Goal: Contribute content: Contribute content

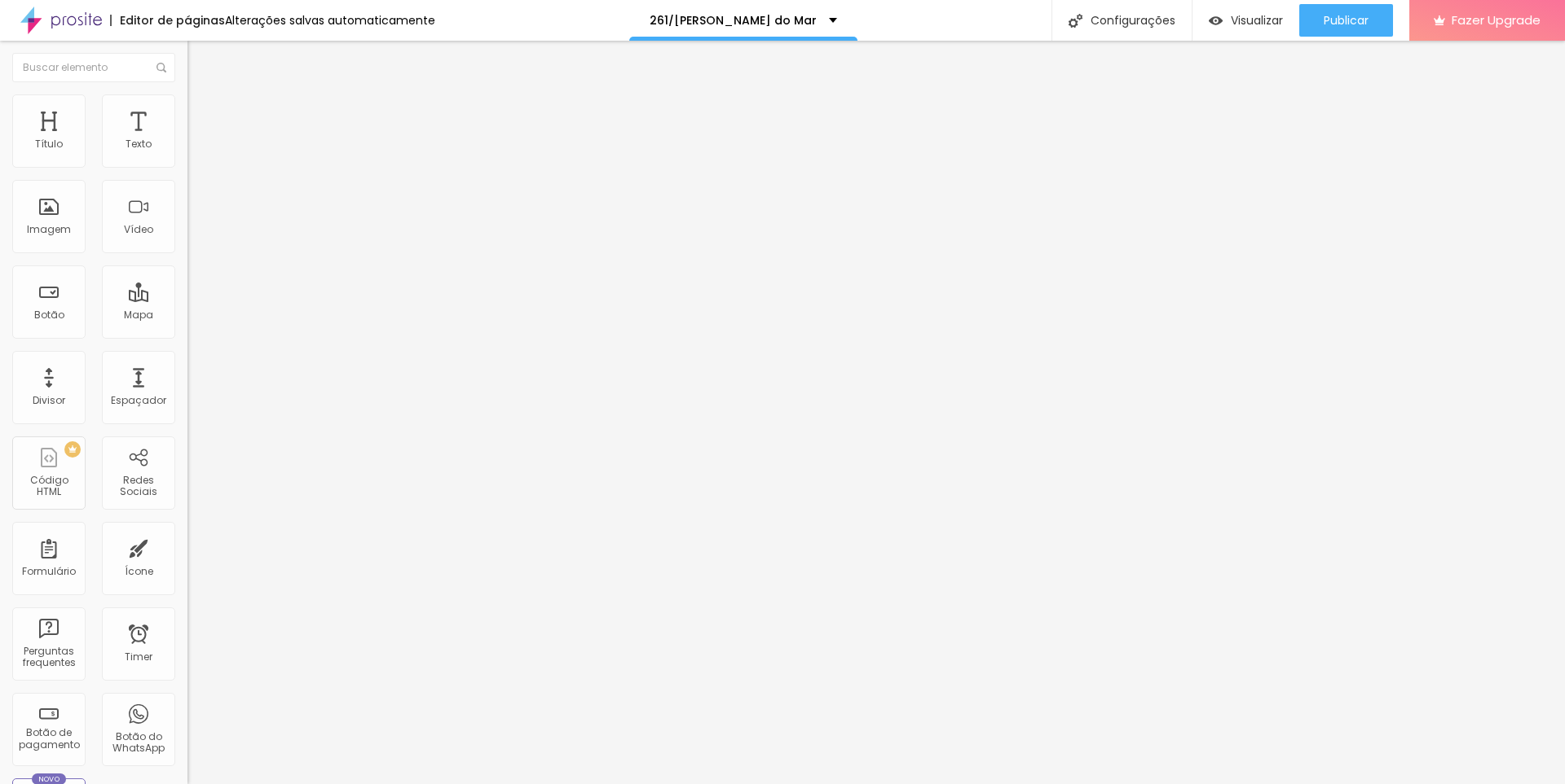
click at [187, 140] on span "Trocar imagem" at bounding box center [231, 133] width 88 height 14
click at [187, 111] on li "Avançado" at bounding box center [280, 119] width 187 height 16
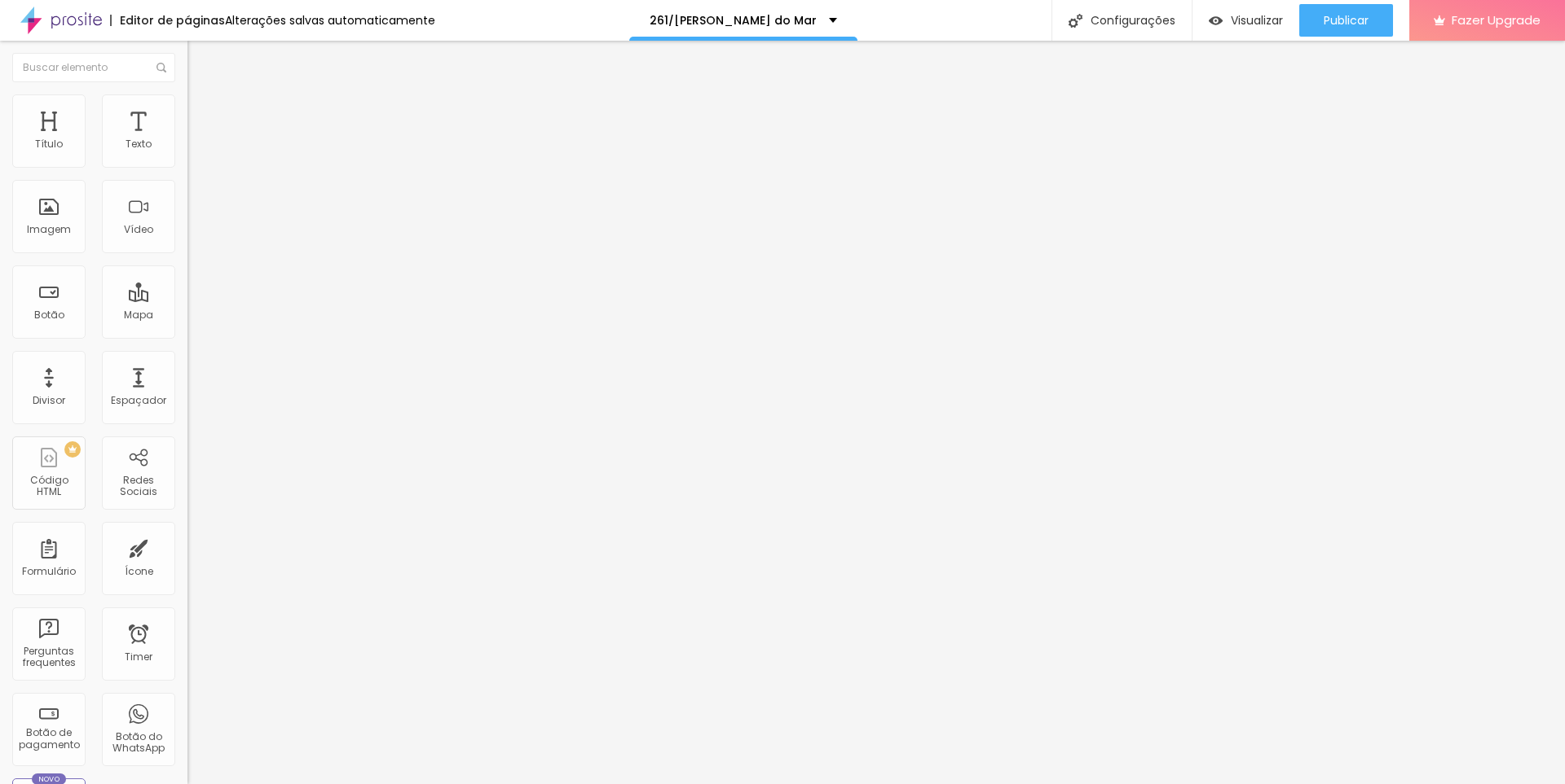
type input "2"
type input "0"
drag, startPoint x: 36, startPoint y: 161, endPoint x: 25, endPoint y: 163, distance: 11.2
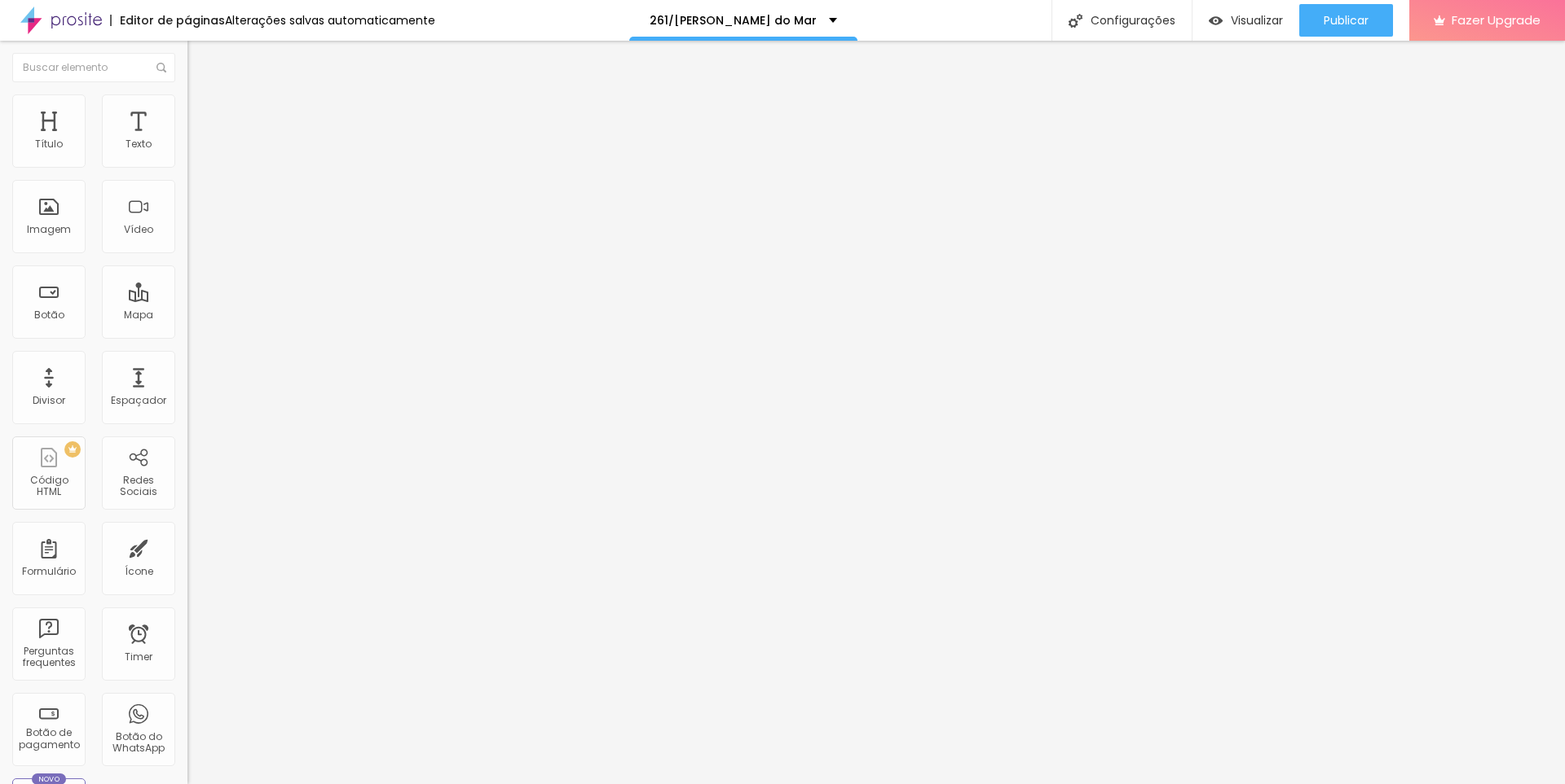
type input "0"
click at [187, 316] on input "range" at bounding box center [240, 323] width 106 height 13
type input "4"
type input "0"
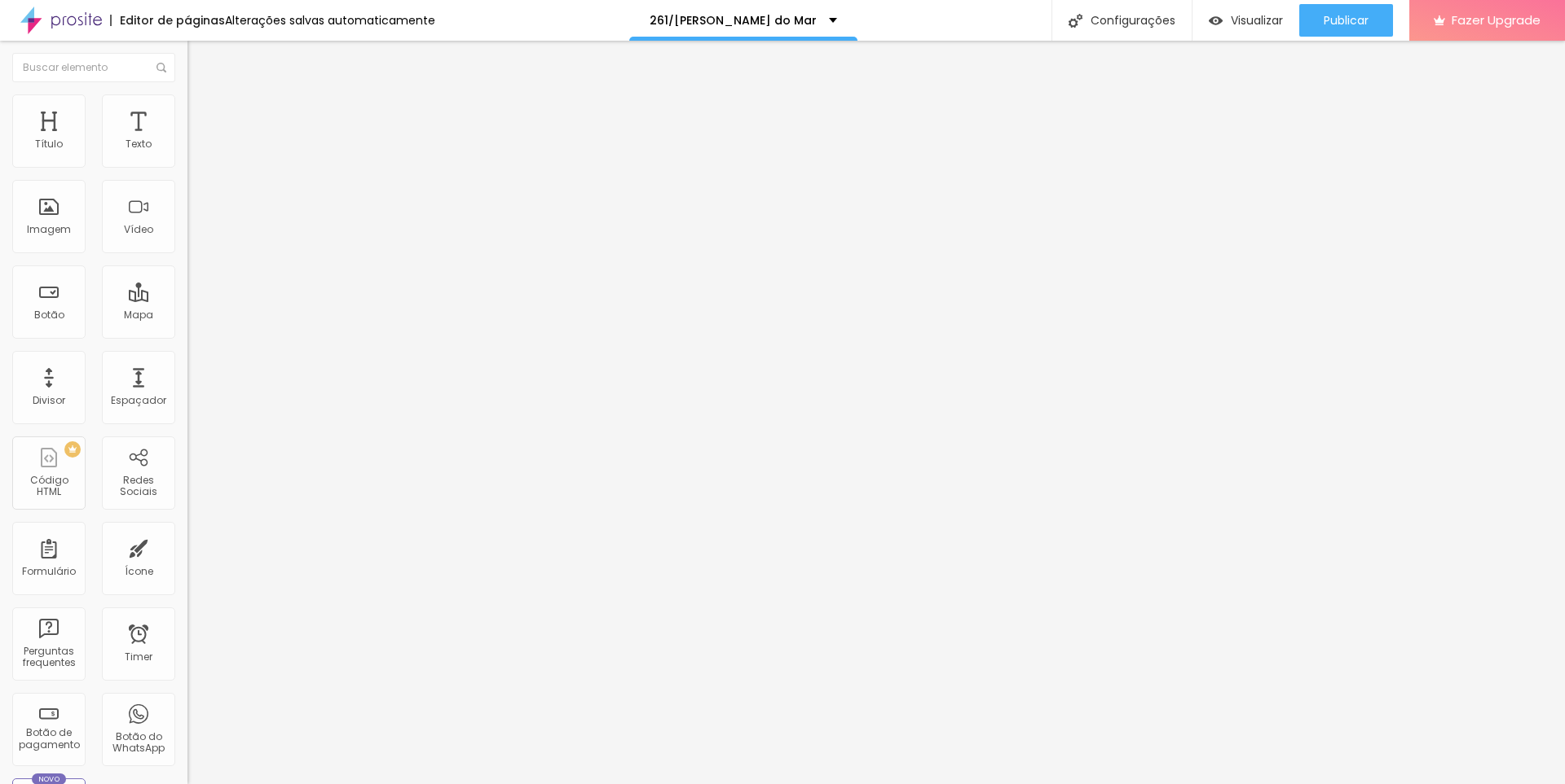
type input "0"
drag, startPoint x: 38, startPoint y: 194, endPoint x: 23, endPoint y: 190, distance: 15.5
type input "0"
click at [187, 546] on input "range" at bounding box center [240, 553] width 106 height 13
click at [187, 107] on li "Estilo" at bounding box center [280, 102] width 187 height 16
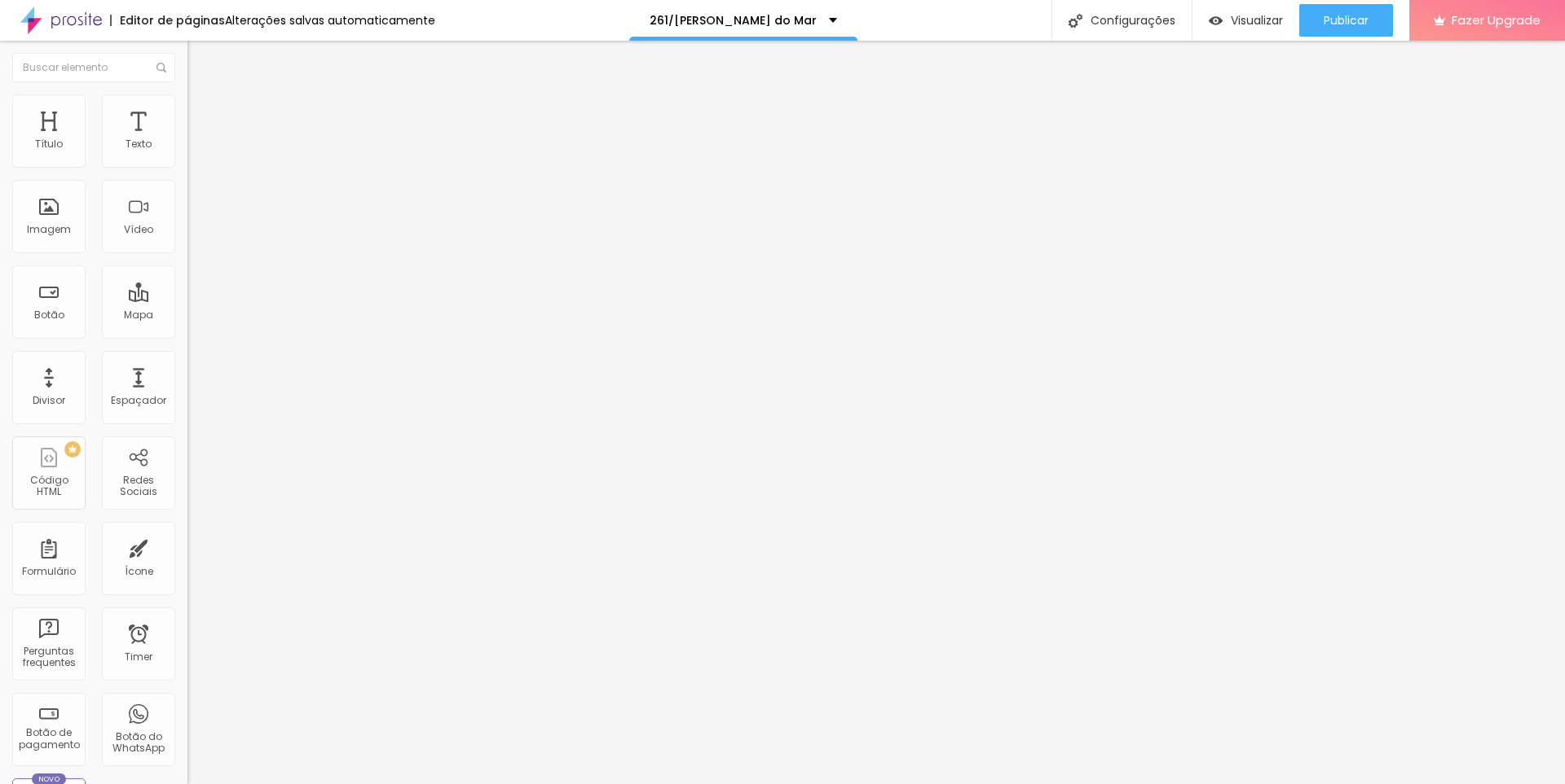
type input "130"
type input "140"
type input "150"
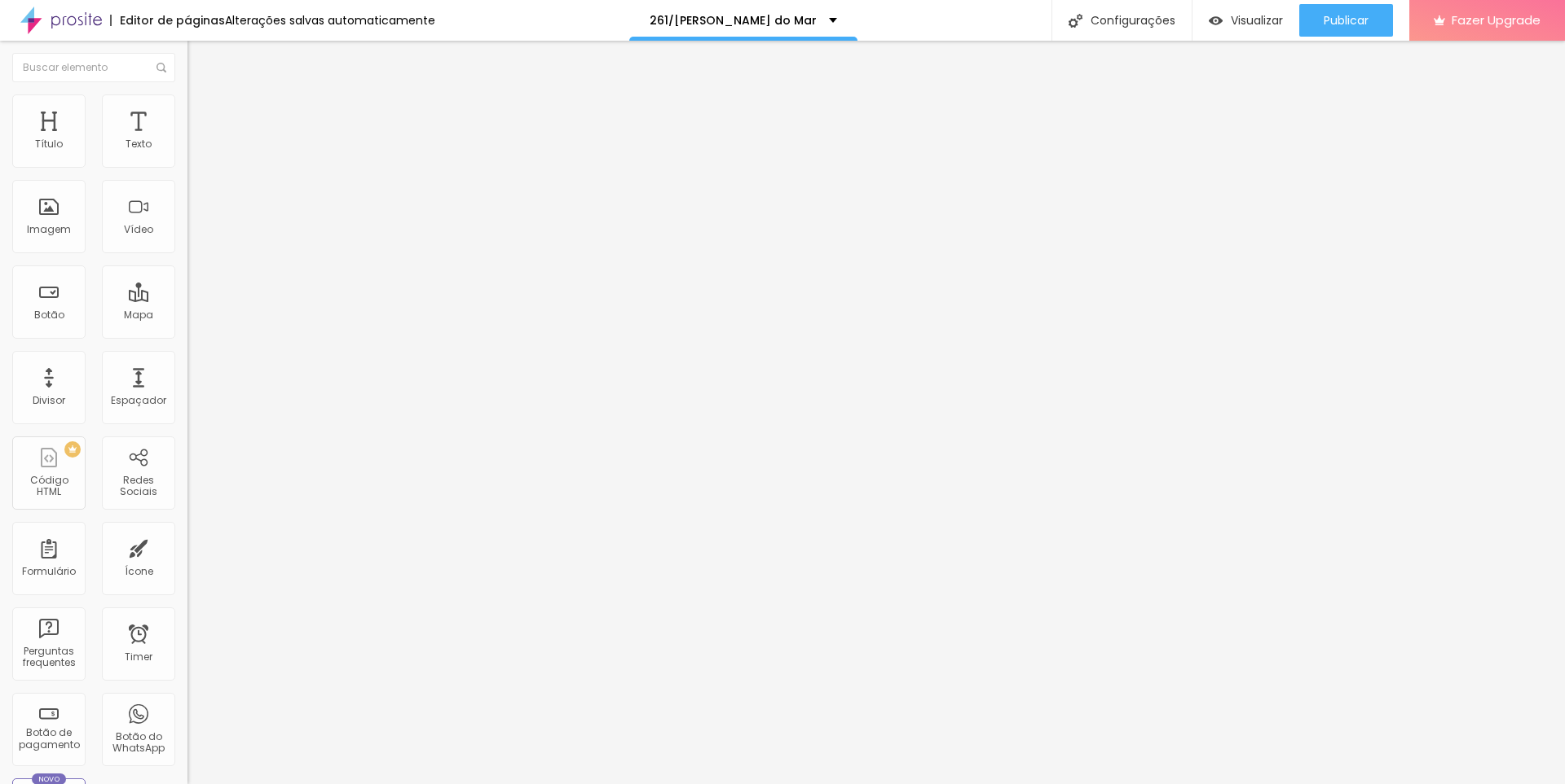
type input "150"
type input "160"
type input "170"
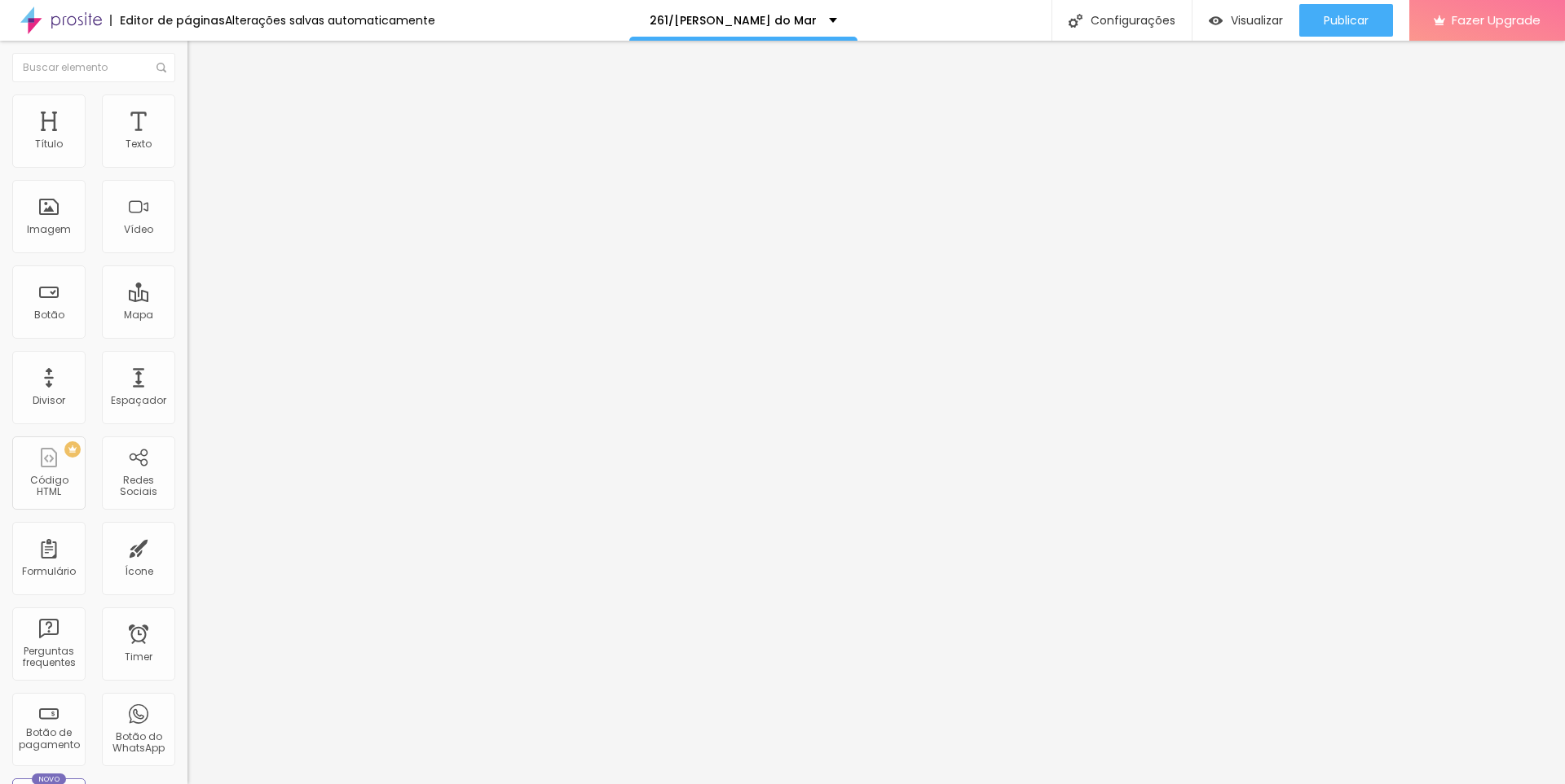
type input "180"
type input "190"
type input "180"
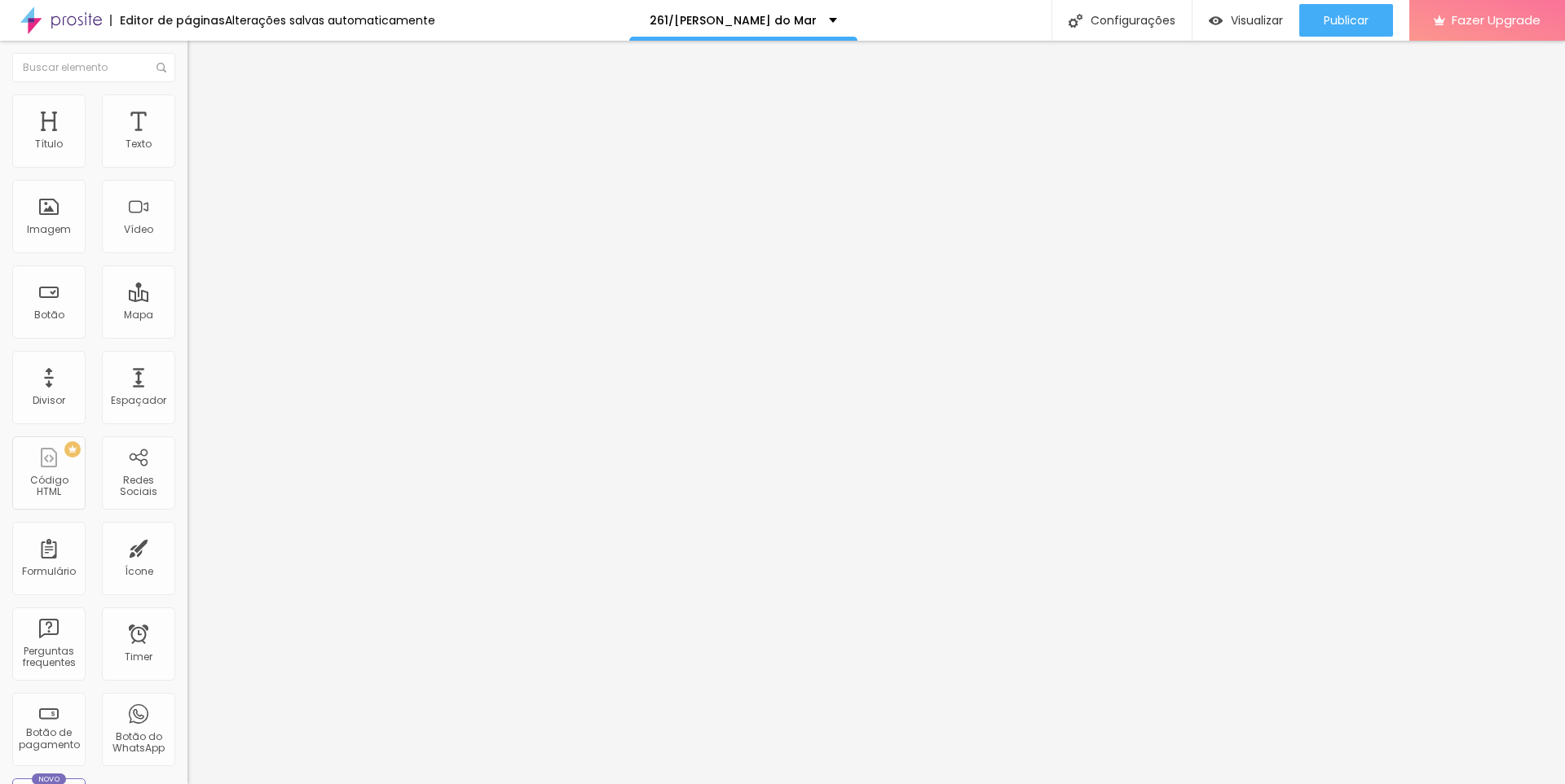
type input "180"
type input "170"
click at [187, 167] on input "range" at bounding box center [240, 161] width 106 height 13
click at [200, 60] on img "button" at bounding box center [206, 60] width 13 height 13
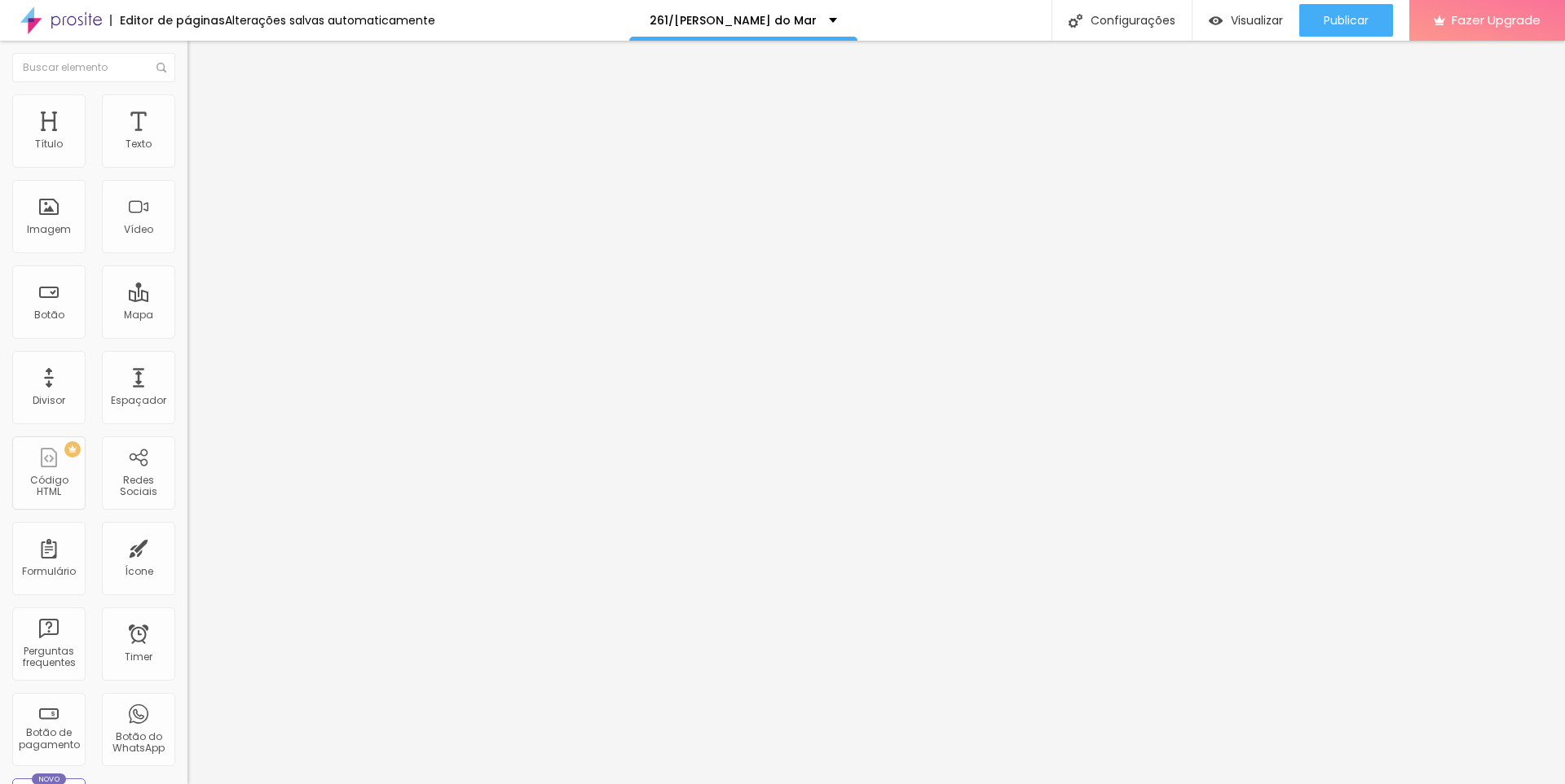
click at [187, 140] on span "Trocar imagem" at bounding box center [231, 133] width 88 height 14
click at [203, 111] on span "Estilo" at bounding box center [215, 105] width 26 height 14
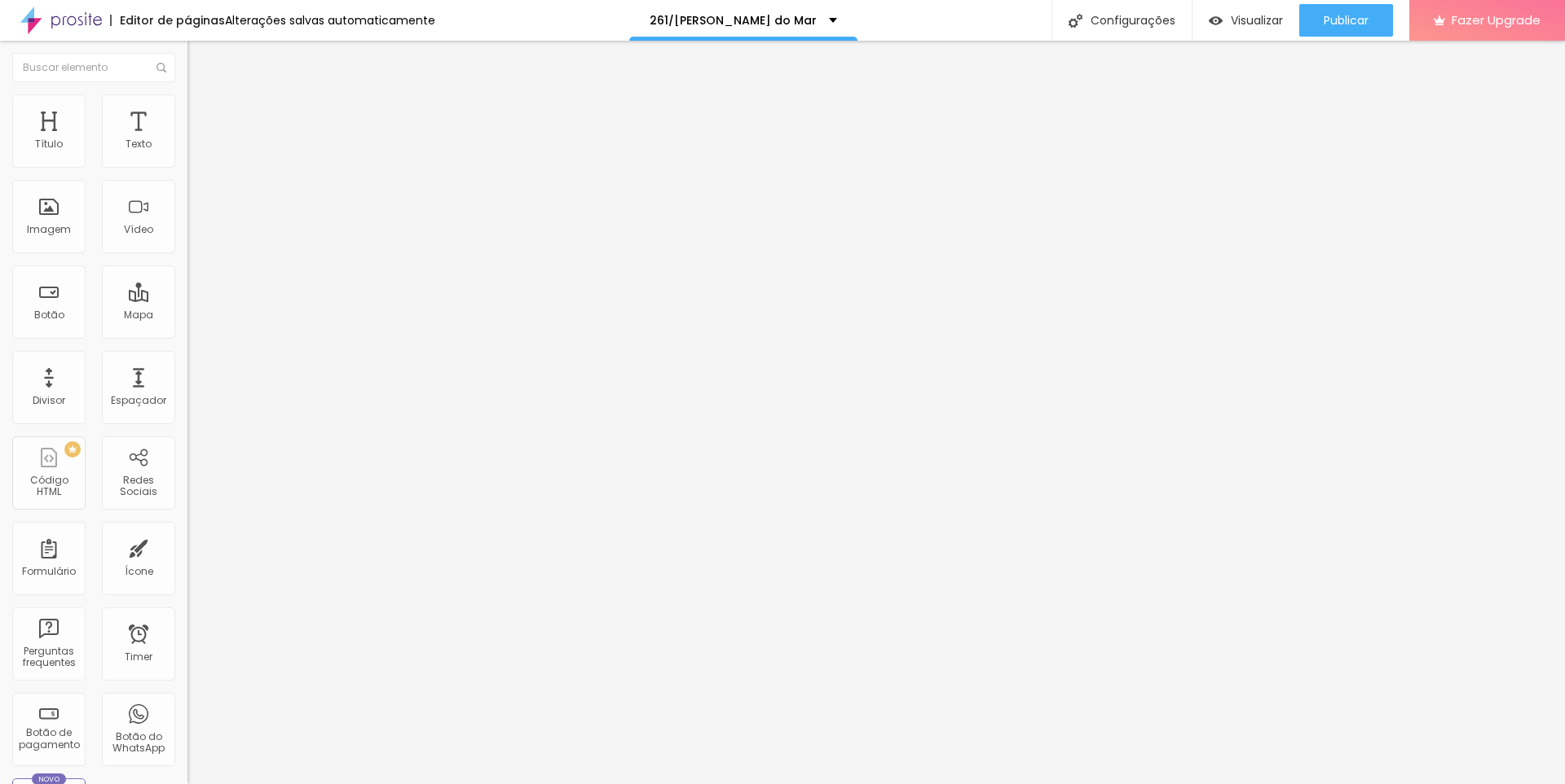
click at [203, 115] on span "Avançado" at bounding box center [229, 122] width 54 height 14
click at [187, 93] on img at bounding box center [194, 85] width 14 height 14
click at [187, 255] on span "16:9 Cinema" at bounding box center [218, 248] width 62 height 14
click at [187, 299] on span "Original" at bounding box center [206, 293] width 39 height 14
click at [187, 105] on li "Estilo" at bounding box center [280, 102] width 187 height 16
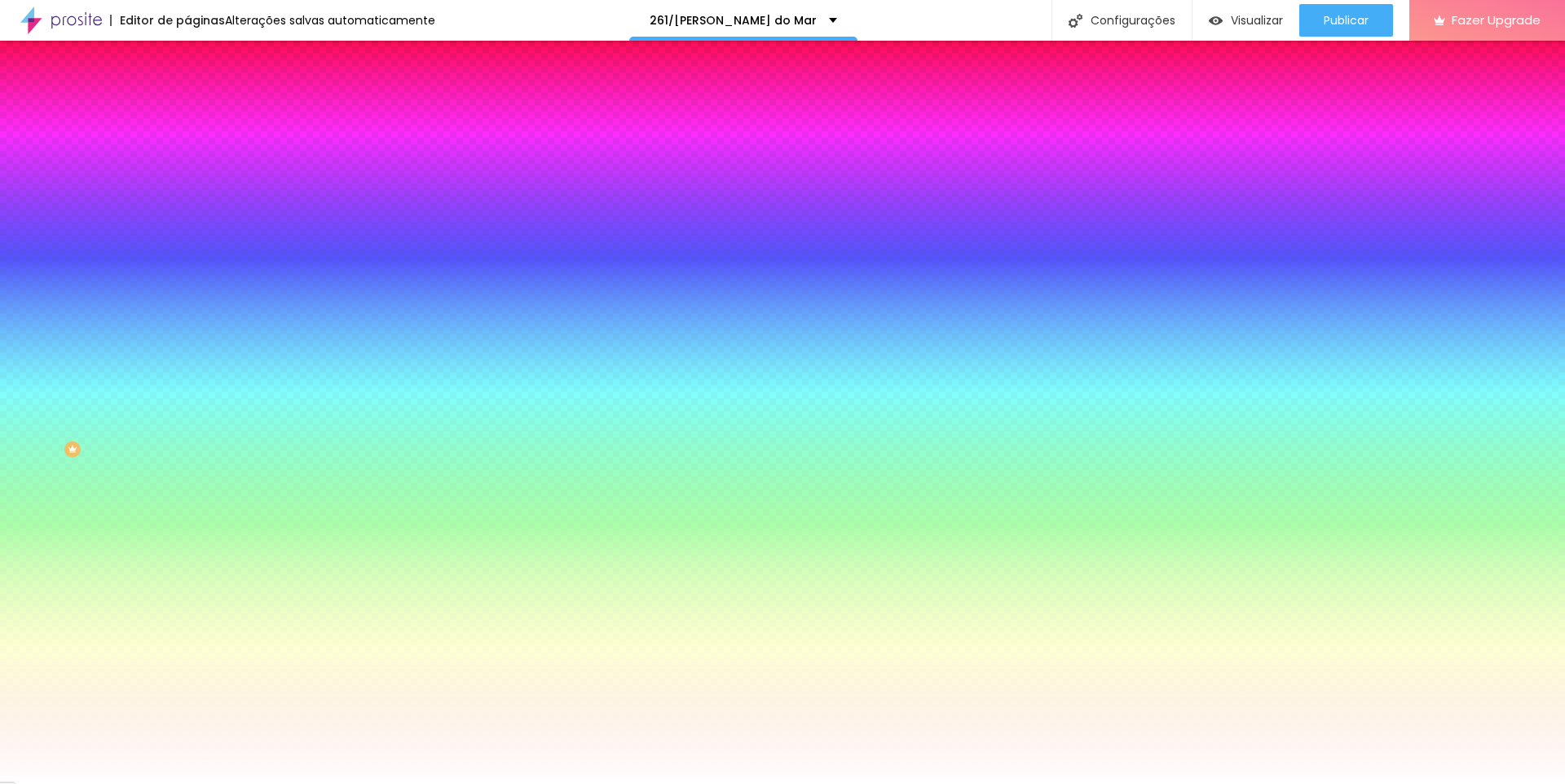
click at [203, 115] on span "Avançado" at bounding box center [229, 122] width 54 height 14
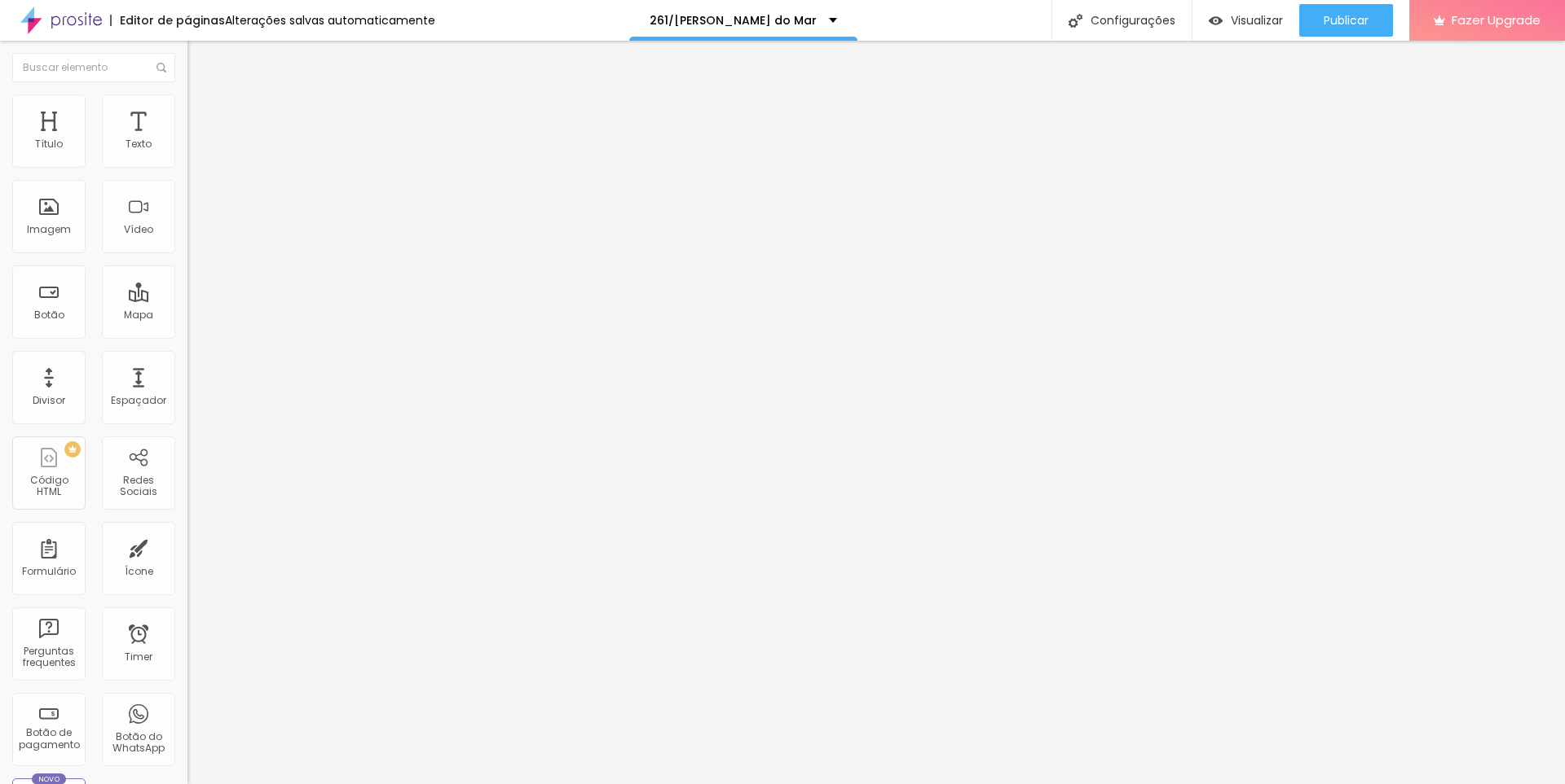
click at [187, 94] on li "Conteúdo" at bounding box center [280, 86] width 187 height 16
click at [187, 164] on div "Contato" at bounding box center [280, 150] width 187 height 28
click at [187, 164] on img at bounding box center [192, 169] width 10 height 10
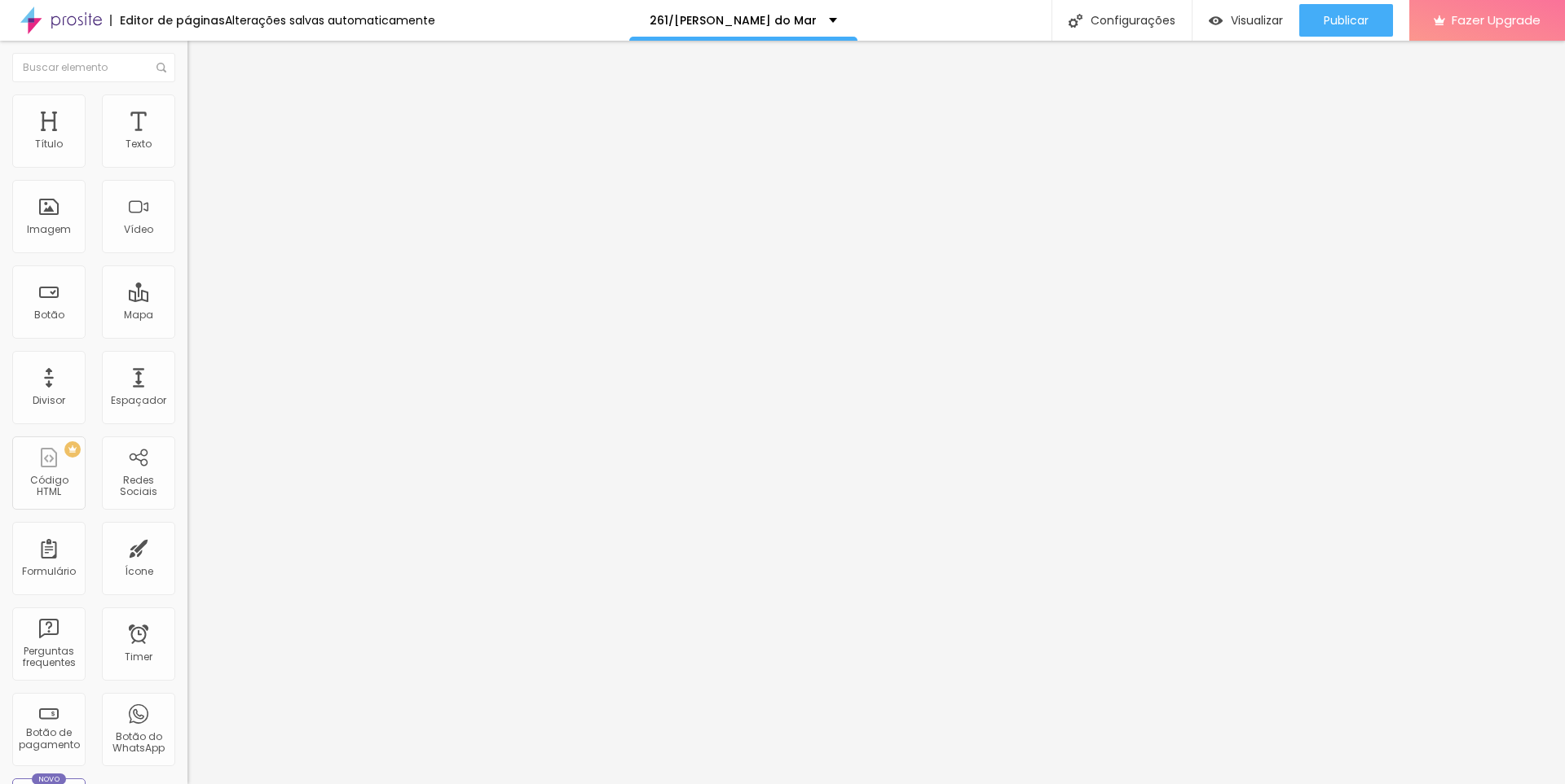
drag, startPoint x: 619, startPoint y: 412, endPoint x: 503, endPoint y: 419, distance: 116.2
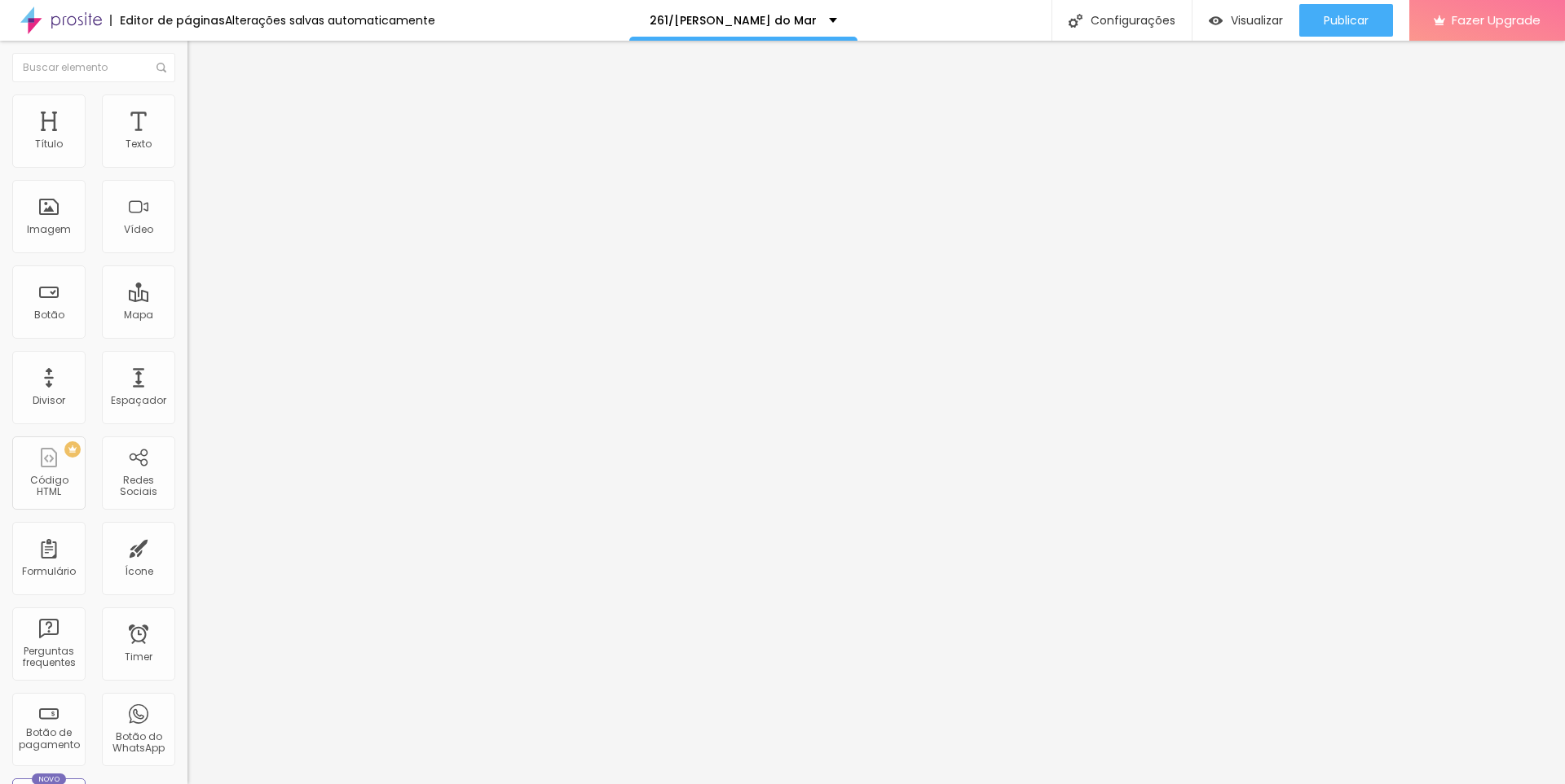
drag, startPoint x: 796, startPoint y: 411, endPoint x: 970, endPoint y: 420, distance: 174.2
type input "coloque aqui seu número para contato"
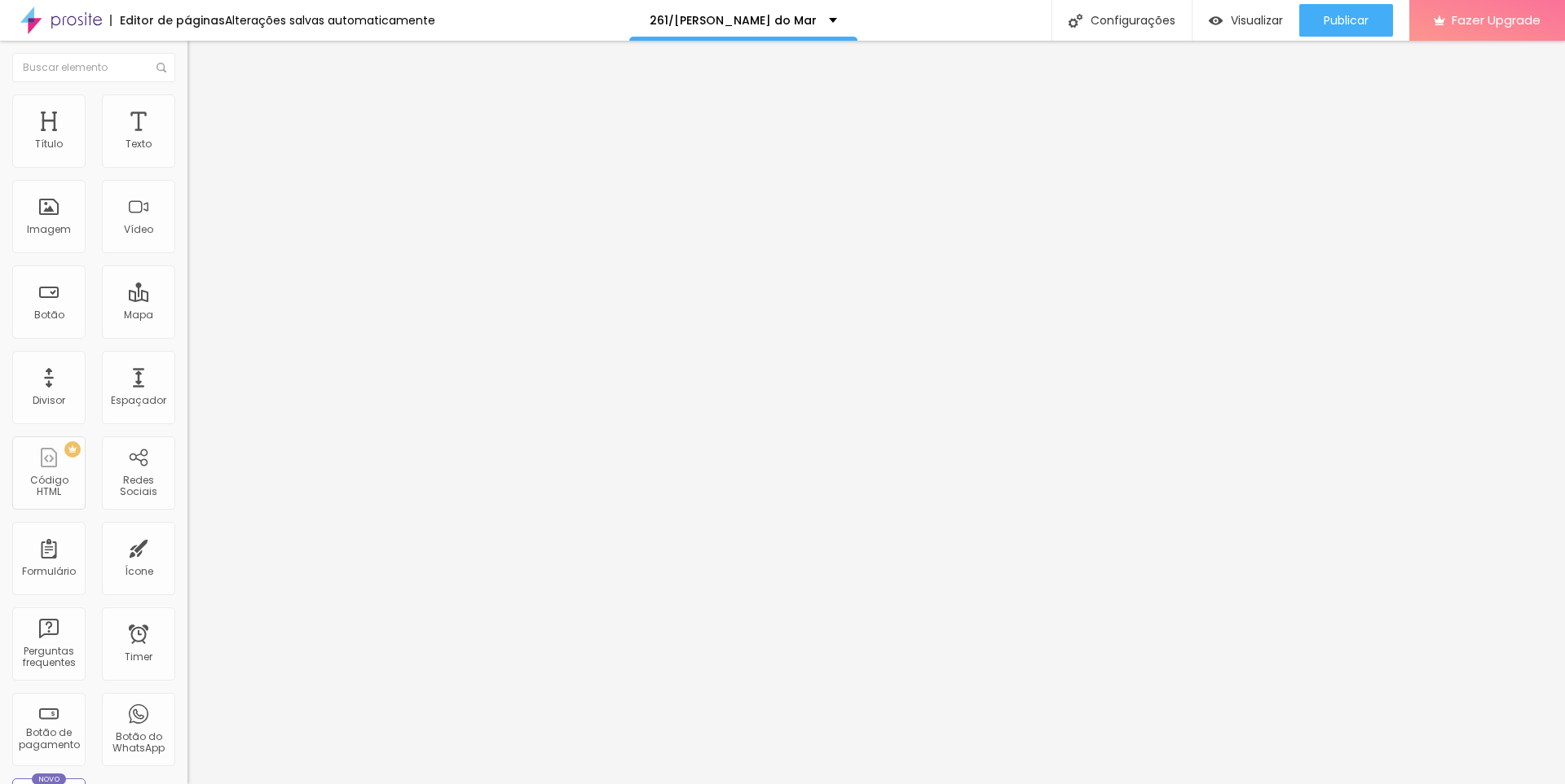
scroll to position [0, 0]
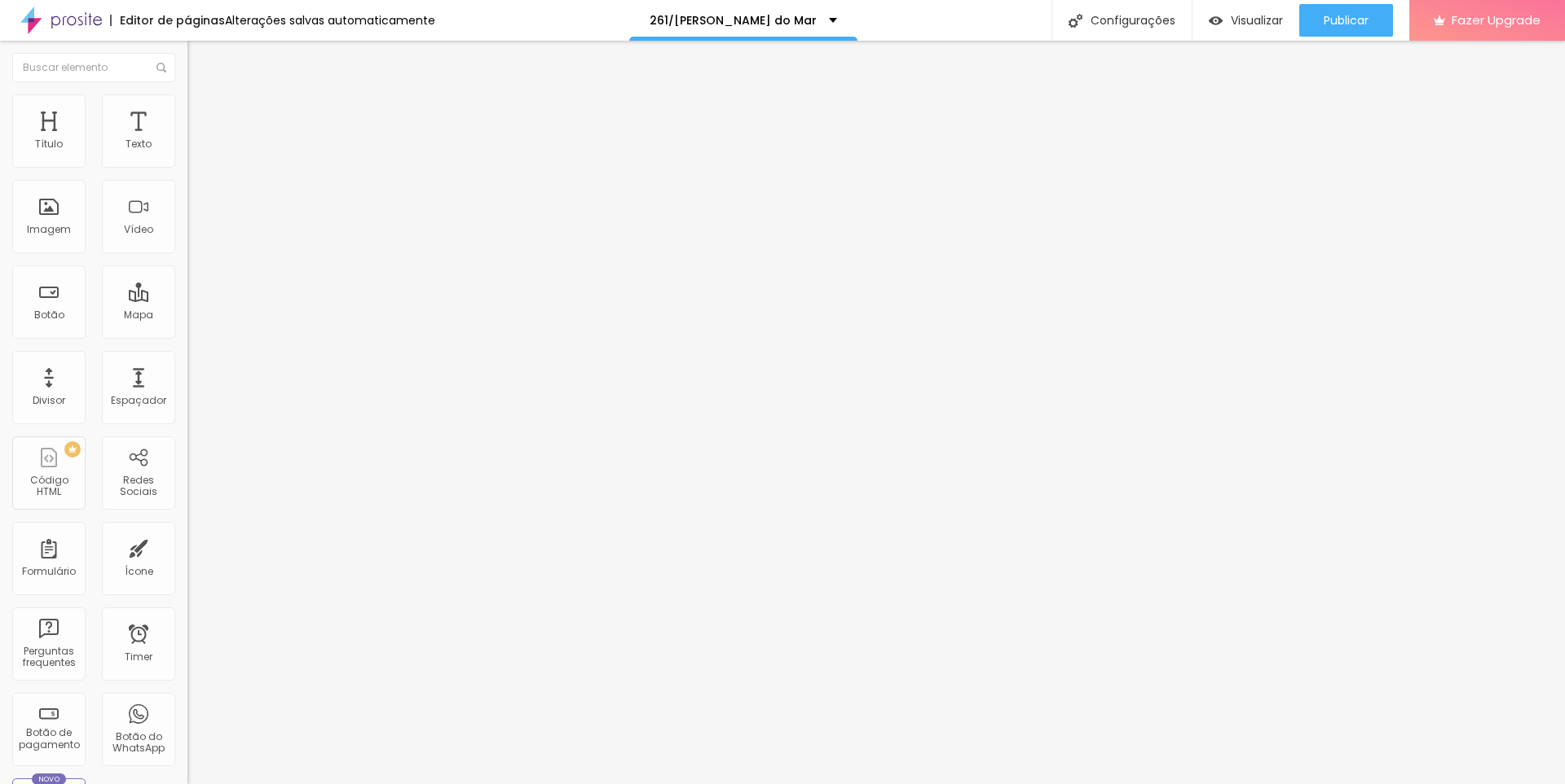
drag, startPoint x: 600, startPoint y: 411, endPoint x: 508, endPoint y: 408, distance: 92.0
type input "Telefone para contato"
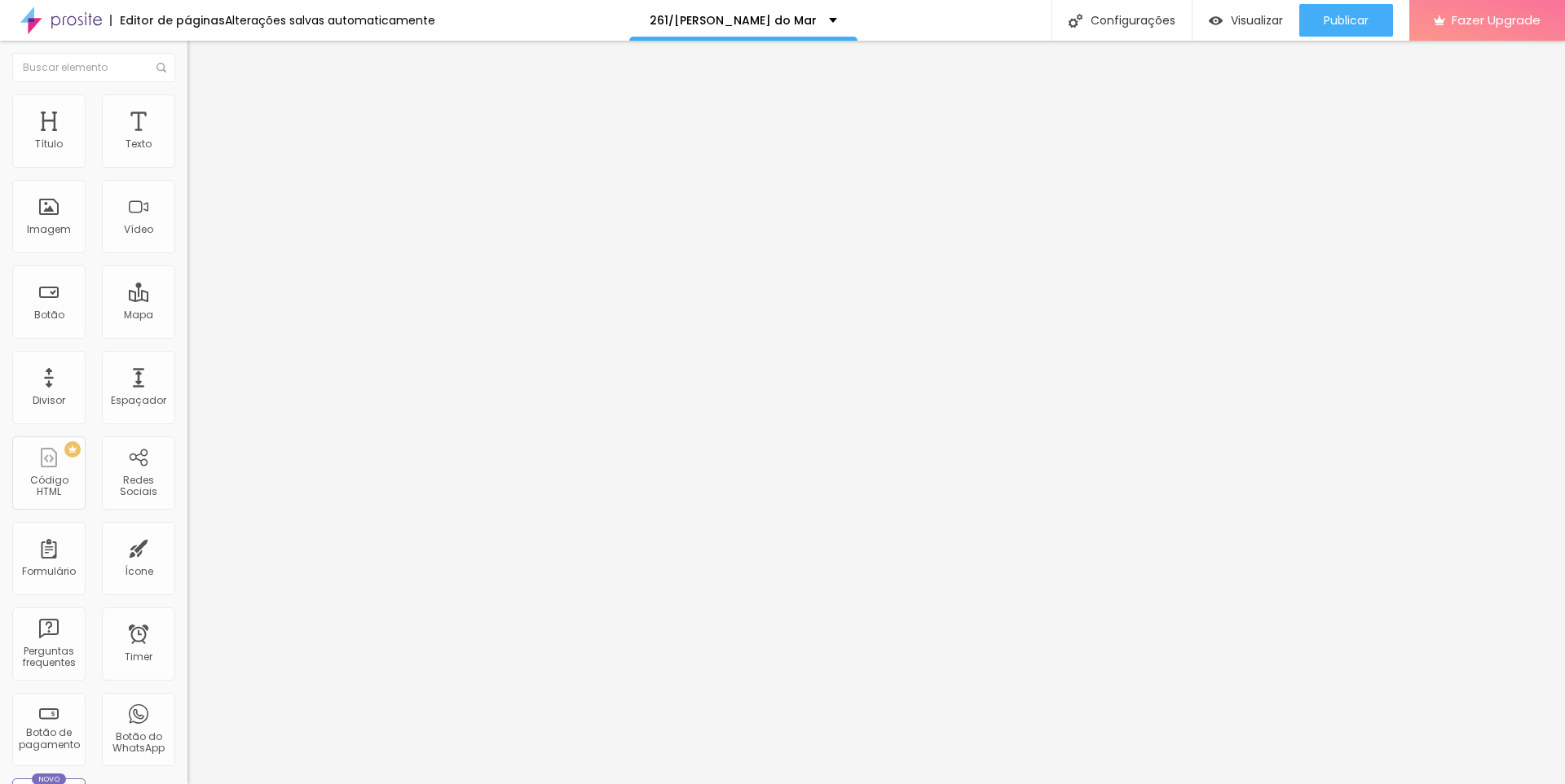
click at [203, 110] on span "Estilo" at bounding box center [215, 105] width 26 height 14
click at [203, 115] on span "Avançado" at bounding box center [229, 122] width 54 height 14
click at [187, 94] on li "Conteúdo" at bounding box center [280, 86] width 187 height 16
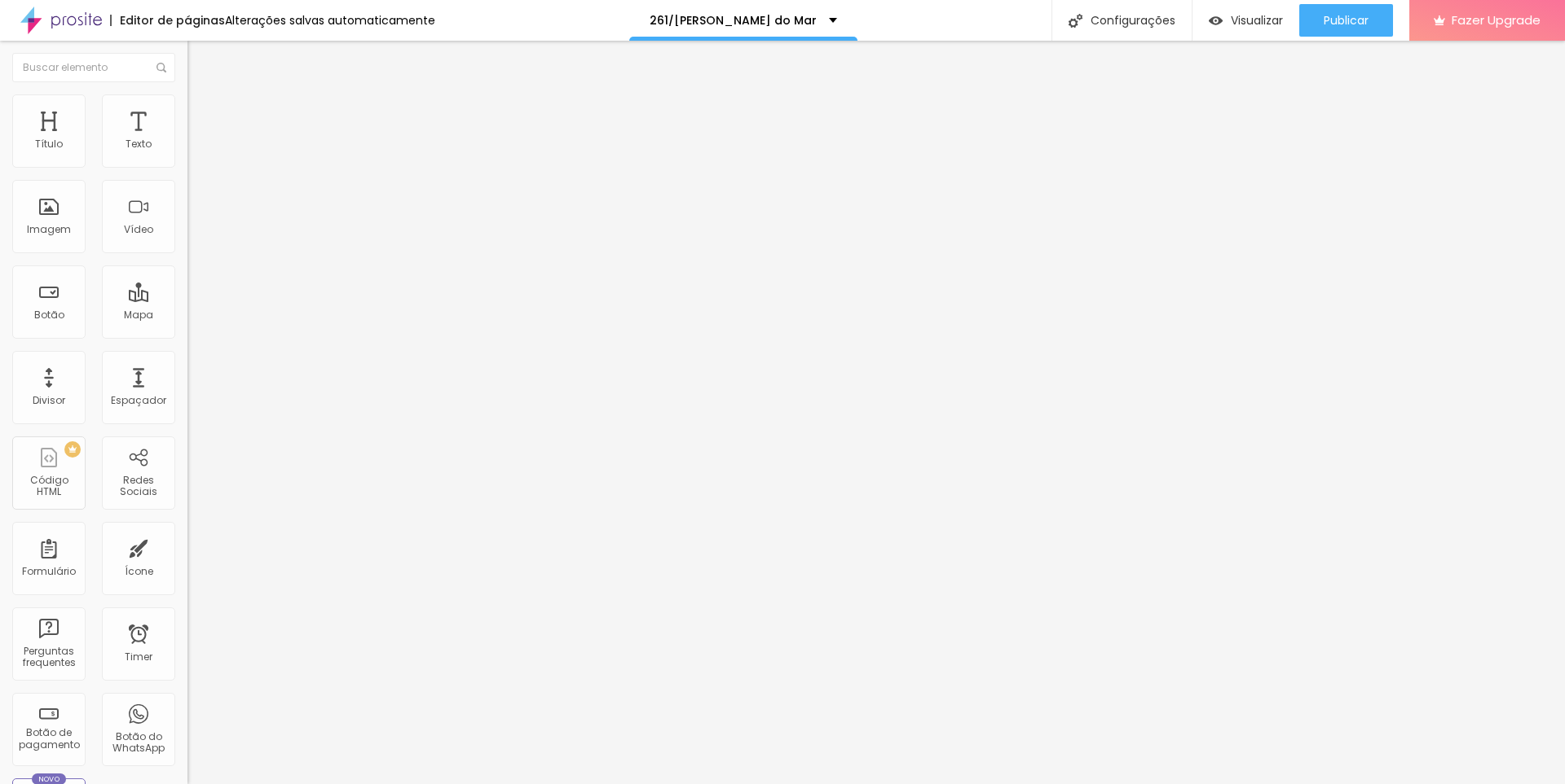
click at [187, 153] on input "Alboom Brasil" at bounding box center [285, 144] width 196 height 16
drag, startPoint x: 116, startPoint y: 183, endPoint x: 0, endPoint y: 190, distance: 116.2
click at [187, 190] on div "Endereço Alboom Brasil Alinhamento 15 Zoom" at bounding box center [280, 290] width 187 height 326
paste input "4XVV+J4 Jardim Pero, Cabo Frio - RJ"
click at [187, 153] on input "4XVV+J4 Jardim Pero, Cabo Frio - RJ" at bounding box center [285, 144] width 196 height 16
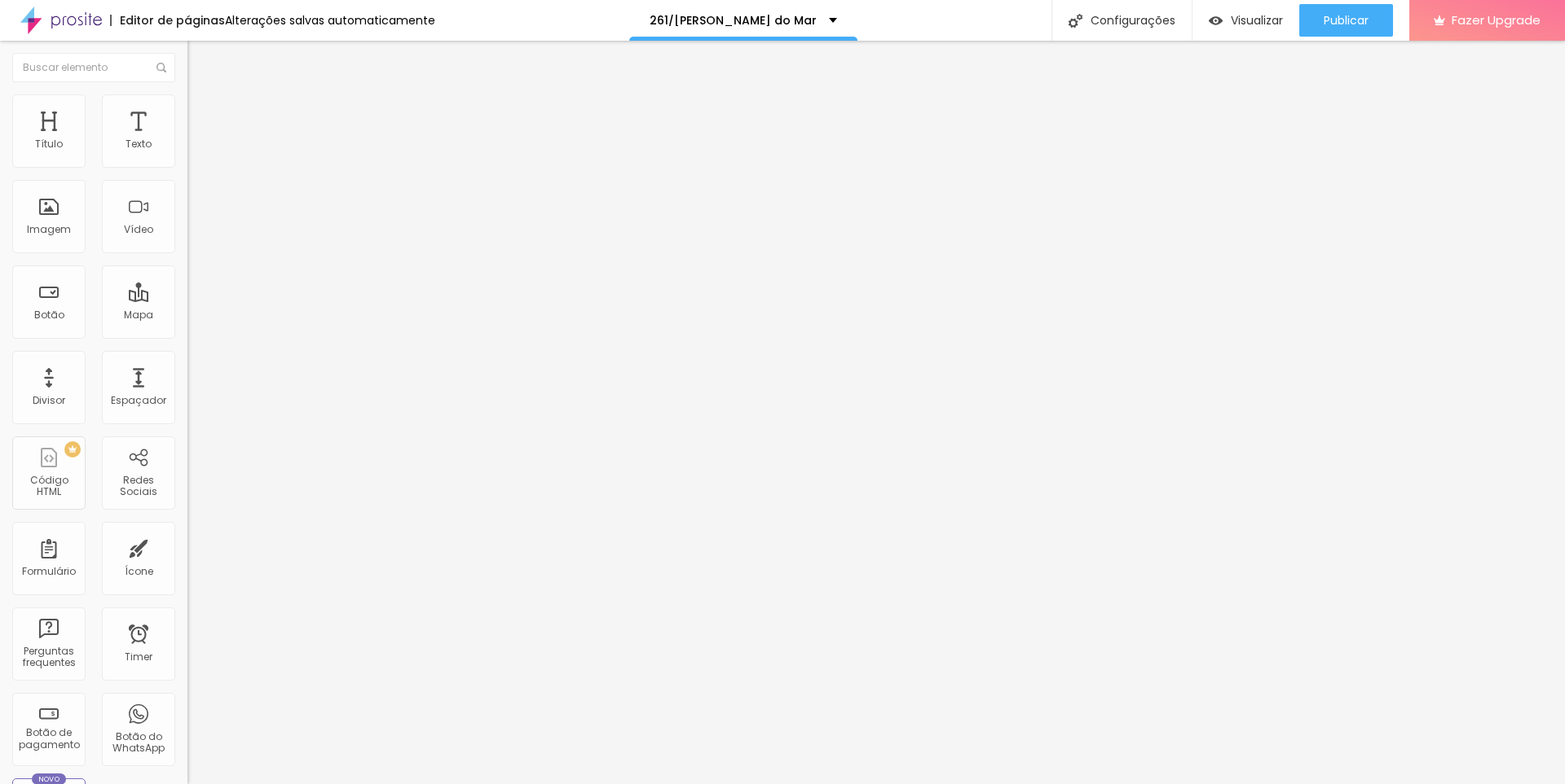
click at [187, 153] on input "4XVV+J4 Jardim Pero, Cabo Frio - RJ" at bounding box center [285, 144] width 196 height 16
paste input "Estr. do Guriri -"
click at [187, 153] on input "Estr. do Guriri - Jardim Pero, Cabo Frio - RJ" at bounding box center [285, 144] width 196 height 16
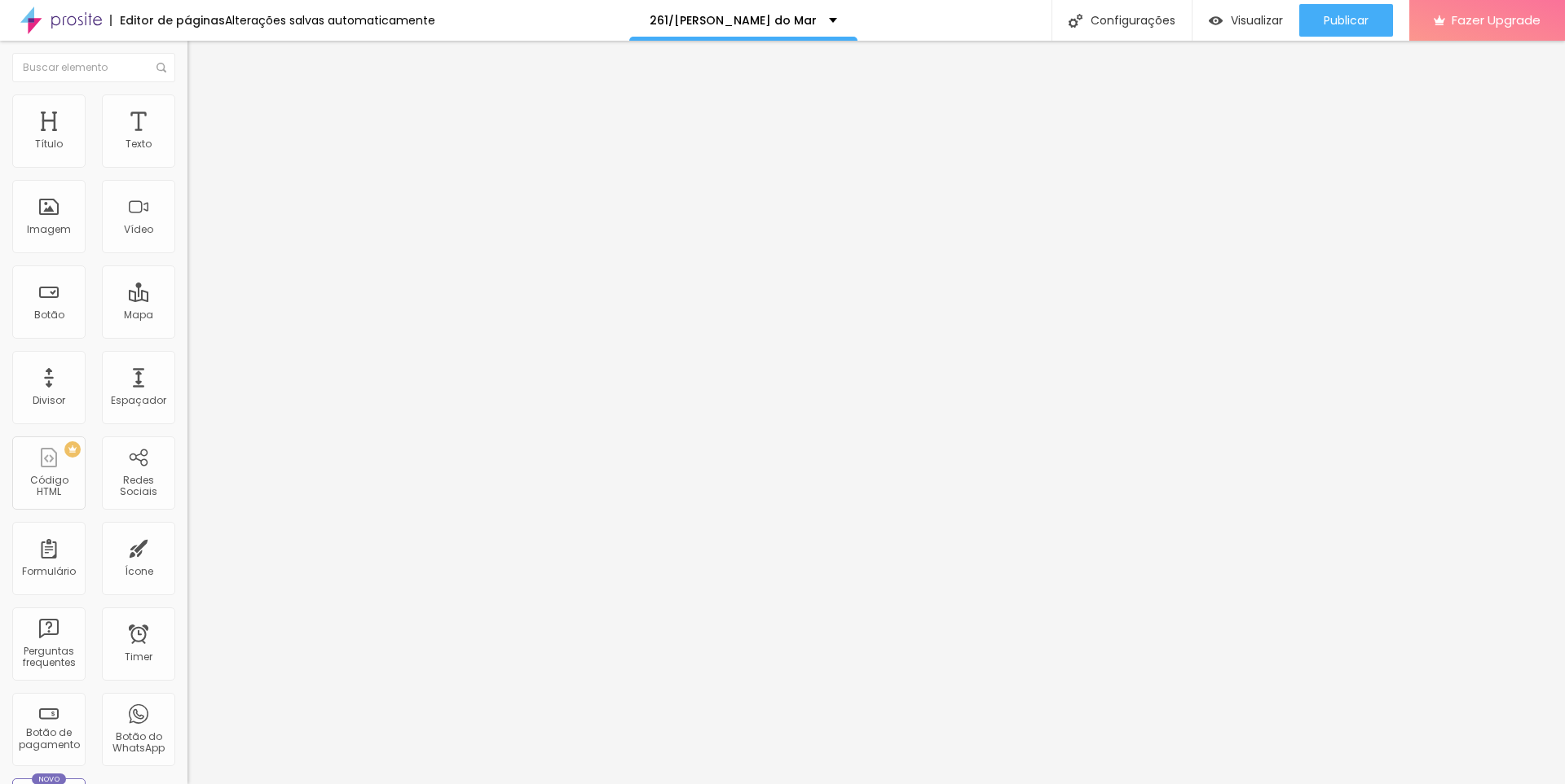
scroll to position [0, 0]
drag, startPoint x: 32, startPoint y: 184, endPoint x: 0, endPoint y: 183, distance: 32.0
click at [187, 183] on div "Endereço Estr. do Guriri - Jardim Pero, Cabo Frio - RJ Alinhamento 15 Zoom" at bounding box center [280, 290] width 187 height 326
click at [187, 153] on input "Estr. do Guriri - Jardim Pero, Cabo Frio - RJ" at bounding box center [285, 144] width 196 height 16
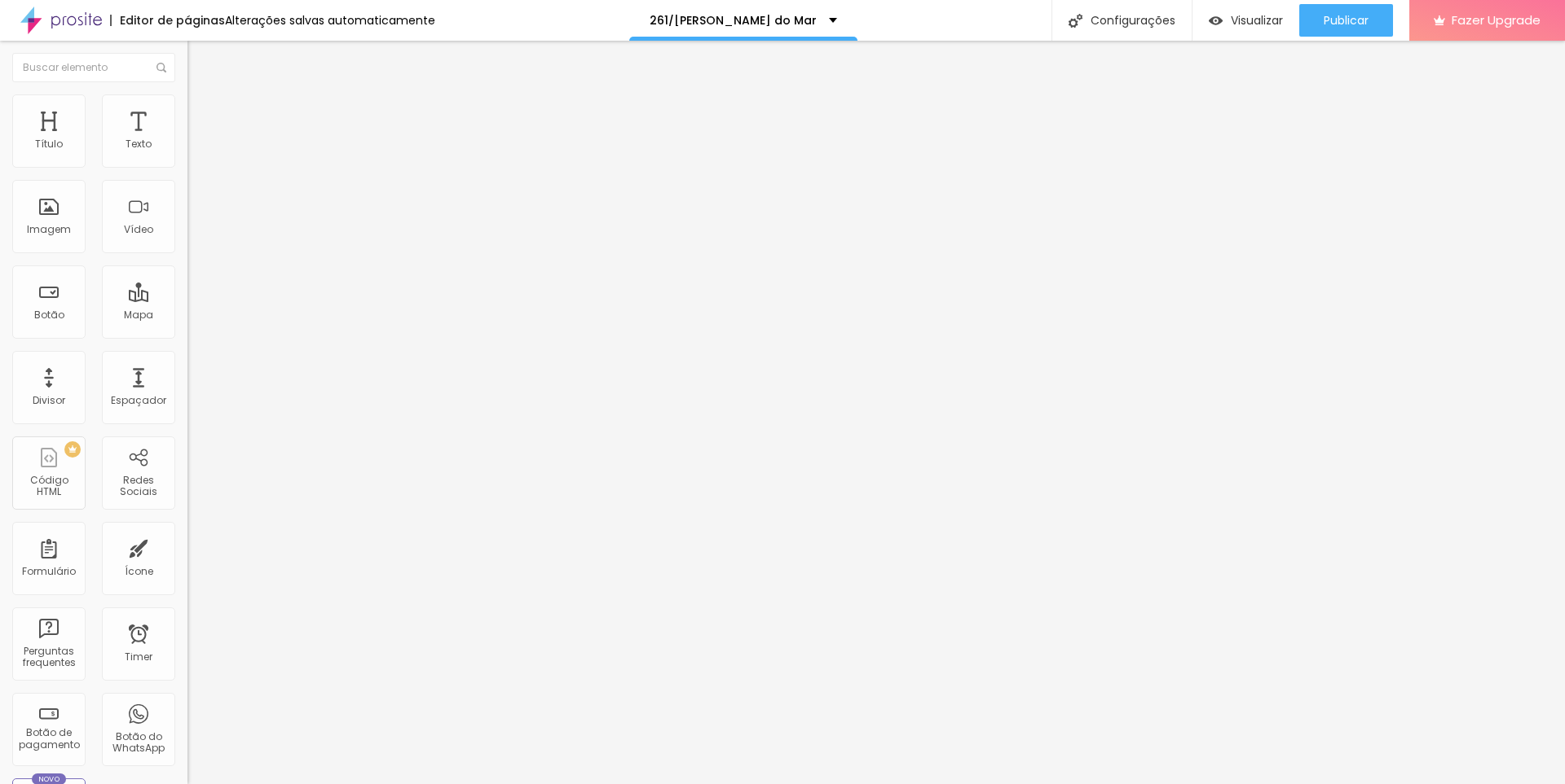
click at [187, 153] on input "Estr. do Guriri 261- Jardim Pero, Cabo Frio - RJ" at bounding box center [285, 144] width 196 height 16
click at [187, 153] on input "condomínio bosqu do peró" at bounding box center [285, 144] width 196 height 16
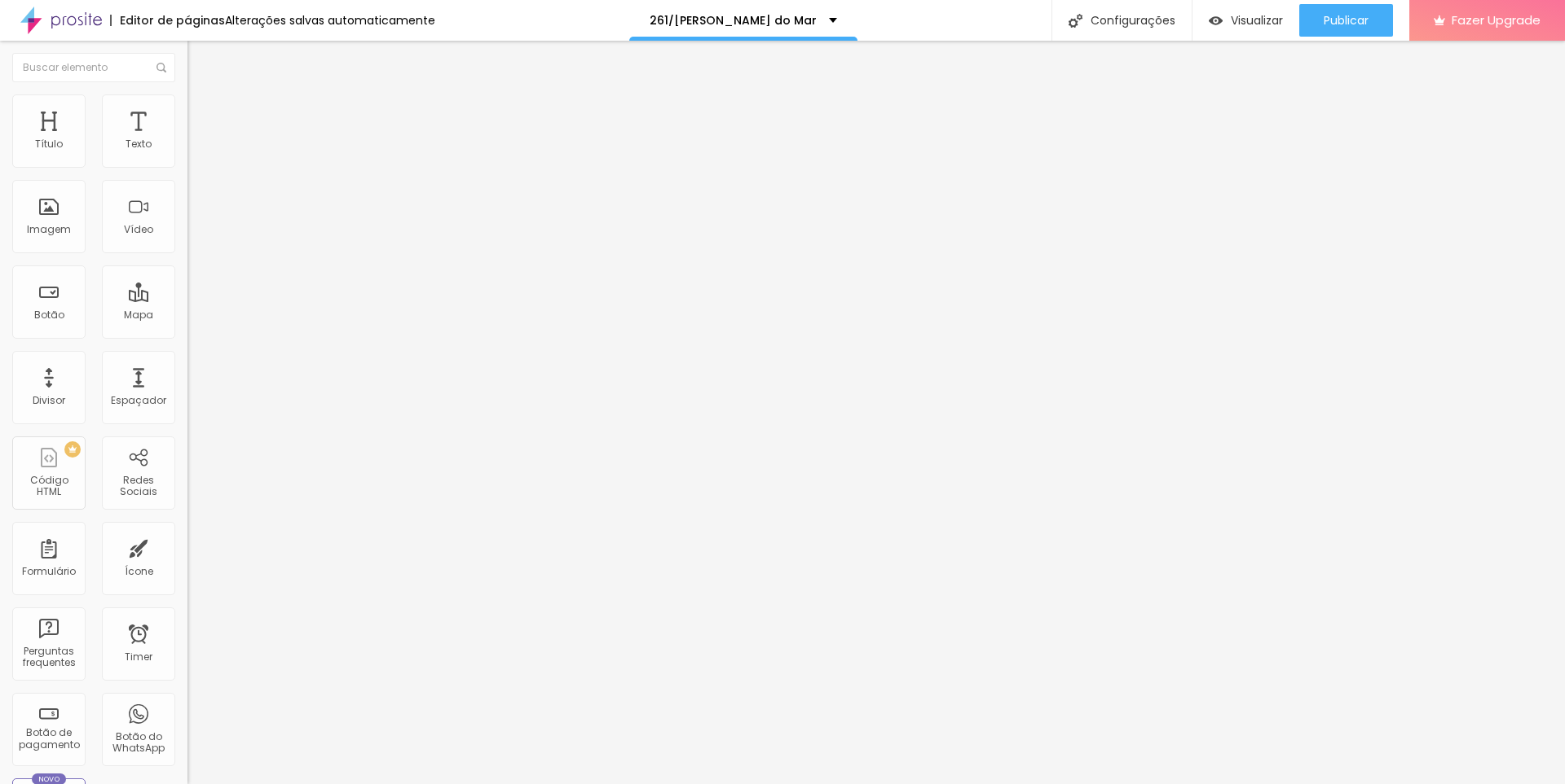
type input "condomínio bosque do peró"
click at [1354, 22] on span "Publicar" at bounding box center [1345, 21] width 45 height 13
click at [1257, 19] on span "Visualizar" at bounding box center [1242, 21] width 52 height 13
click at [1121, 20] on div "Configurações" at bounding box center [1121, 20] width 140 height 41
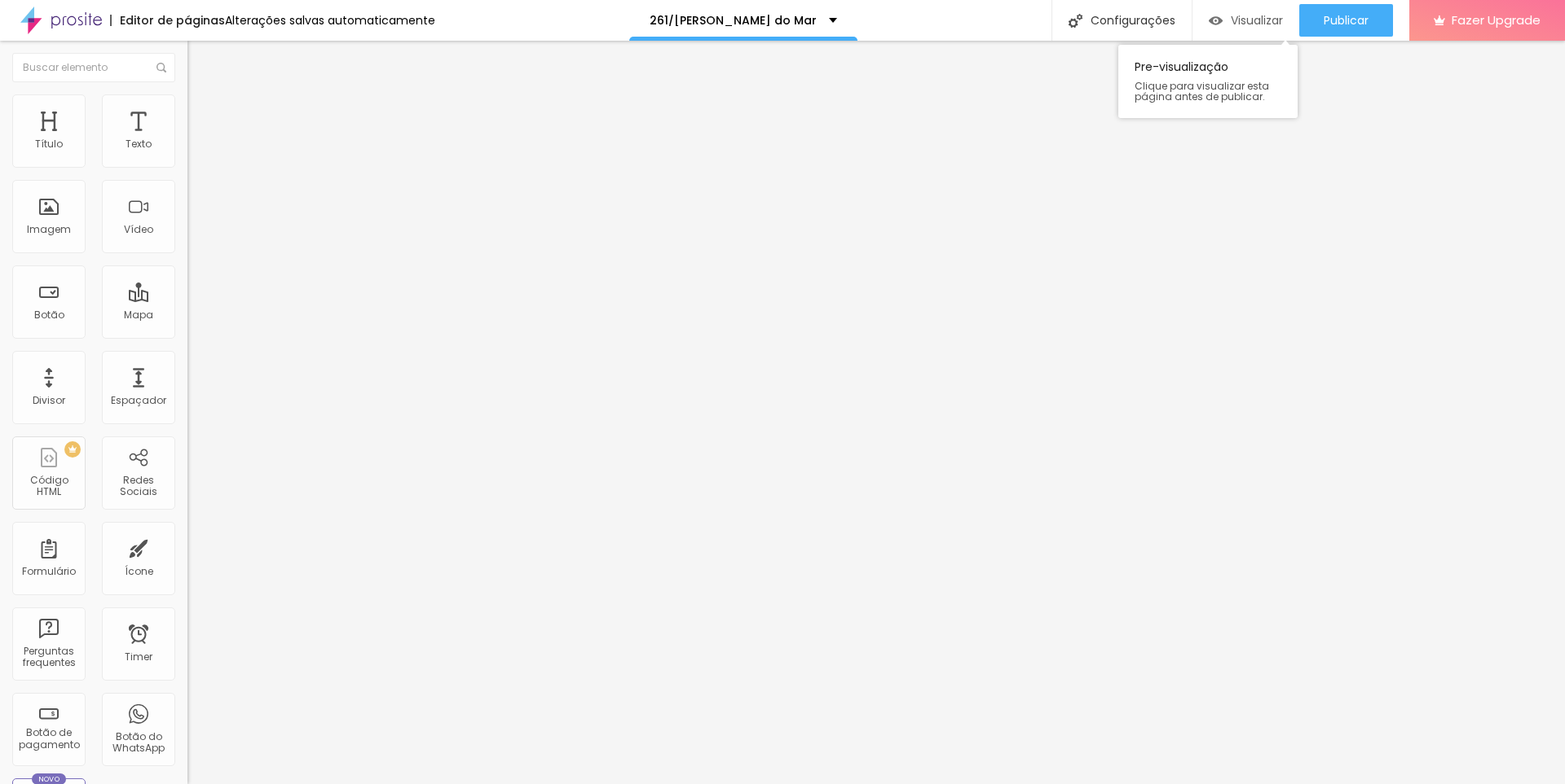
click at [1249, 21] on span "Visualizar" at bounding box center [1256, 21] width 52 height 13
click at [1348, 11] on div "Publicar" at bounding box center [1345, 20] width 45 height 32
click at [1358, 17] on span "Publicar" at bounding box center [1345, 21] width 45 height 13
click at [74, 22] on img at bounding box center [61, 20] width 82 height 41
click at [68, 21] on img at bounding box center [61, 20] width 82 height 41
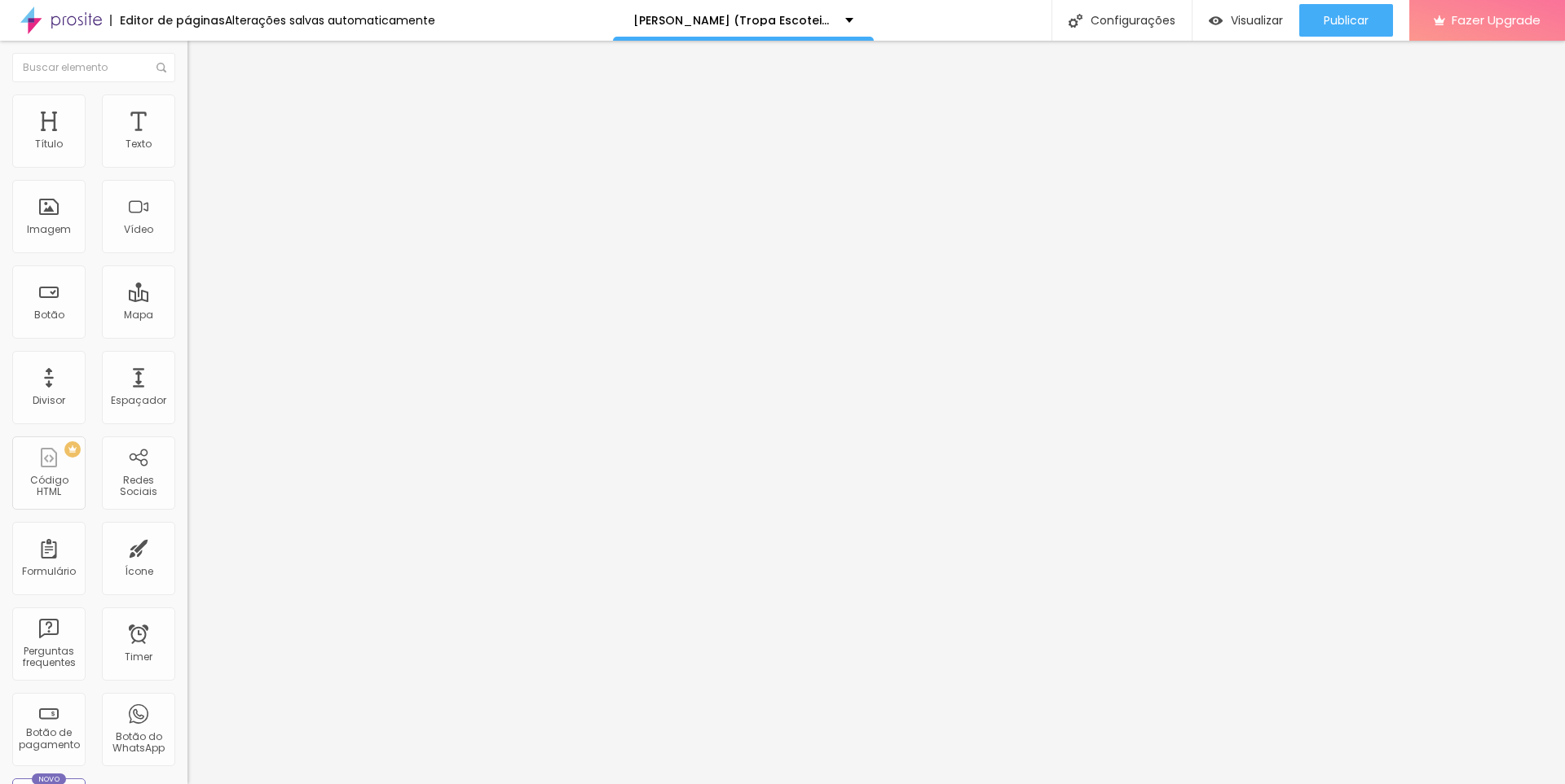
click at [63, 19] on img at bounding box center [61, 20] width 82 height 41
click at [187, 103] on img at bounding box center [194, 101] width 14 height 14
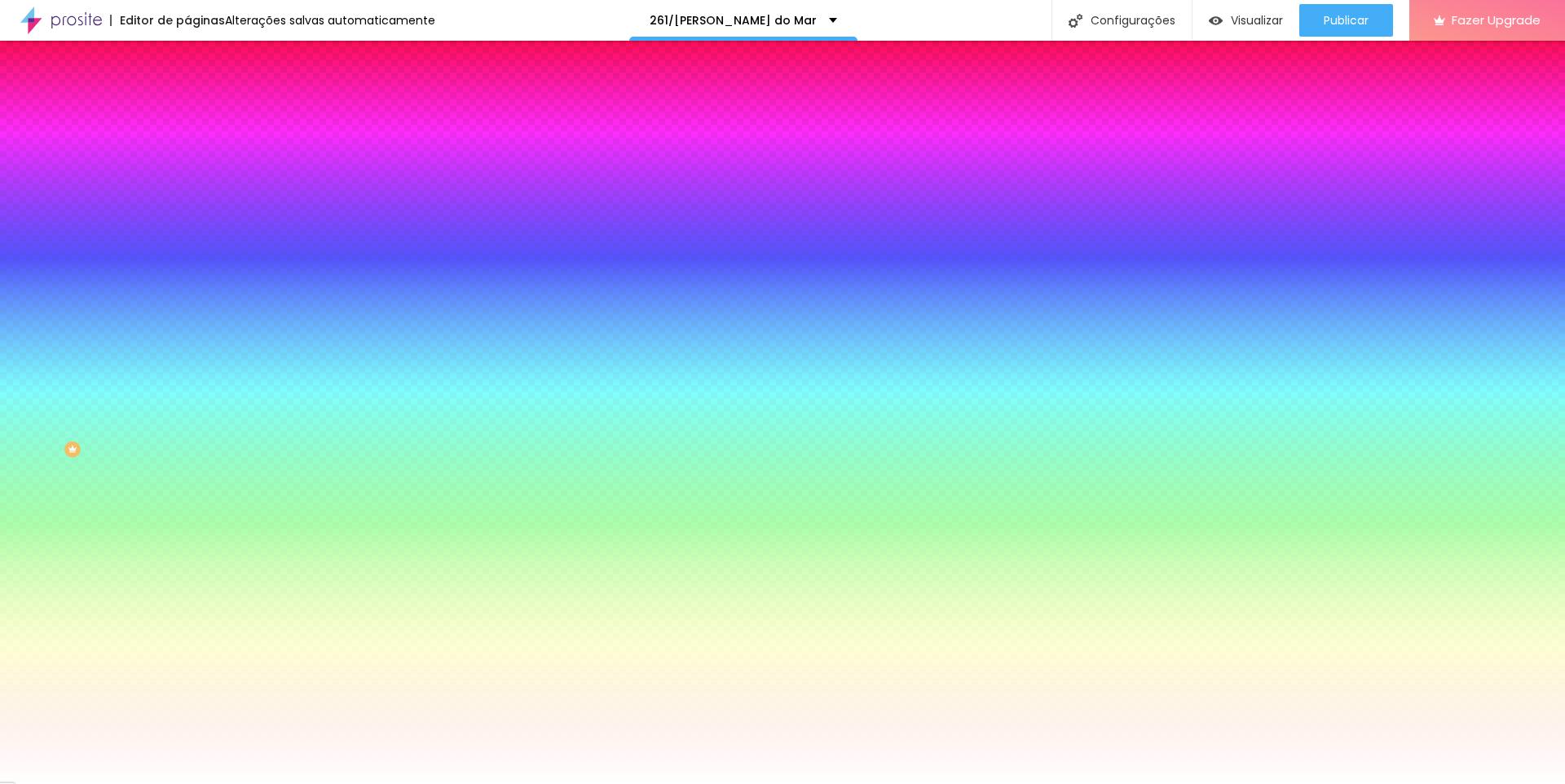
click at [187, 111] on li "Avançado" at bounding box center [280, 119] width 187 height 16
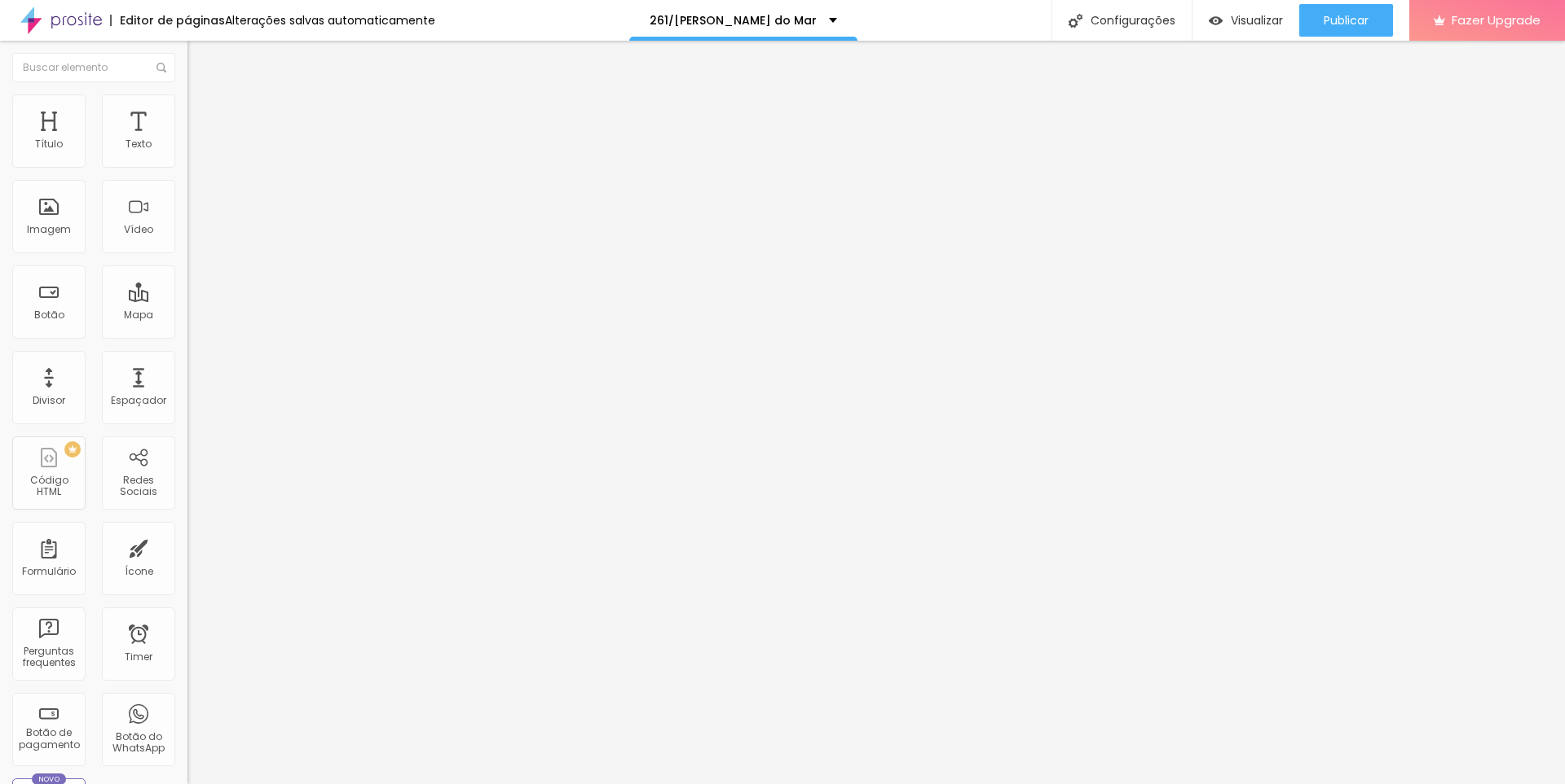
drag, startPoint x: 34, startPoint y: 159, endPoint x: 27, endPoint y: 171, distance: 13.9
click at [187, 316] on input "range" at bounding box center [240, 323] width 106 height 13
drag, startPoint x: 35, startPoint y: 189, endPoint x: 25, endPoint y: 191, distance: 10.2
type input "0"
click at [187, 546] on input "range" at bounding box center [240, 553] width 106 height 13
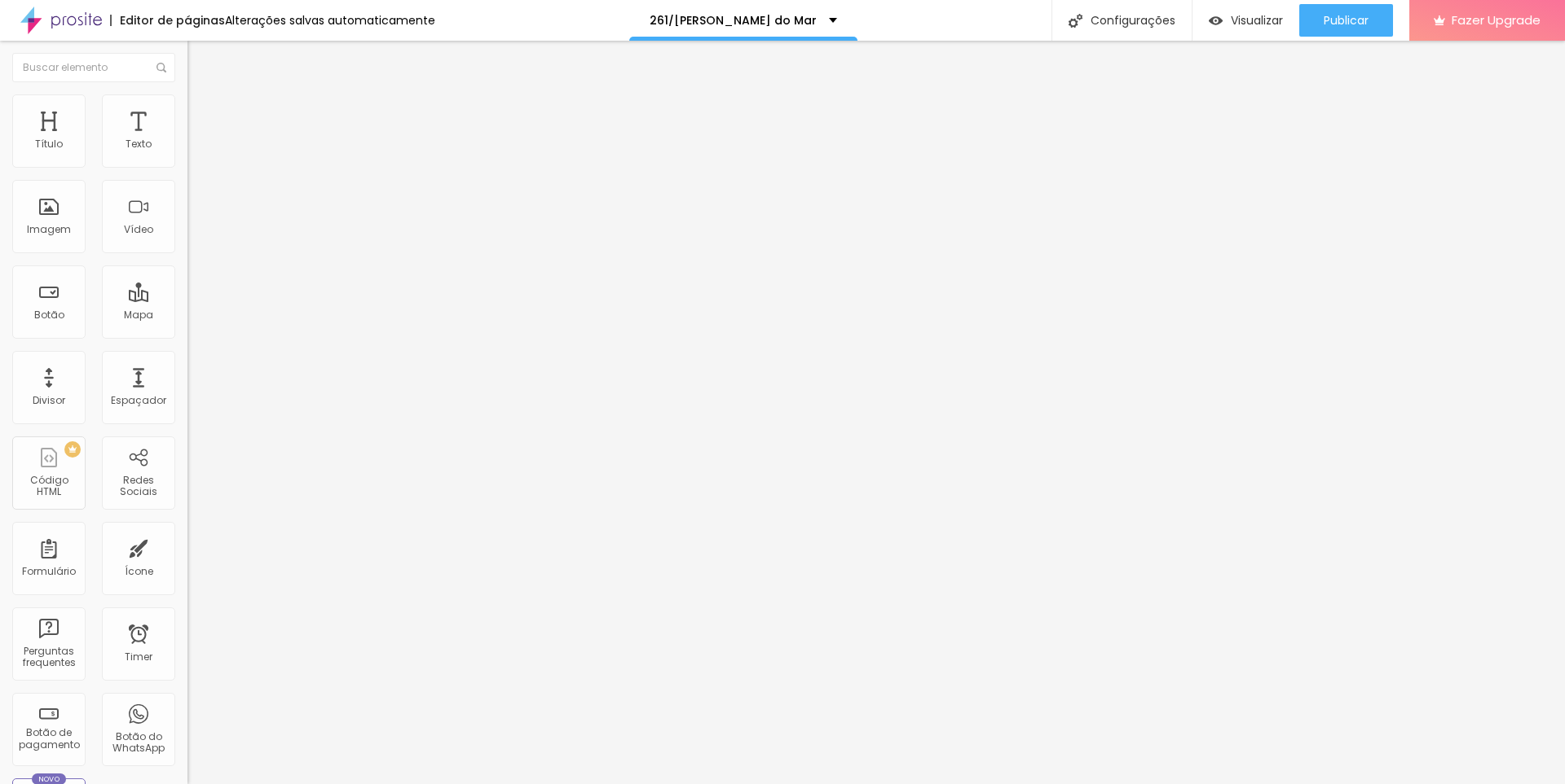
click at [187, 106] on li "Estilo" at bounding box center [280, 102] width 187 height 16
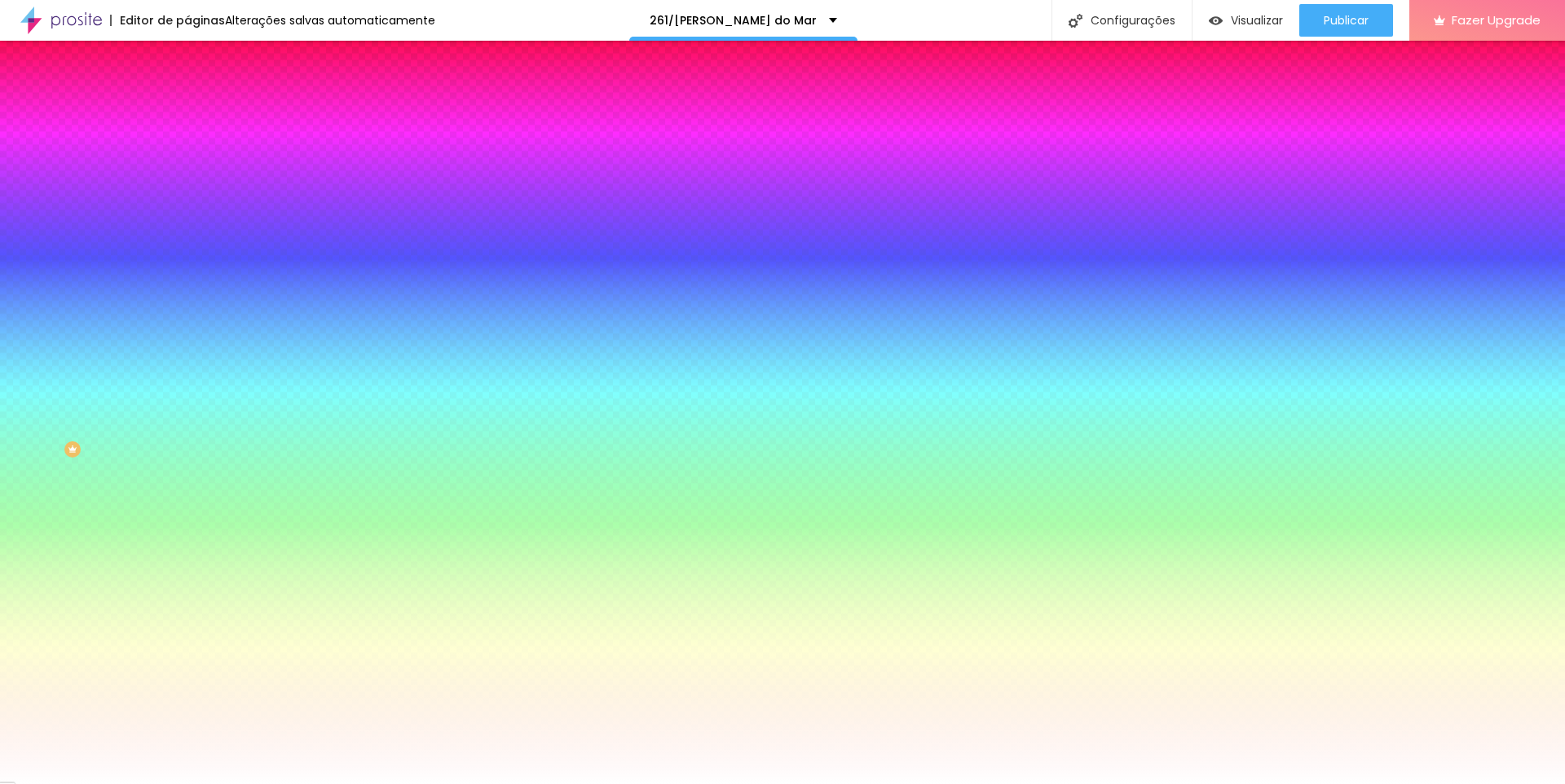
click at [187, 94] on li "Conteúdo" at bounding box center [280, 86] width 187 height 16
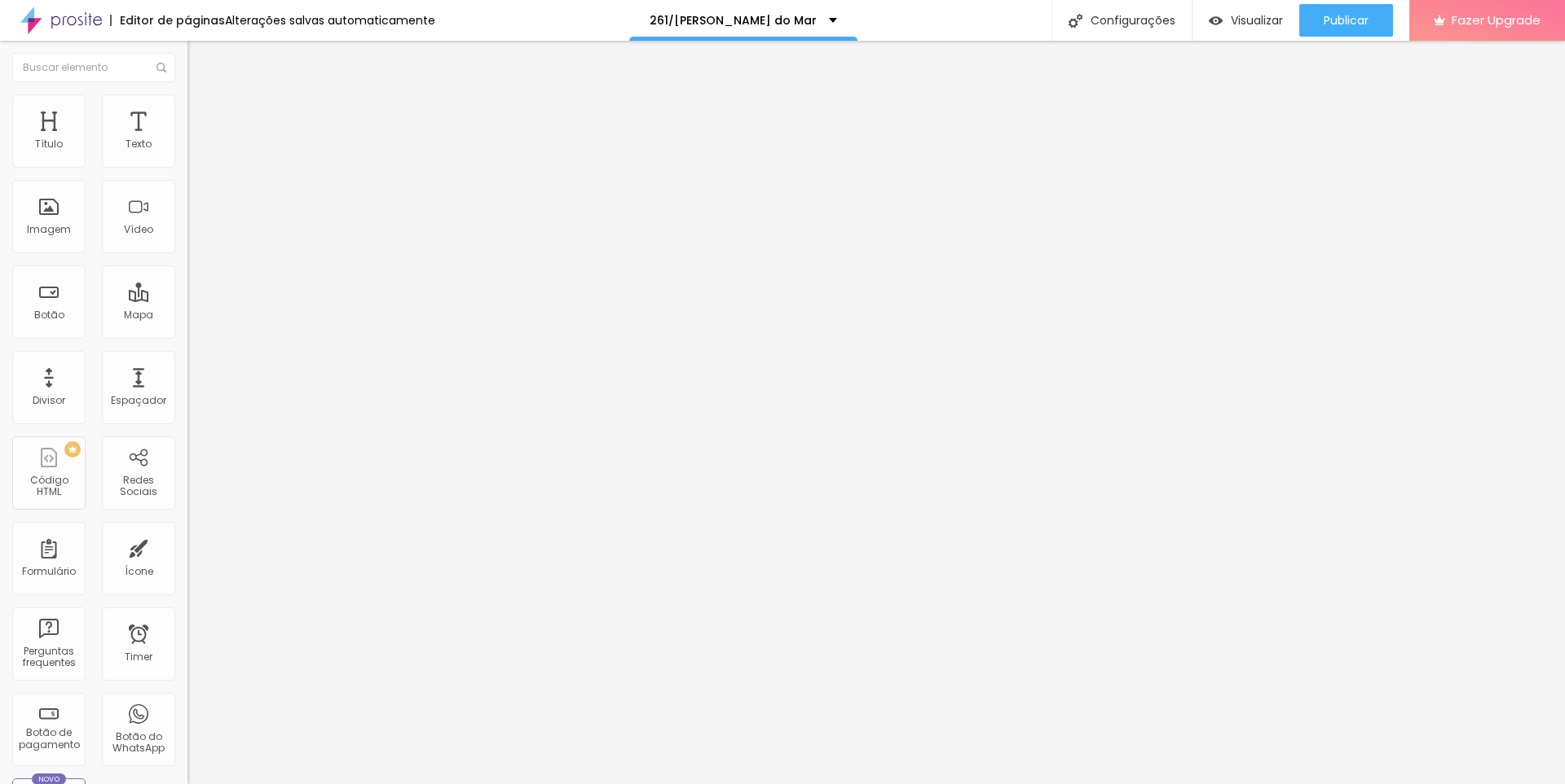
click at [187, 111] on li "Avançado" at bounding box center [280, 119] width 187 height 16
type input "0"
drag, startPoint x: 40, startPoint y: 159, endPoint x: 30, endPoint y: 173, distance: 17.2
click at [187, 316] on input "range" at bounding box center [240, 323] width 106 height 13
drag, startPoint x: 36, startPoint y: 185, endPoint x: 25, endPoint y: 189, distance: 11.7
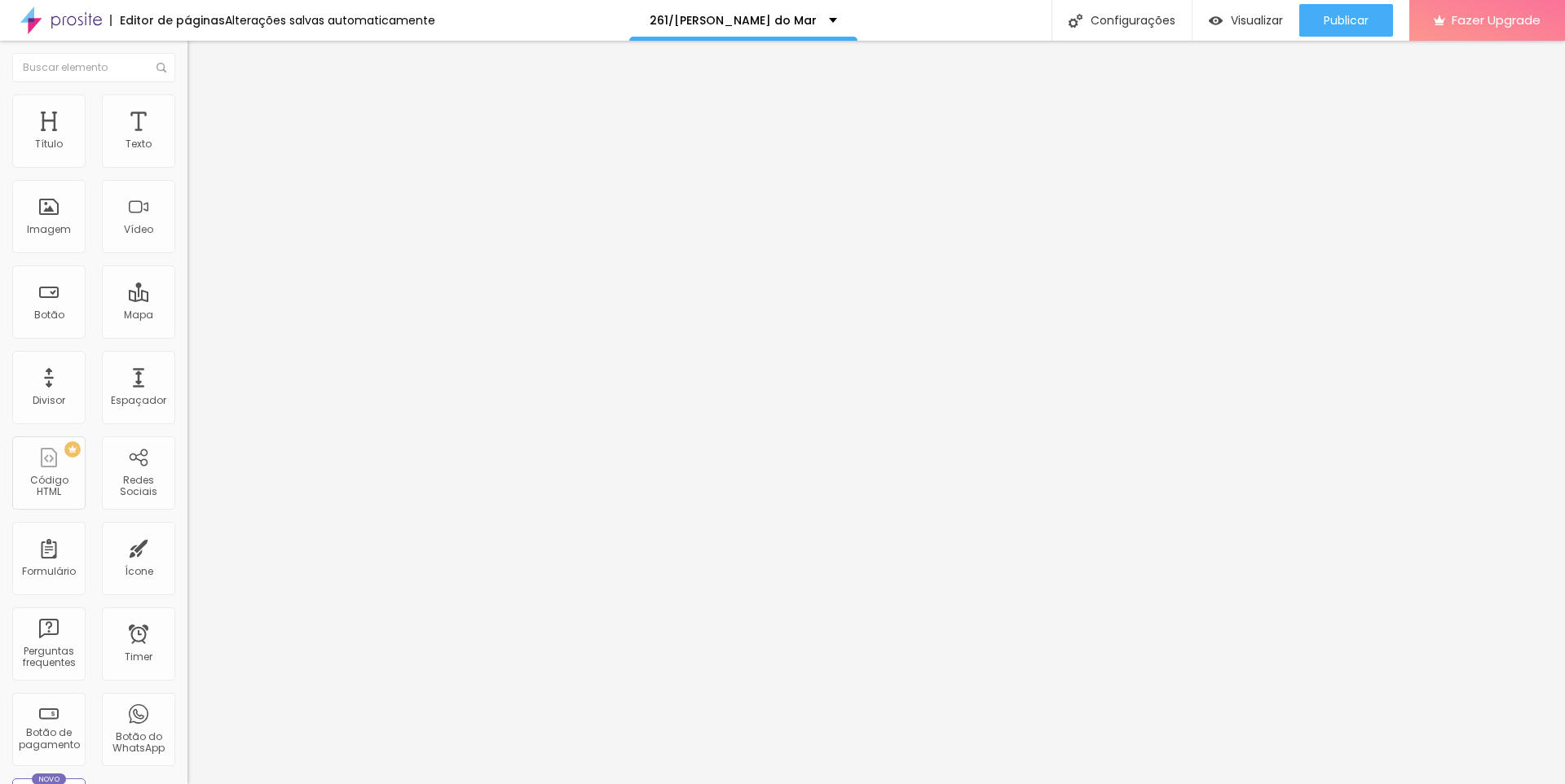
click at [187, 357] on div "0 Espaço de baixo" at bounding box center [280, 472] width 187 height 231
click at [203, 111] on span "Estilo" at bounding box center [215, 105] width 26 height 14
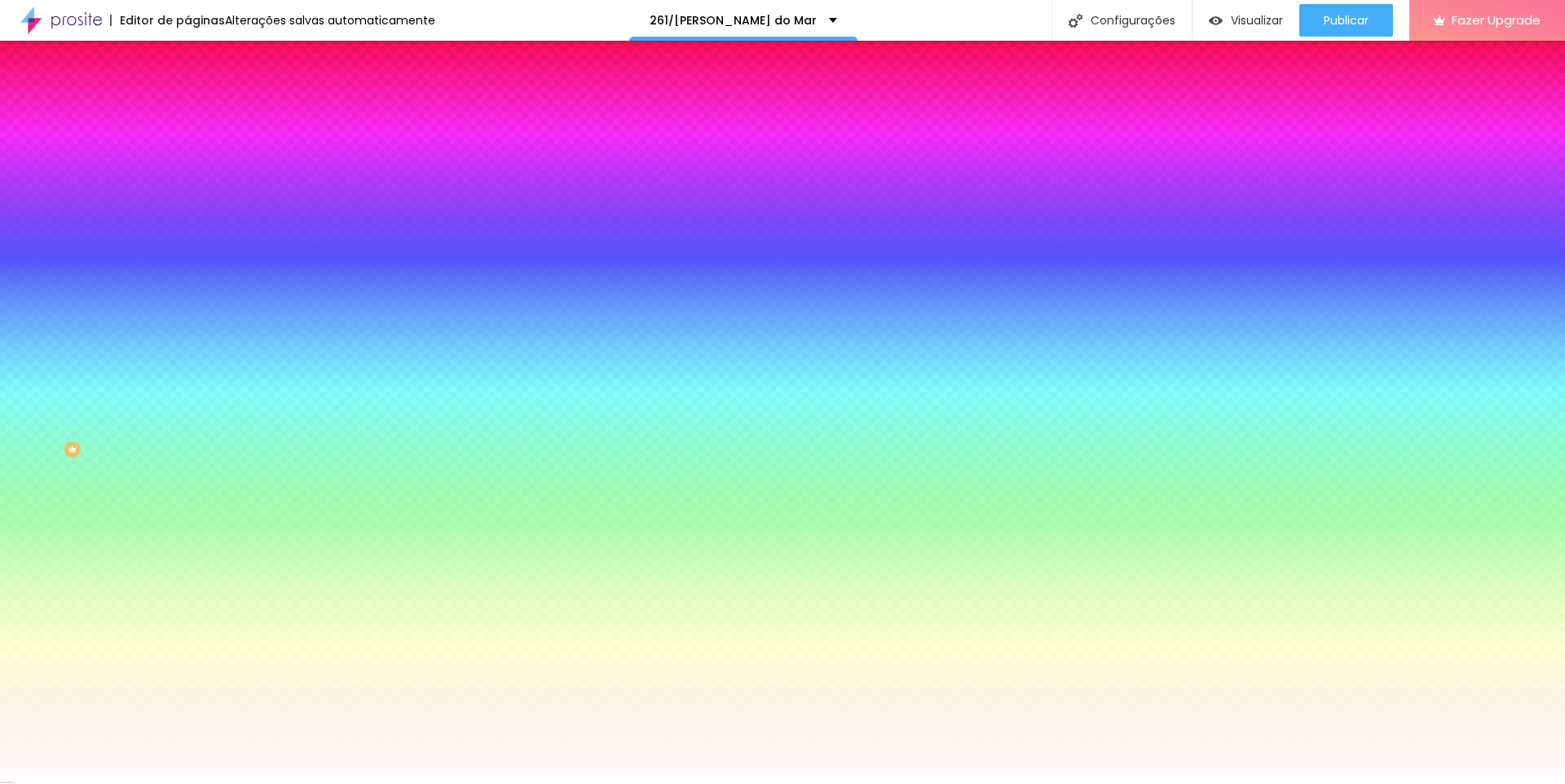
click at [187, 111] on li "Avançado" at bounding box center [280, 119] width 187 height 16
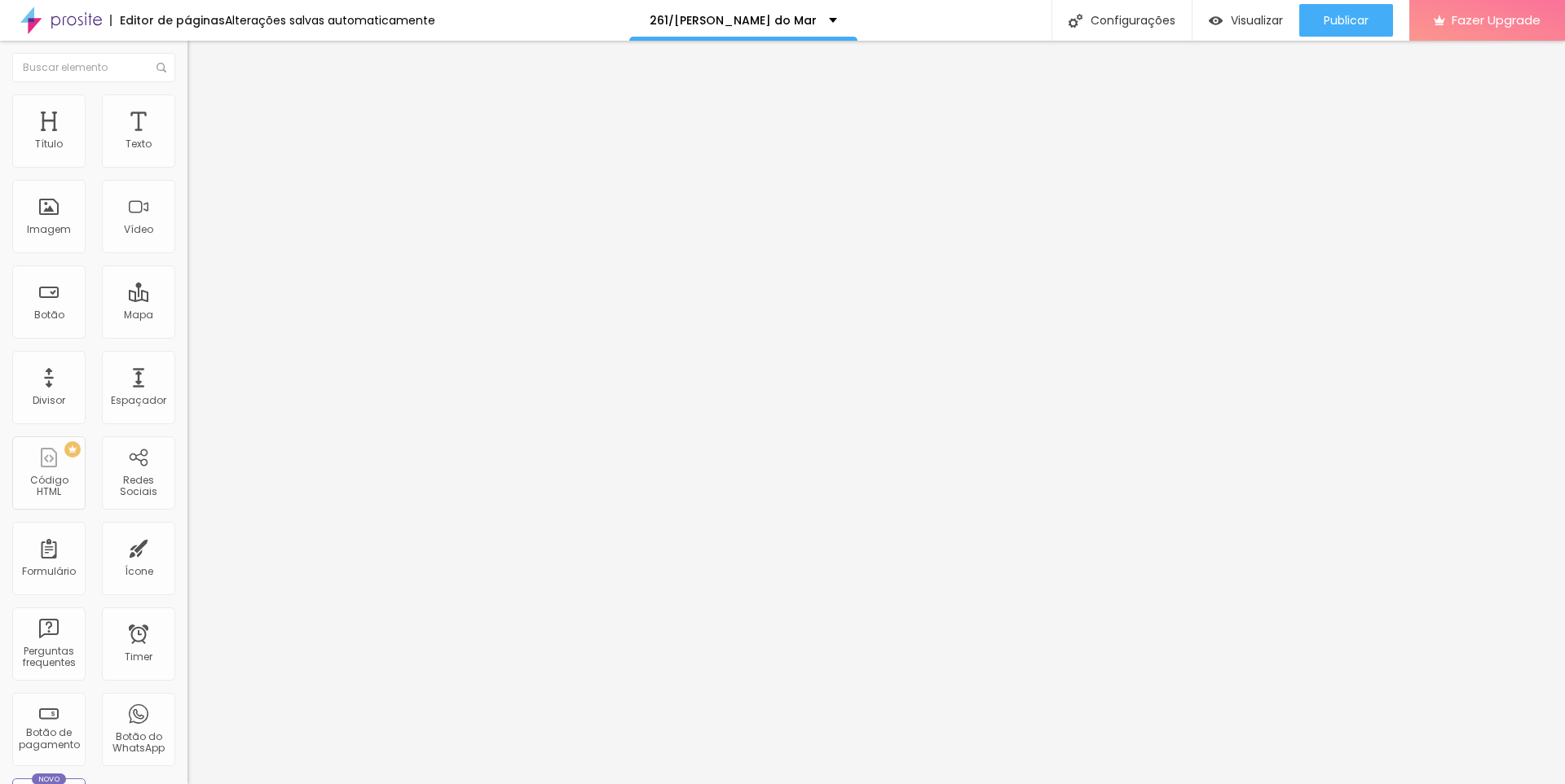
drag, startPoint x: 38, startPoint y: 158, endPoint x: 19, endPoint y: 168, distance: 21.5
click at [187, 316] on input "range" at bounding box center [240, 323] width 106 height 13
drag, startPoint x: 35, startPoint y: 191, endPoint x: 19, endPoint y: 191, distance: 16.0
click at [187, 546] on input "range" at bounding box center [240, 553] width 106 height 13
click at [203, 112] on span "Avançado" at bounding box center [229, 105] width 54 height 14
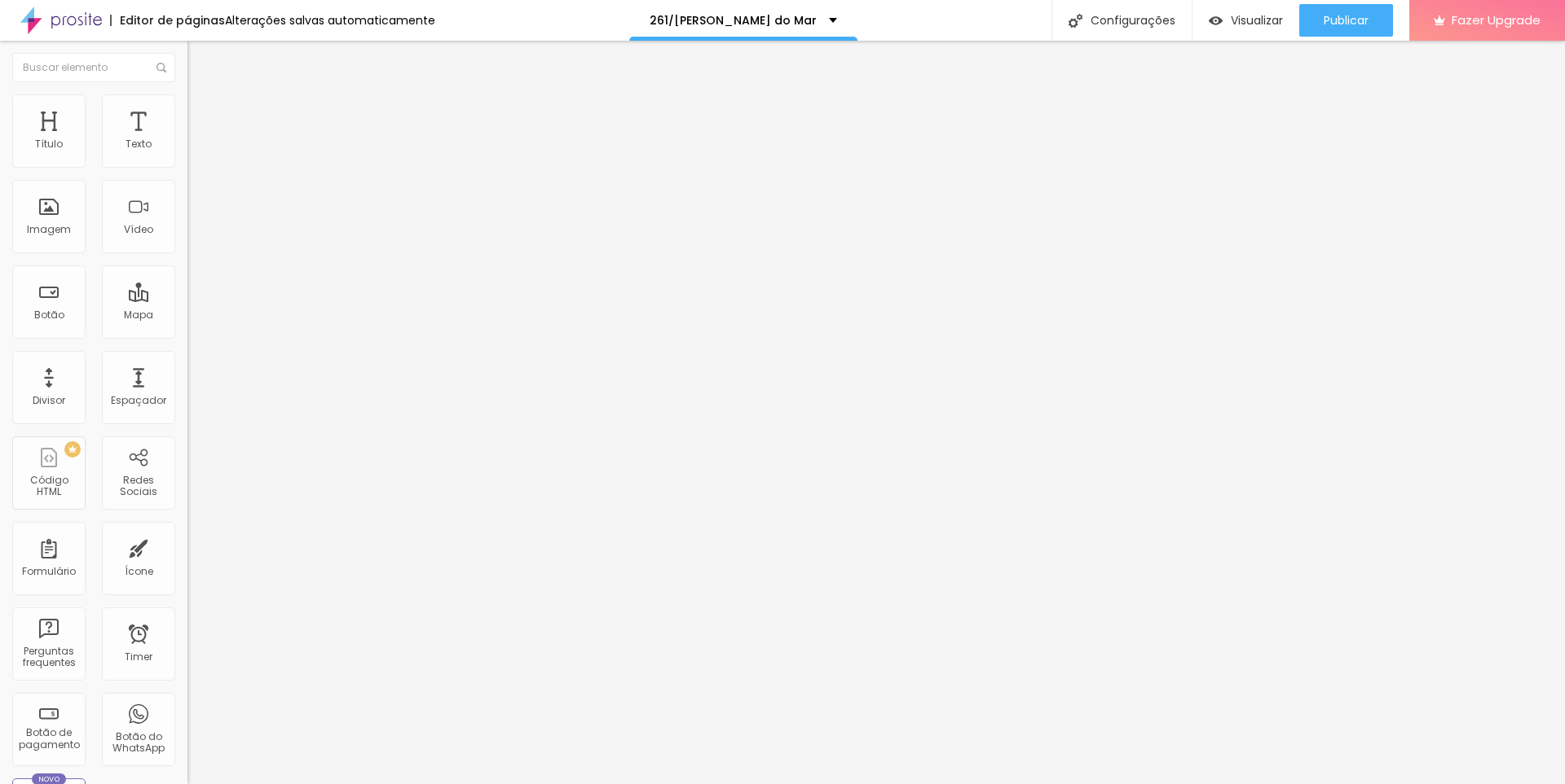
type input "0"
drag, startPoint x: 36, startPoint y: 164, endPoint x: 26, endPoint y: 168, distance: 10.8
type input "0"
click at [187, 299] on input "range" at bounding box center [240, 306] width 106 height 13
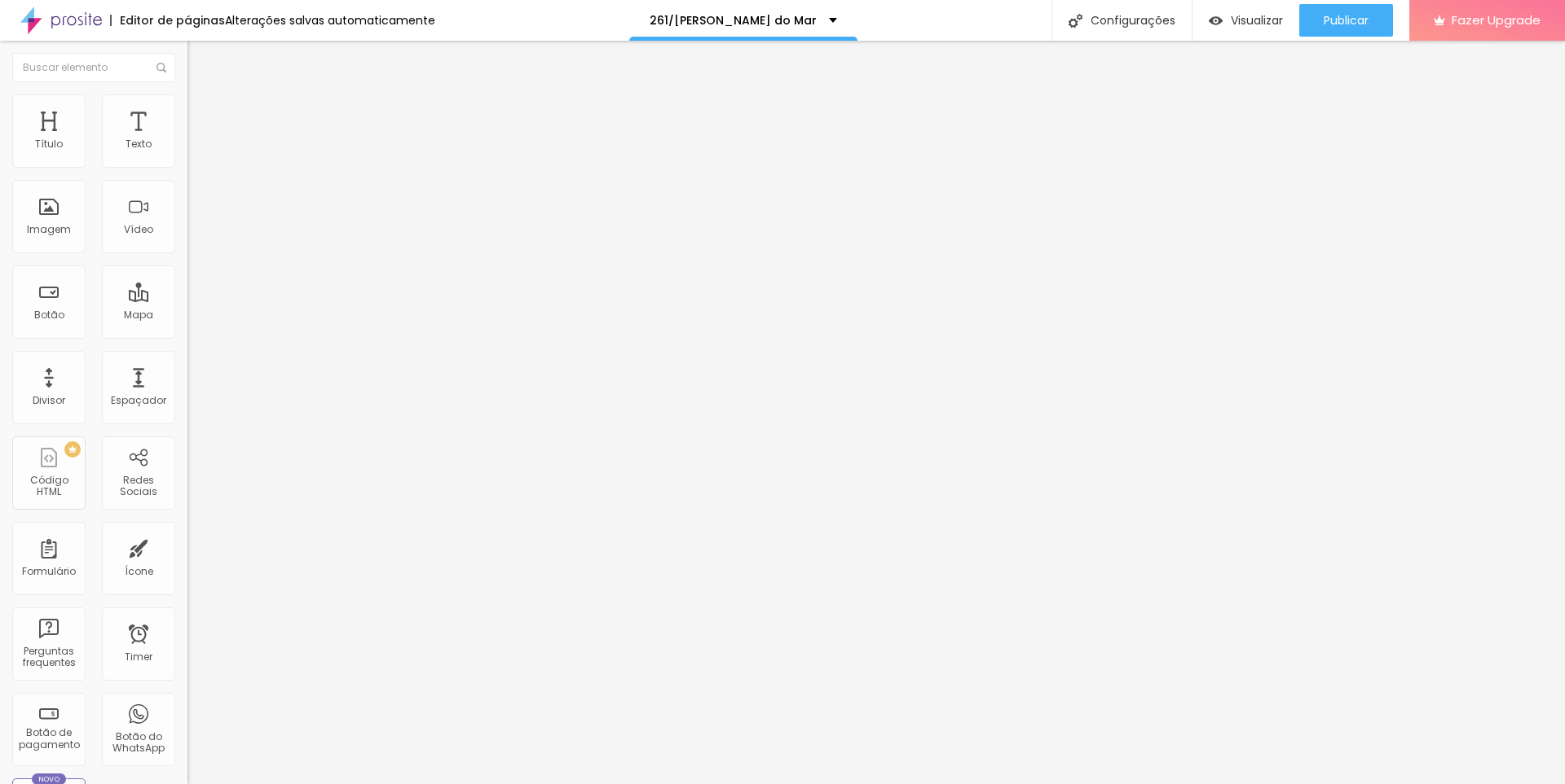
type input "0"
drag, startPoint x: 48, startPoint y: 191, endPoint x: 9, endPoint y: 200, distance: 40.0
type input "0"
click at [187, 530] on input "range" at bounding box center [240, 537] width 106 height 13
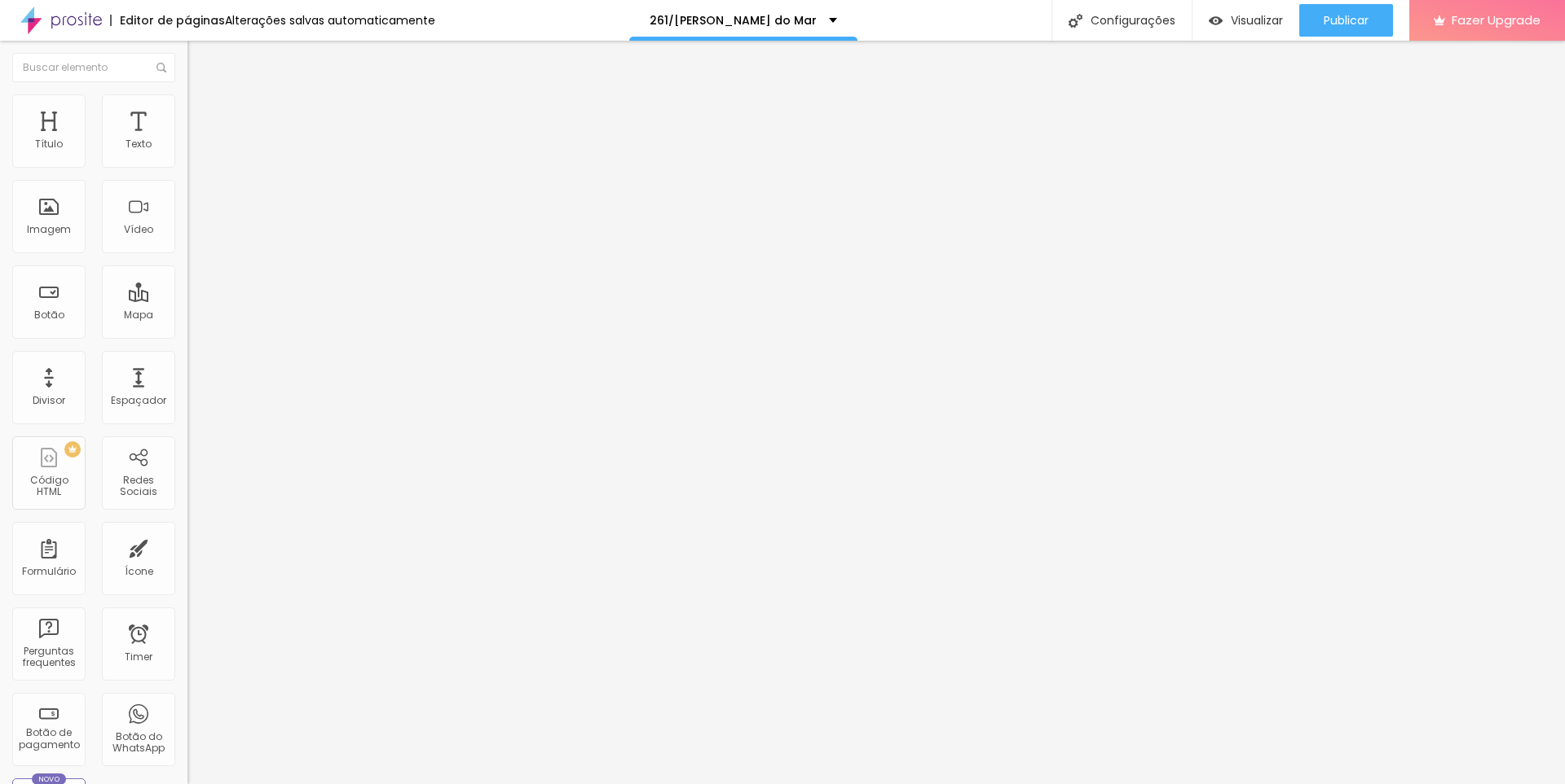
click at [203, 112] on span "Avançado" at bounding box center [229, 105] width 54 height 14
type input "7"
type input "2"
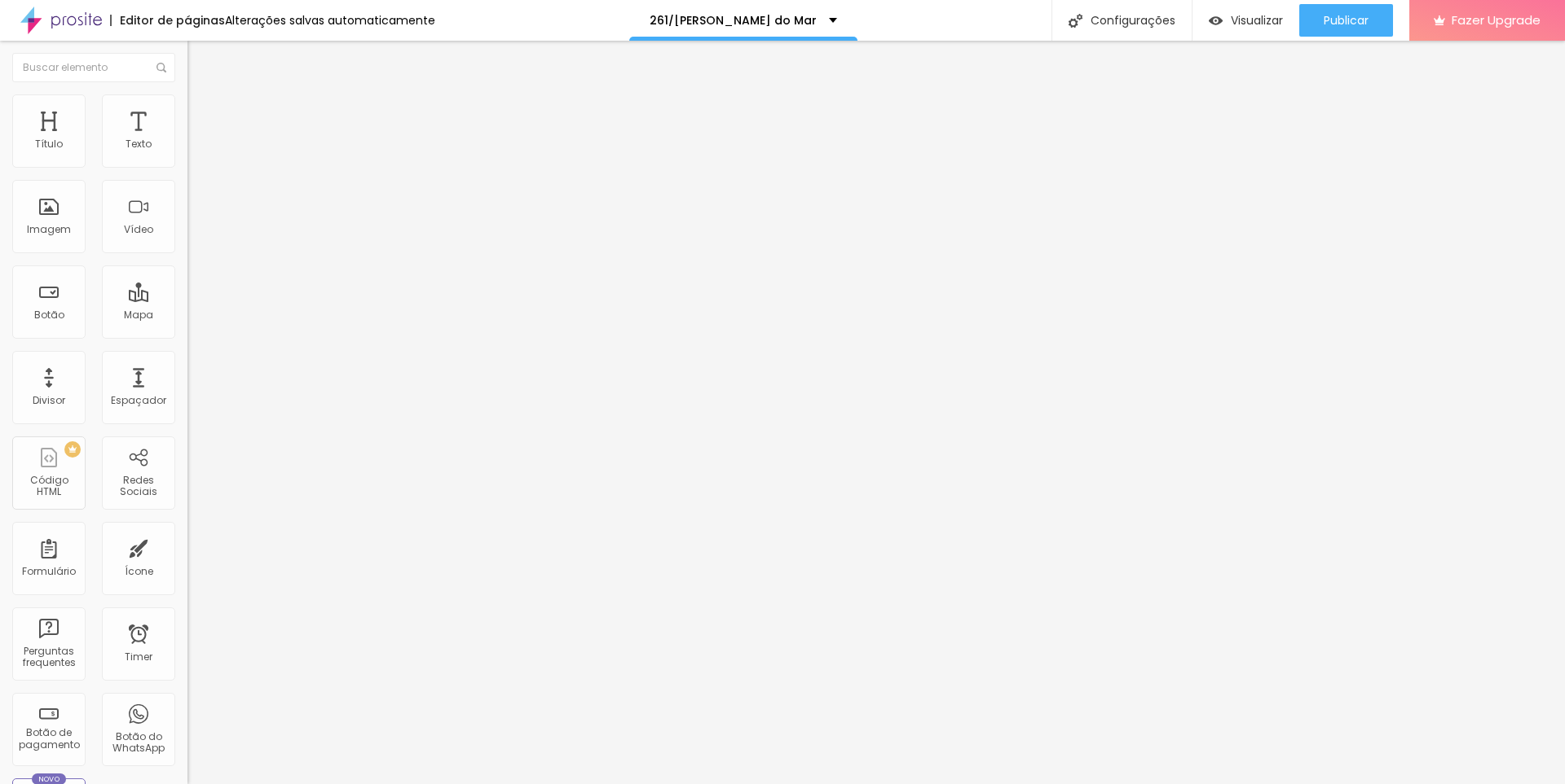
type input "0"
drag, startPoint x: 47, startPoint y: 158, endPoint x: 28, endPoint y: 171, distance: 23.0
type input "0"
click at [187, 299] on input "range" at bounding box center [240, 306] width 106 height 13
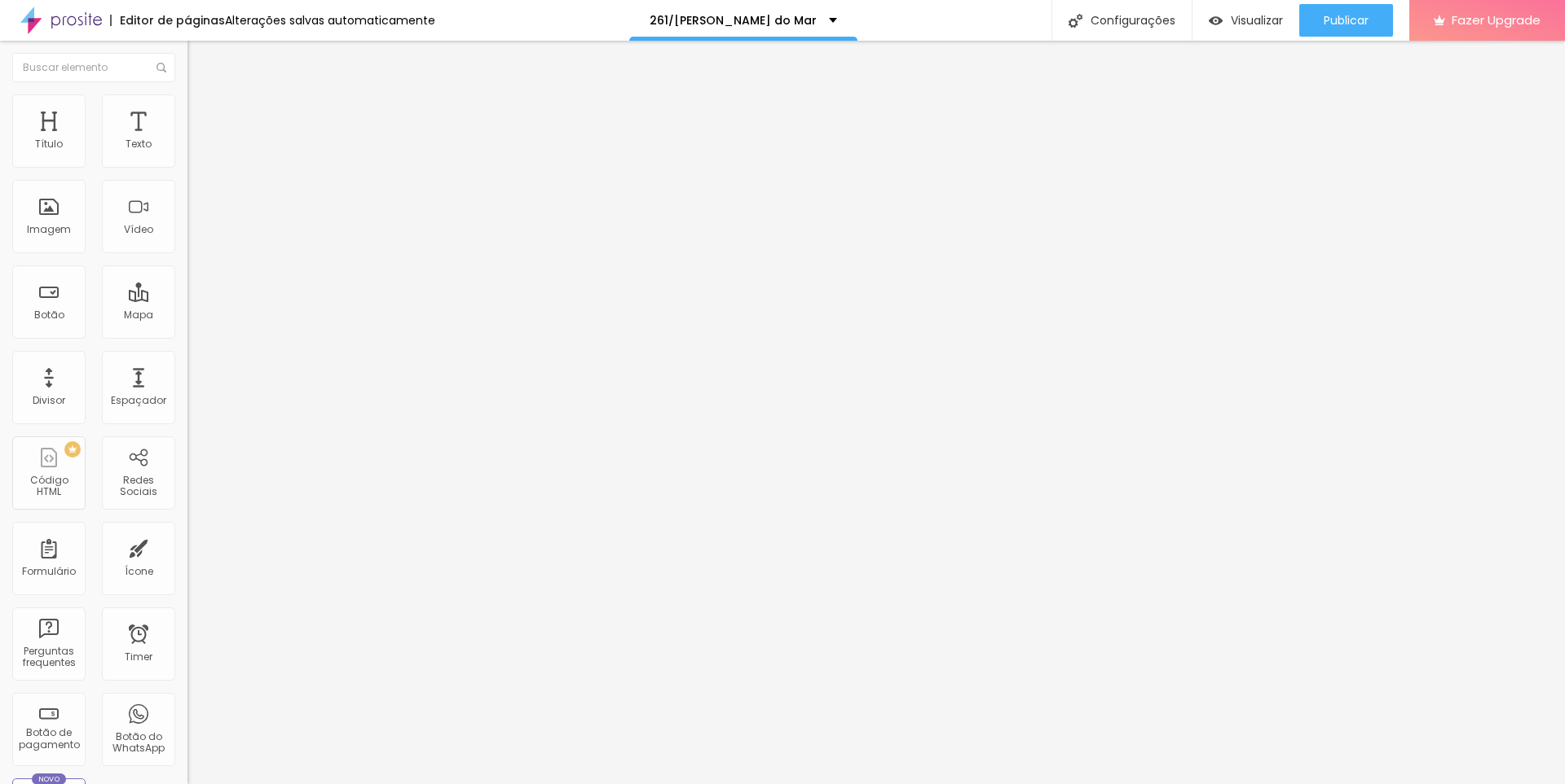
type input "5"
type input "0"
drag, startPoint x: 44, startPoint y: 189, endPoint x: 0, endPoint y: 194, distance: 44.3
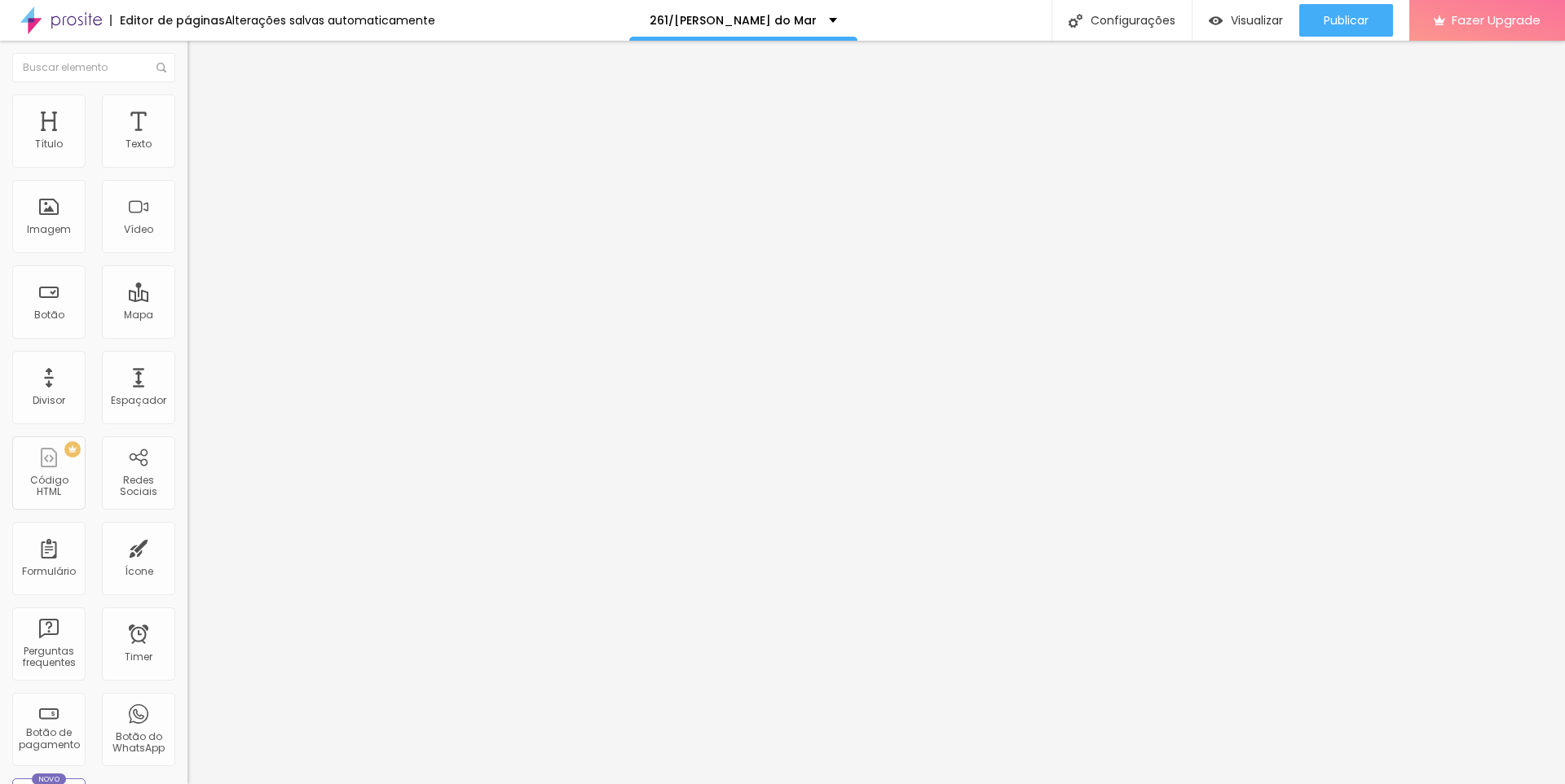
type input "0"
click at [187, 530] on input "range" at bounding box center [240, 537] width 106 height 13
click at [187, 111] on li "Avançado" at bounding box center [280, 119] width 187 height 16
click at [203, 117] on span "Avançado" at bounding box center [229, 122] width 54 height 14
click at [203, 109] on span "Estilo" at bounding box center [215, 105] width 26 height 14
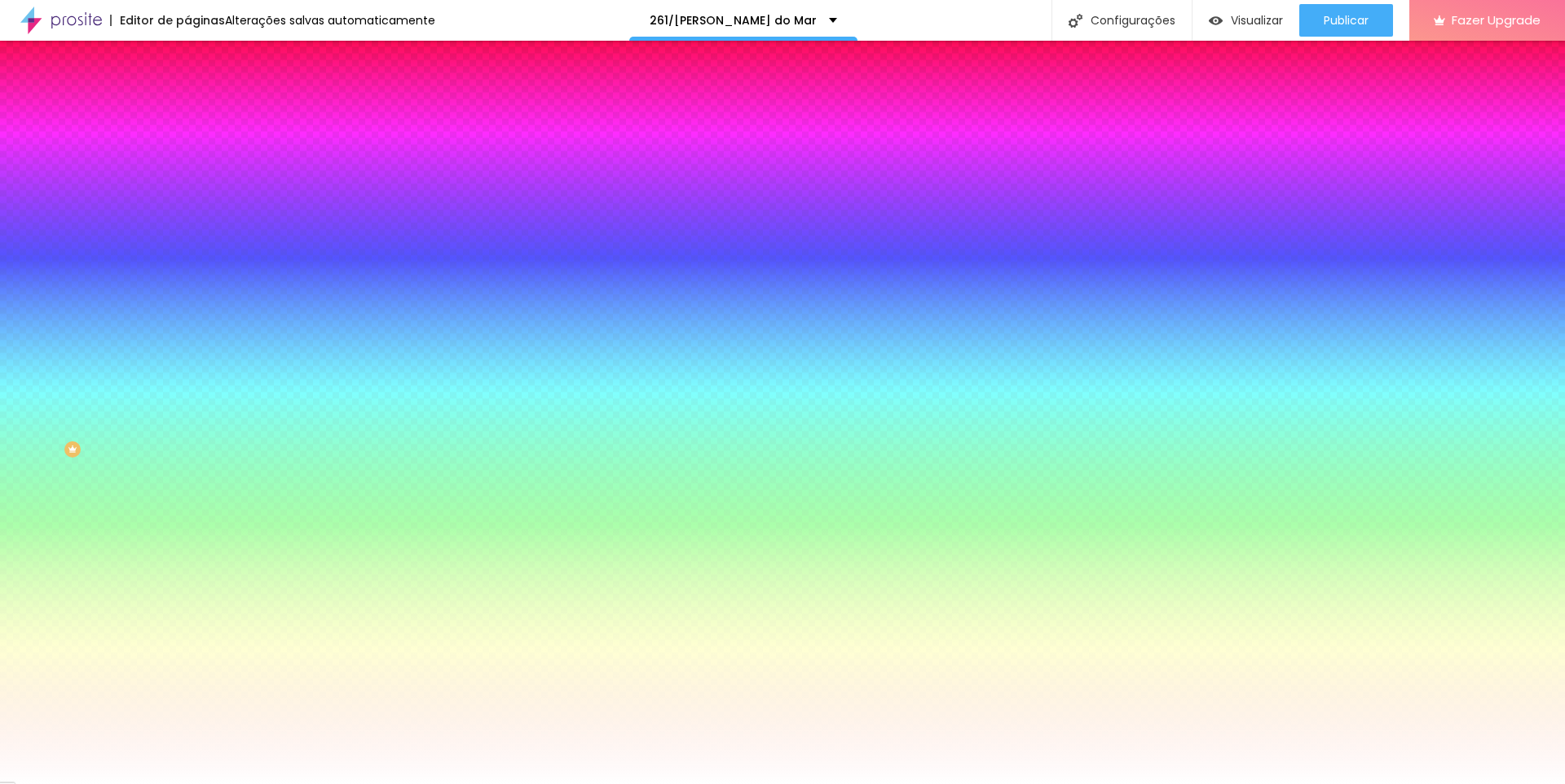
click at [187, 93] on img at bounding box center [194, 85] width 14 height 14
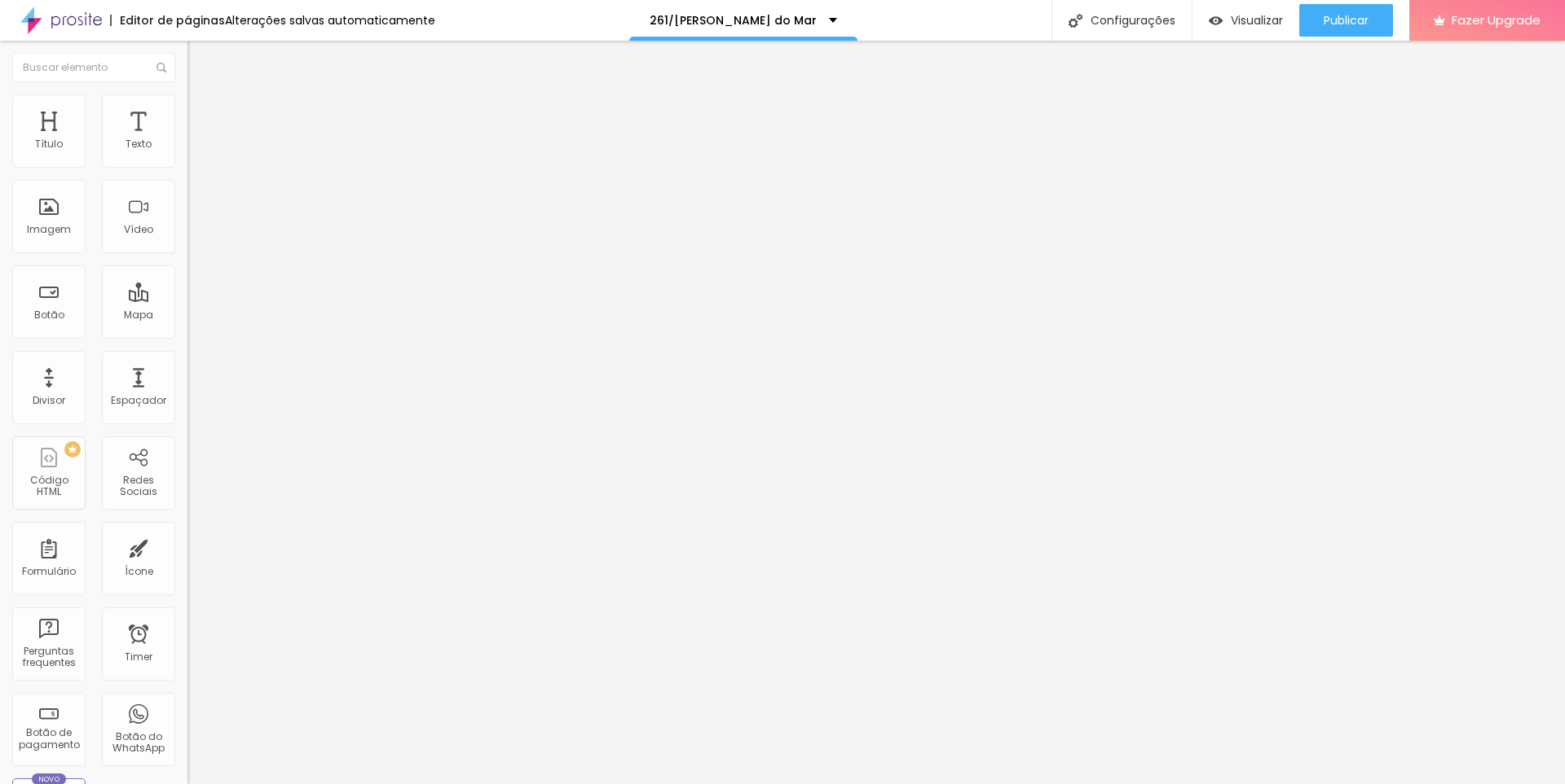
click at [187, 111] on img at bounding box center [194, 118] width 14 height 14
type input "13"
type input "2"
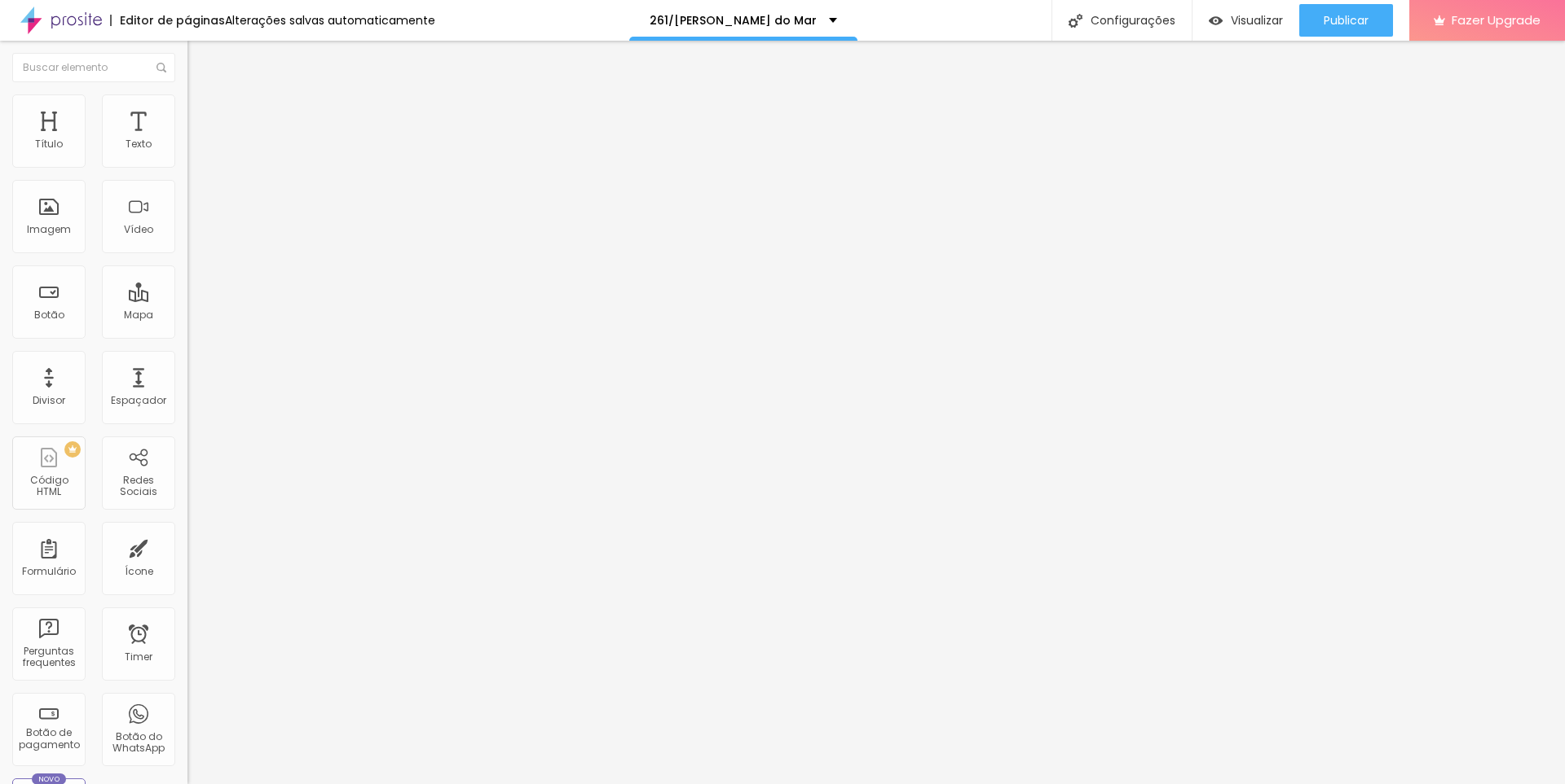
type input "0"
drag, startPoint x: 37, startPoint y: 192, endPoint x: 23, endPoint y: 193, distance: 14.0
type input "0"
click at [187, 546] on input "range" at bounding box center [240, 553] width 106 height 13
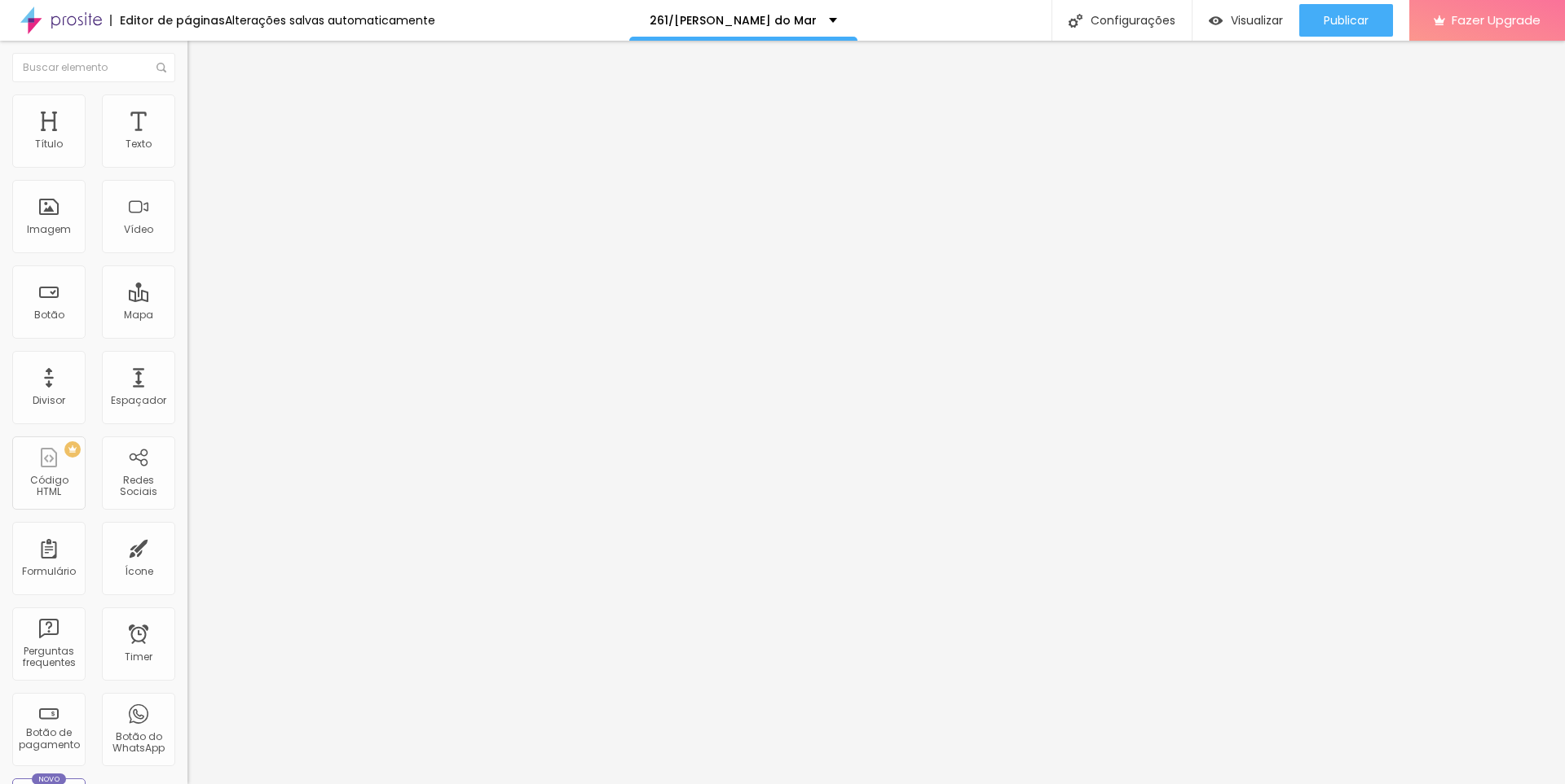
type input "15"
type input "10"
type input "5"
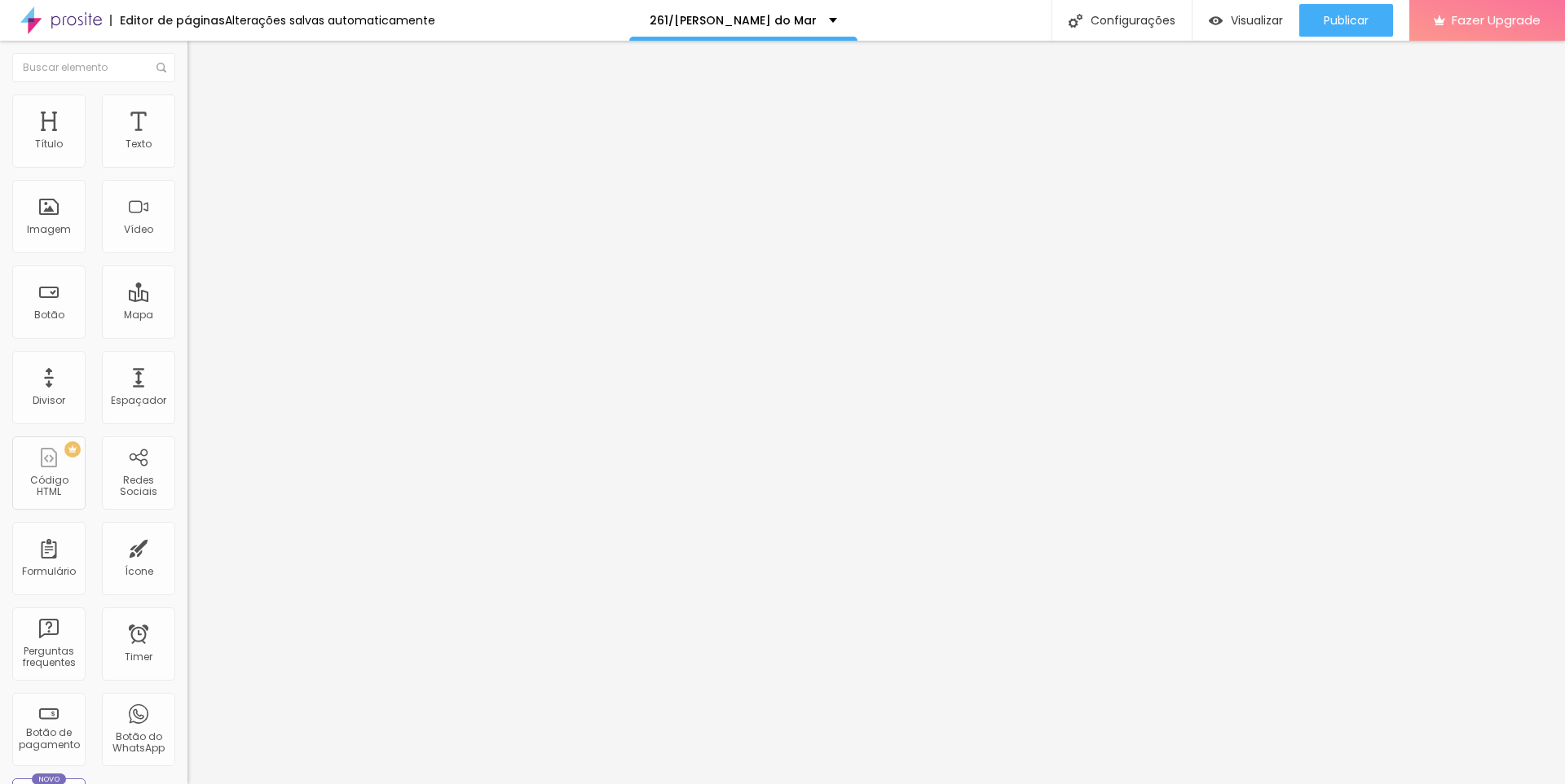
type input "5"
type input "0"
drag, startPoint x: 102, startPoint y: 159, endPoint x: 0, endPoint y: 160, distance: 102.0
type input "0"
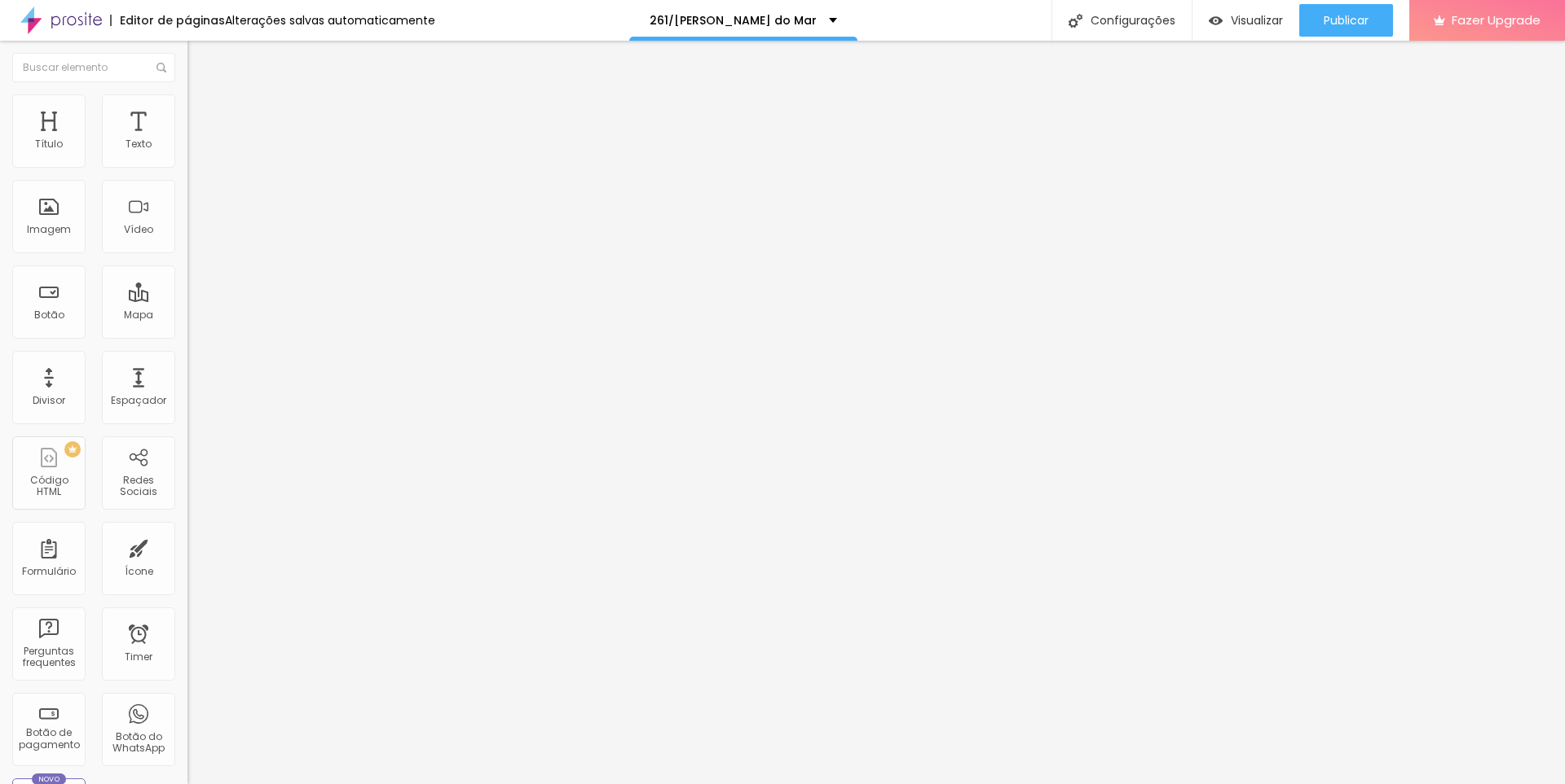
click at [187, 316] on input "range" at bounding box center [240, 323] width 106 height 13
click at [1355, 14] on span "Publicar" at bounding box center [1345, 21] width 45 height 13
click at [187, 111] on li "Avançado" at bounding box center [280, 119] width 187 height 16
click at [203, 112] on span "Estilo" at bounding box center [215, 105] width 26 height 14
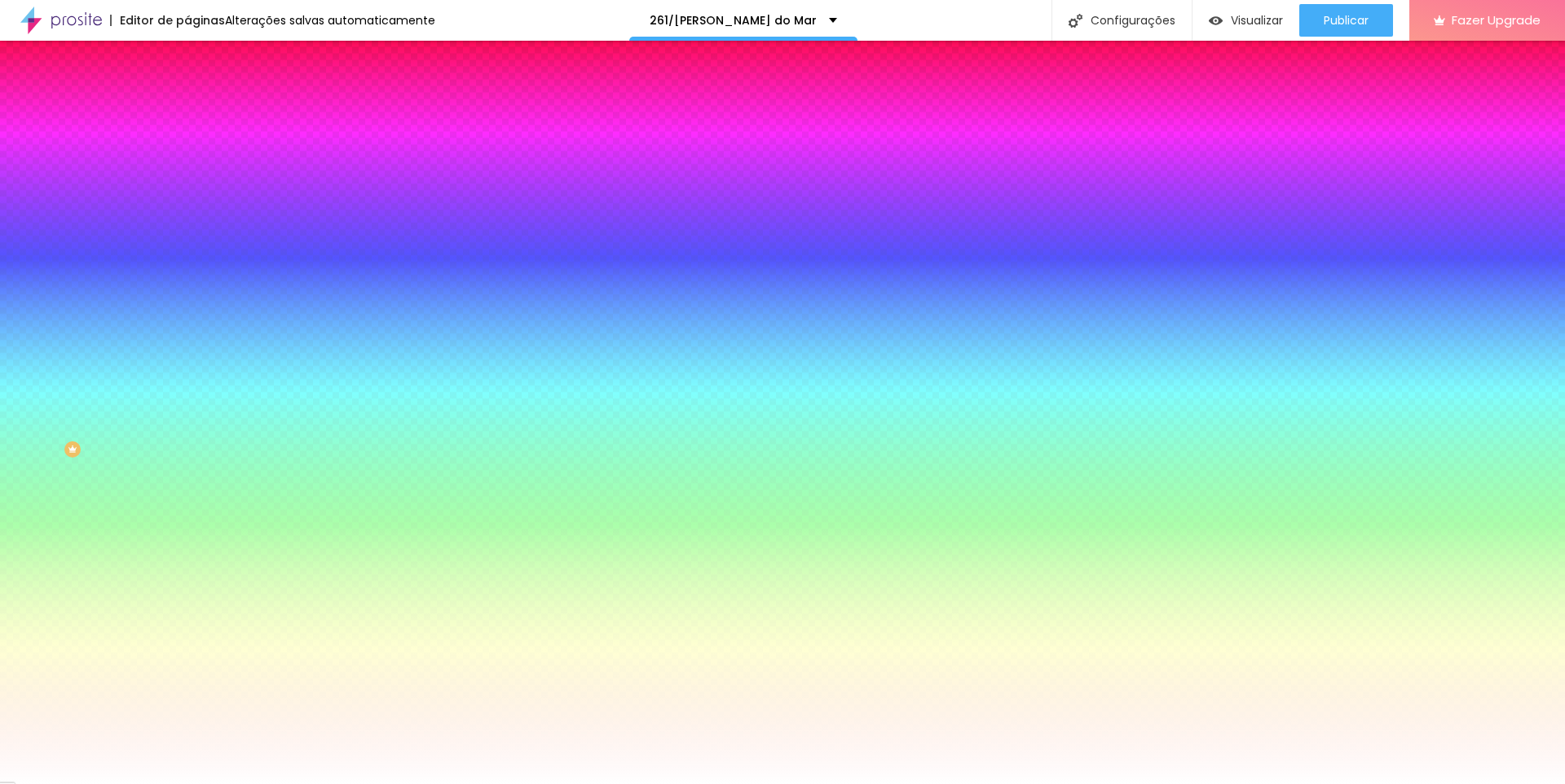
click at [200, 58] on img "button" at bounding box center [206, 60] width 13 height 13
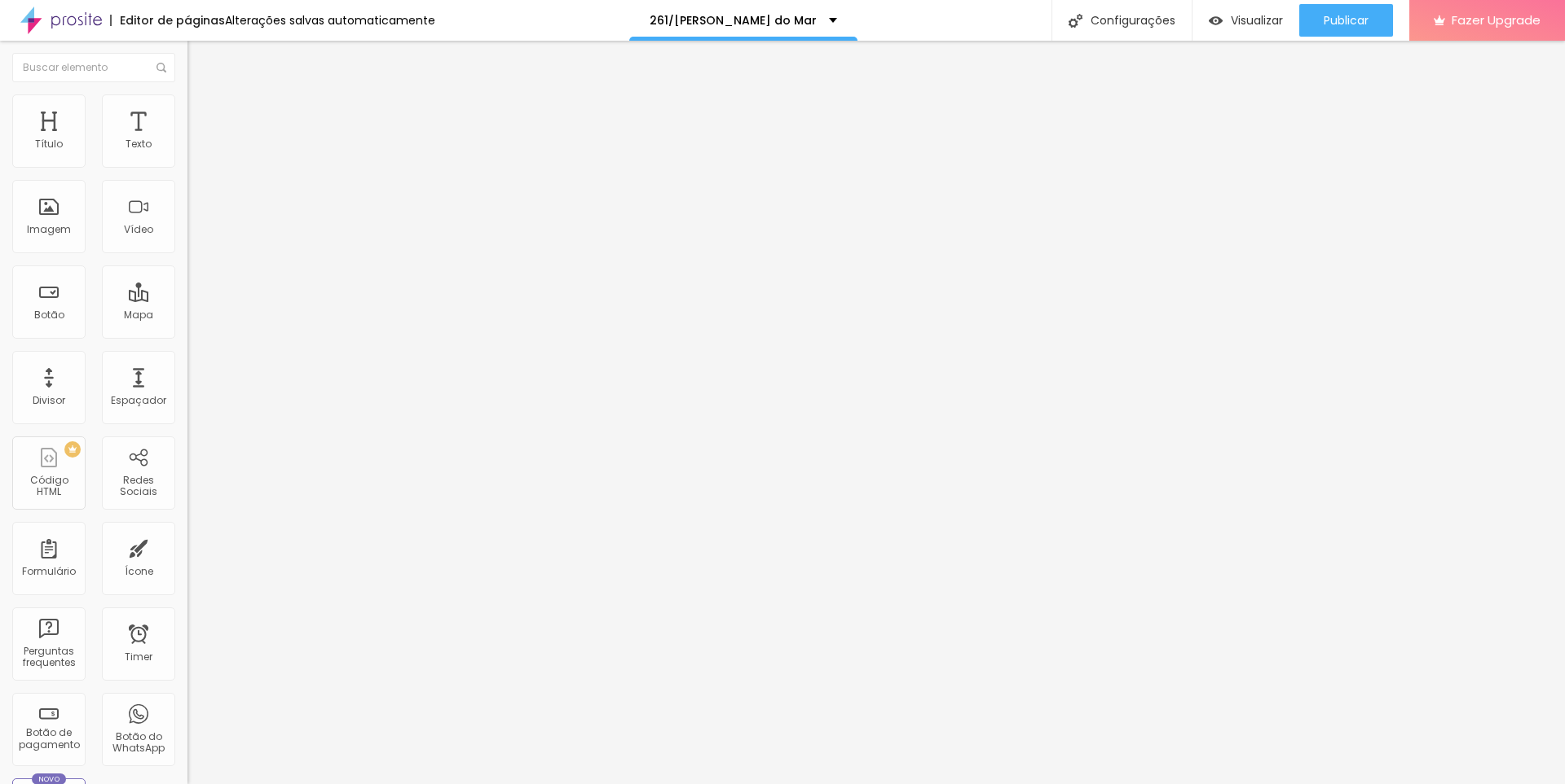
click at [74, 22] on img at bounding box center [61, 20] width 82 height 41
click at [187, 173] on span "Editar perguntas" at bounding box center [234, 165] width 93 height 14
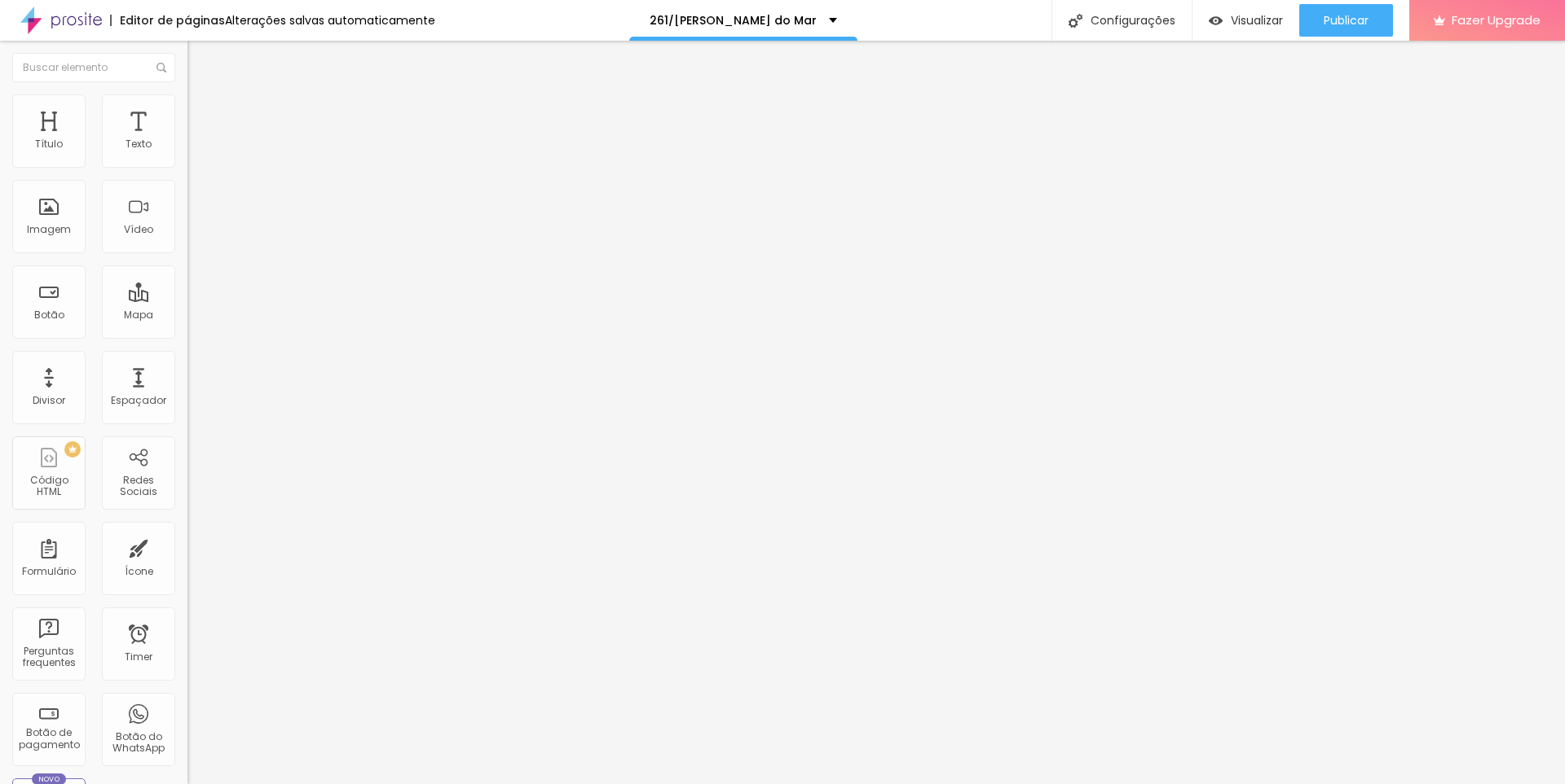
drag, startPoint x: 733, startPoint y: 273, endPoint x: 494, endPoint y: 273, distance: 239.0
drag, startPoint x: 730, startPoint y: 270, endPoint x: 496, endPoint y: 271, distance: 234.0
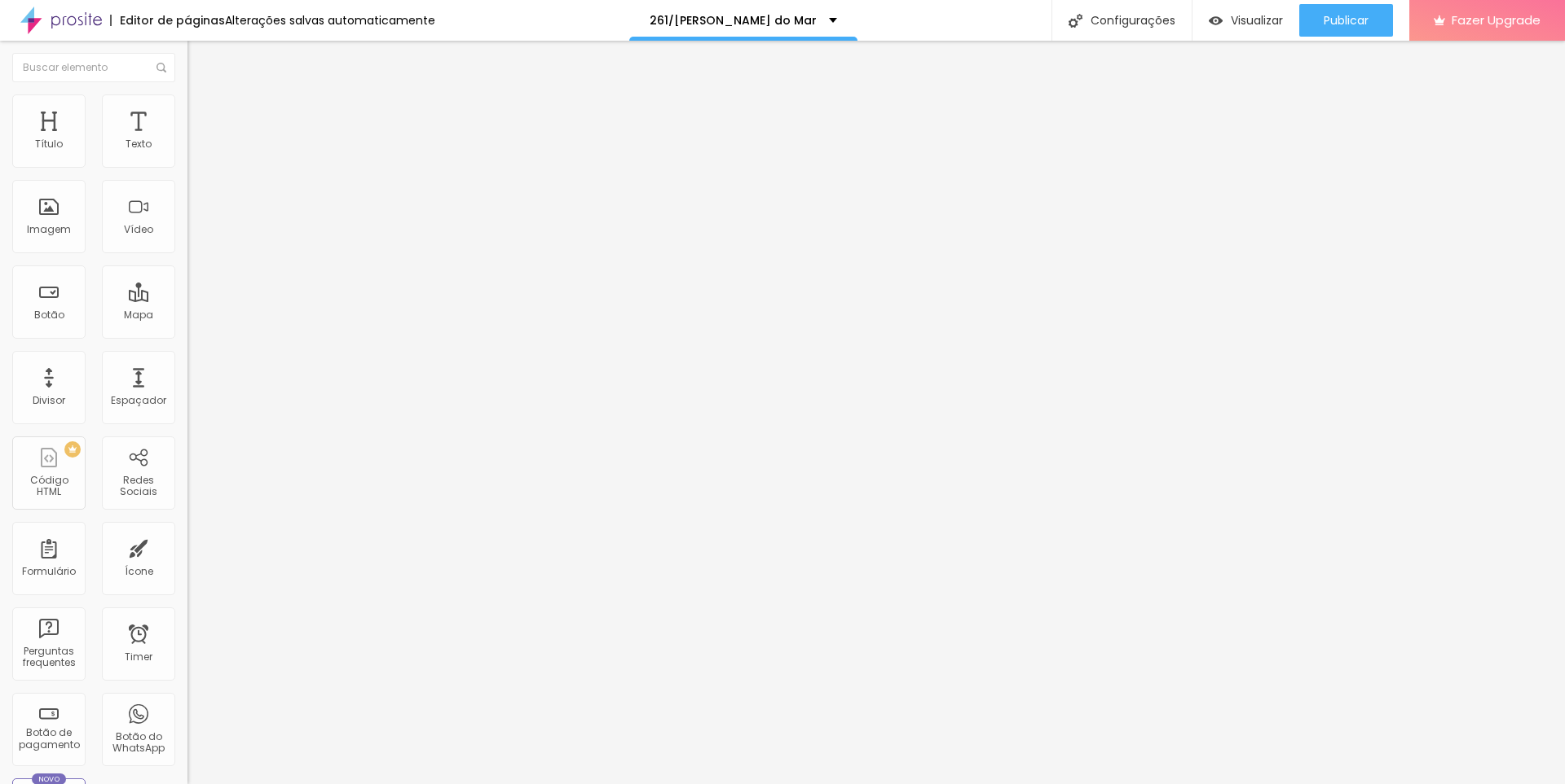
copy p "tenho entre 7 a 10 anos"
drag, startPoint x: 731, startPoint y: 429, endPoint x: 550, endPoint y: 416, distance: 181.5
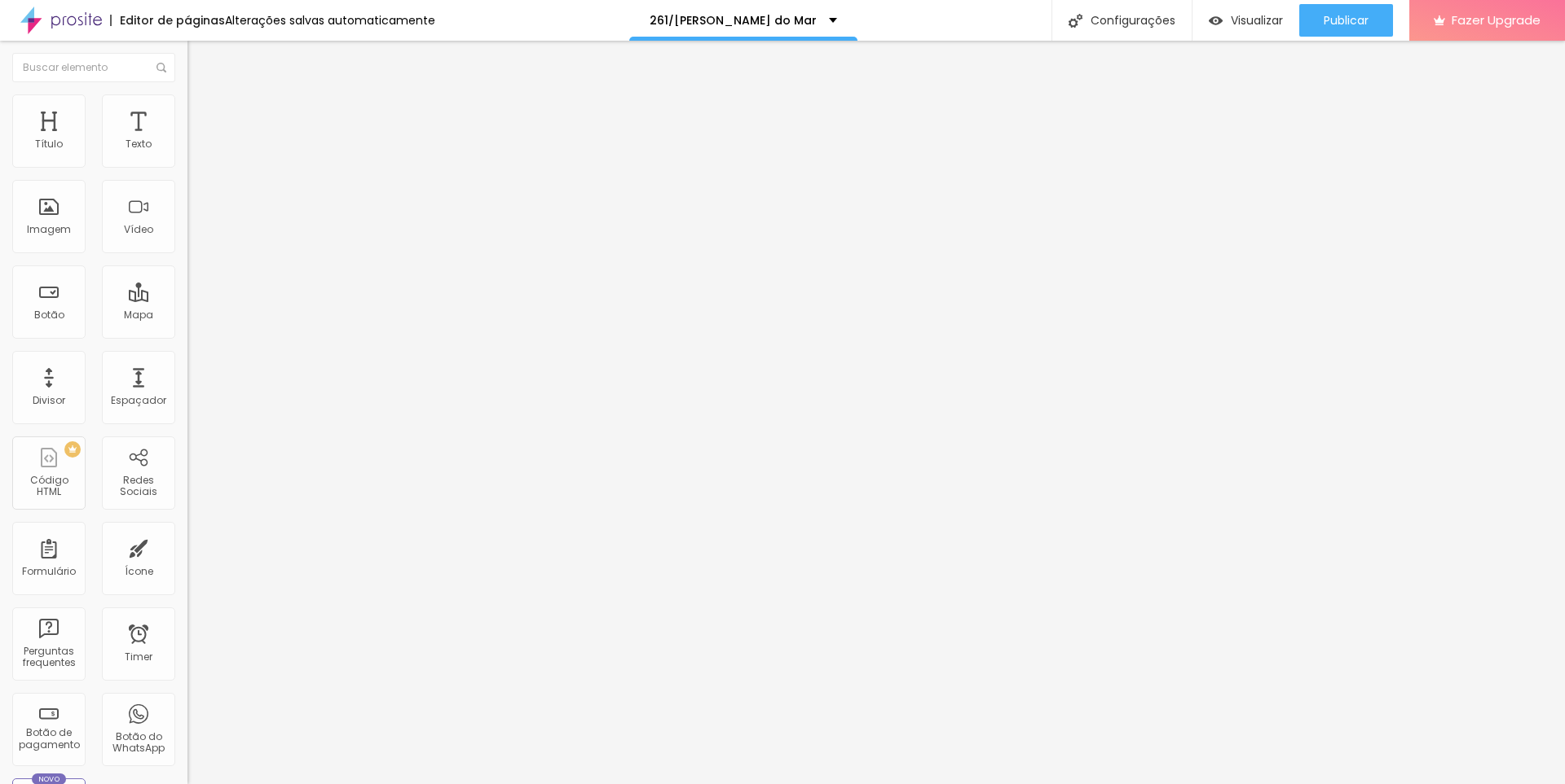
drag, startPoint x: 1032, startPoint y: 419, endPoint x: 1097, endPoint y: 422, distance: 65.1
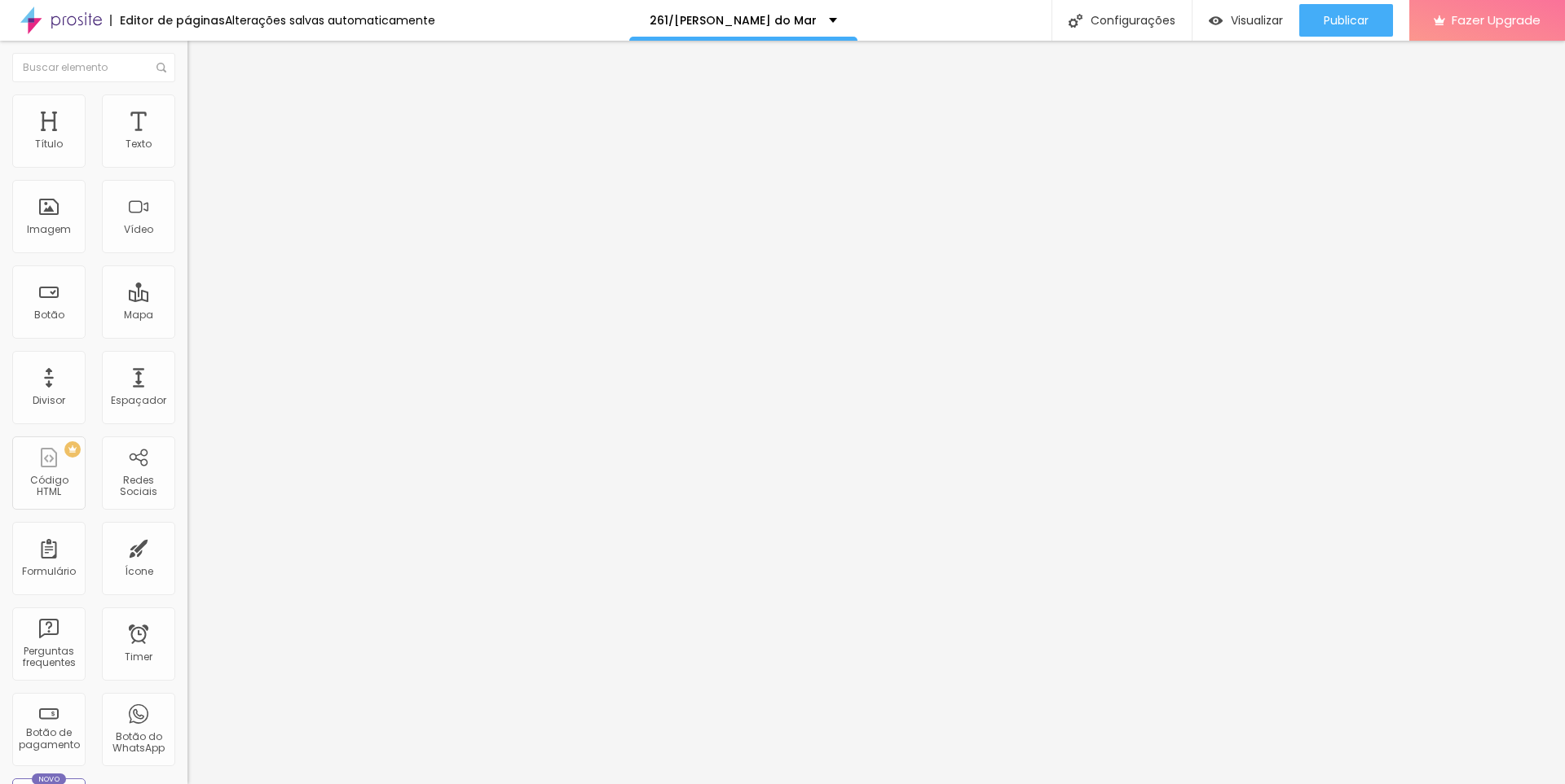
drag, startPoint x: 589, startPoint y: 461, endPoint x: 1005, endPoint y: 459, distance: 416.0
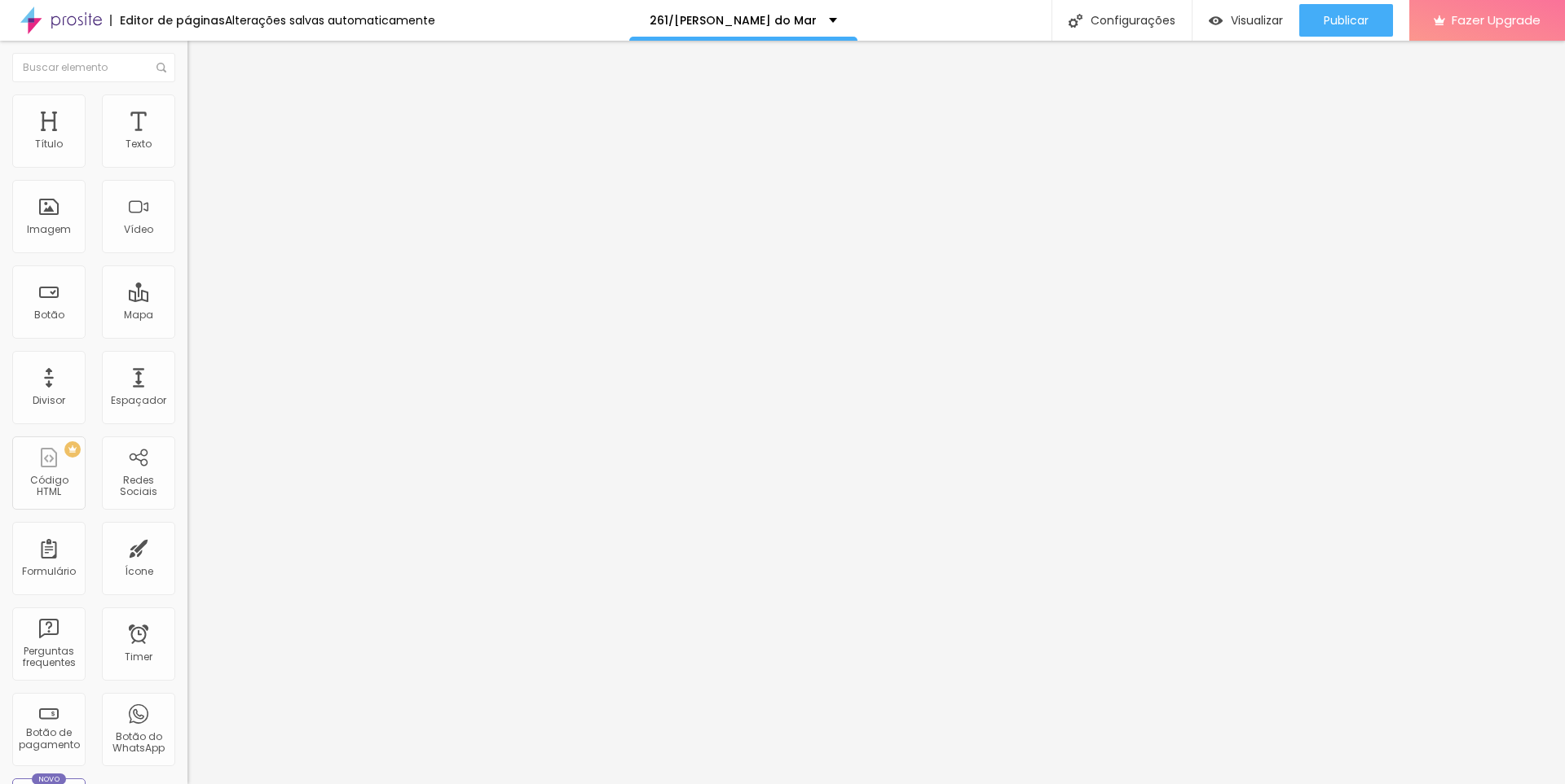
drag, startPoint x: 735, startPoint y: 467, endPoint x: 724, endPoint y: 469, distance: 11.2
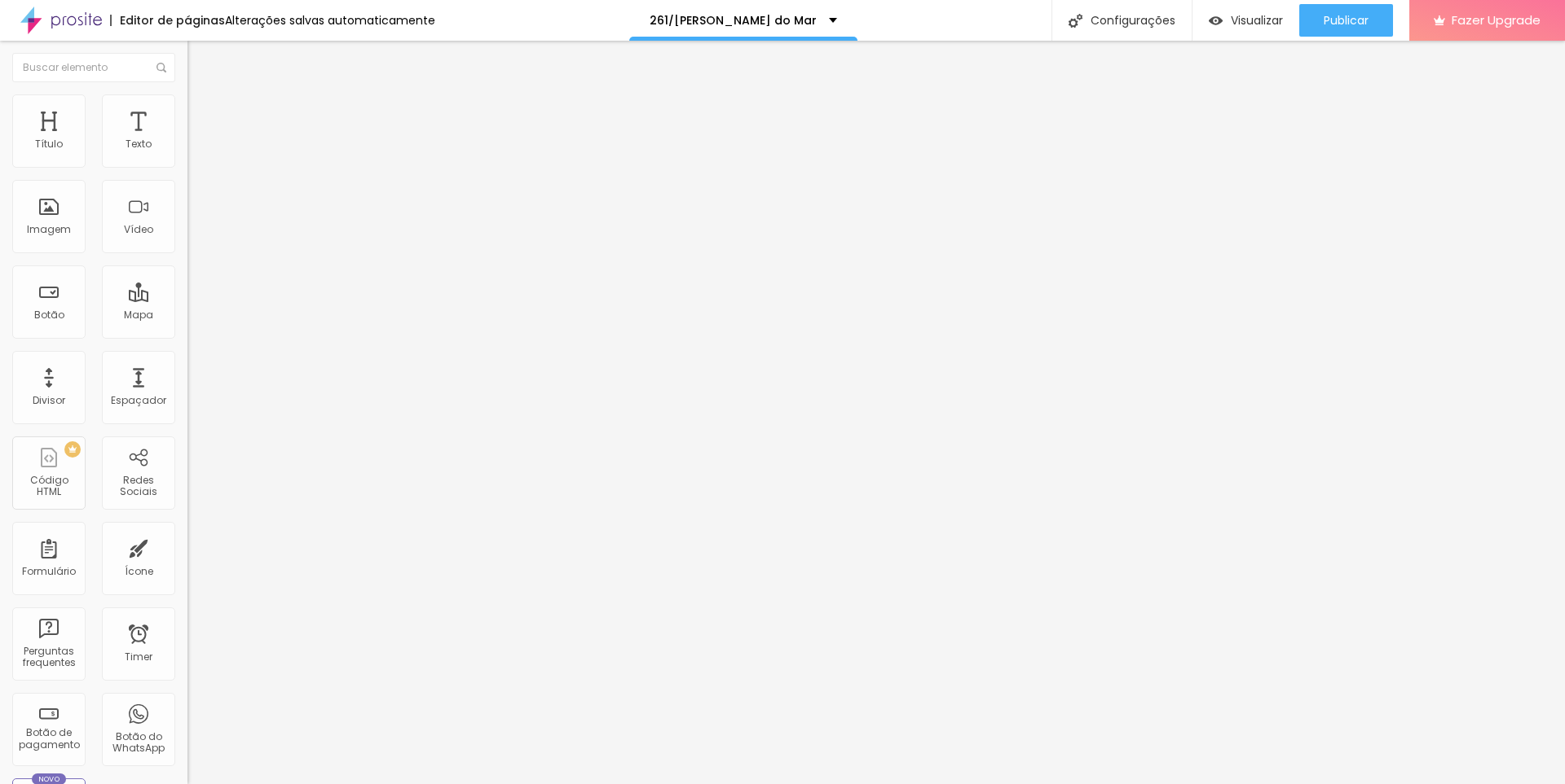
drag, startPoint x: 590, startPoint y: 459, endPoint x: 593, endPoint y: 468, distance: 9.5
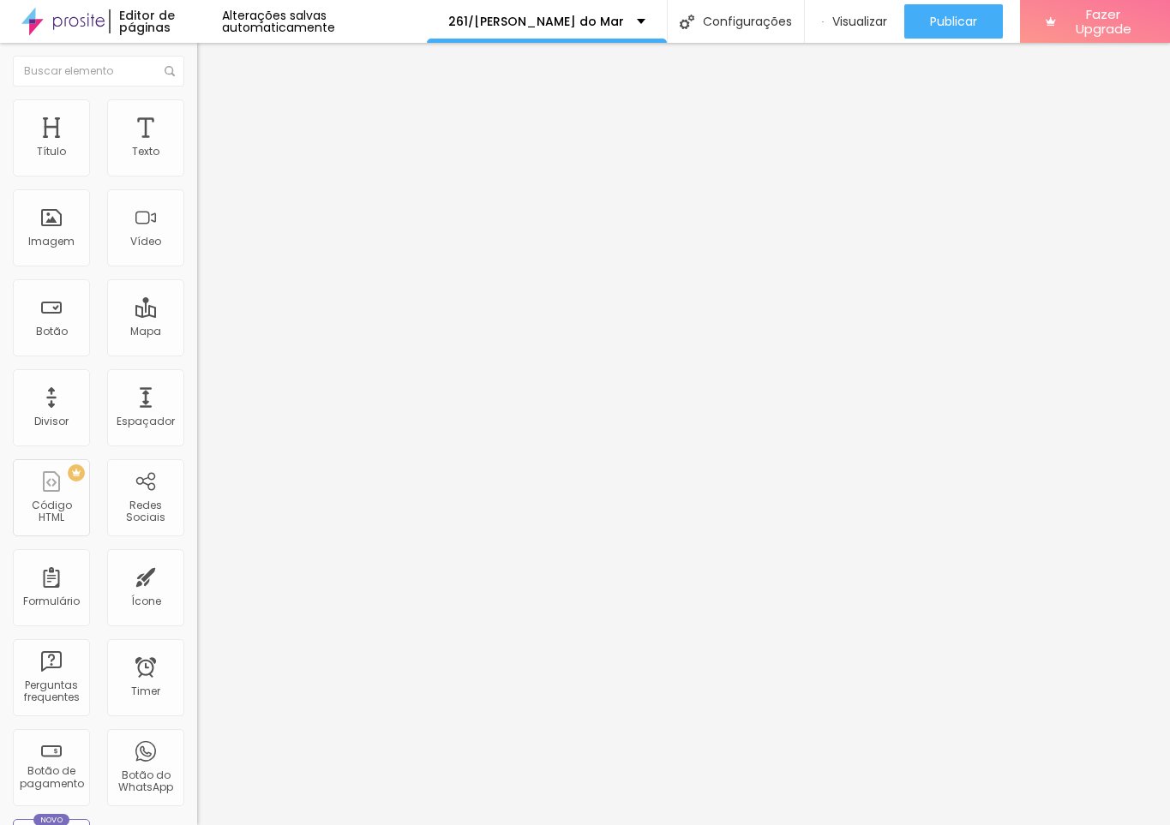
drag, startPoint x: 931, startPoint y: 486, endPoint x: 901, endPoint y: 455, distance: 43.0
drag, startPoint x: 891, startPoint y: 488, endPoint x: 960, endPoint y: 487, distance: 68.6
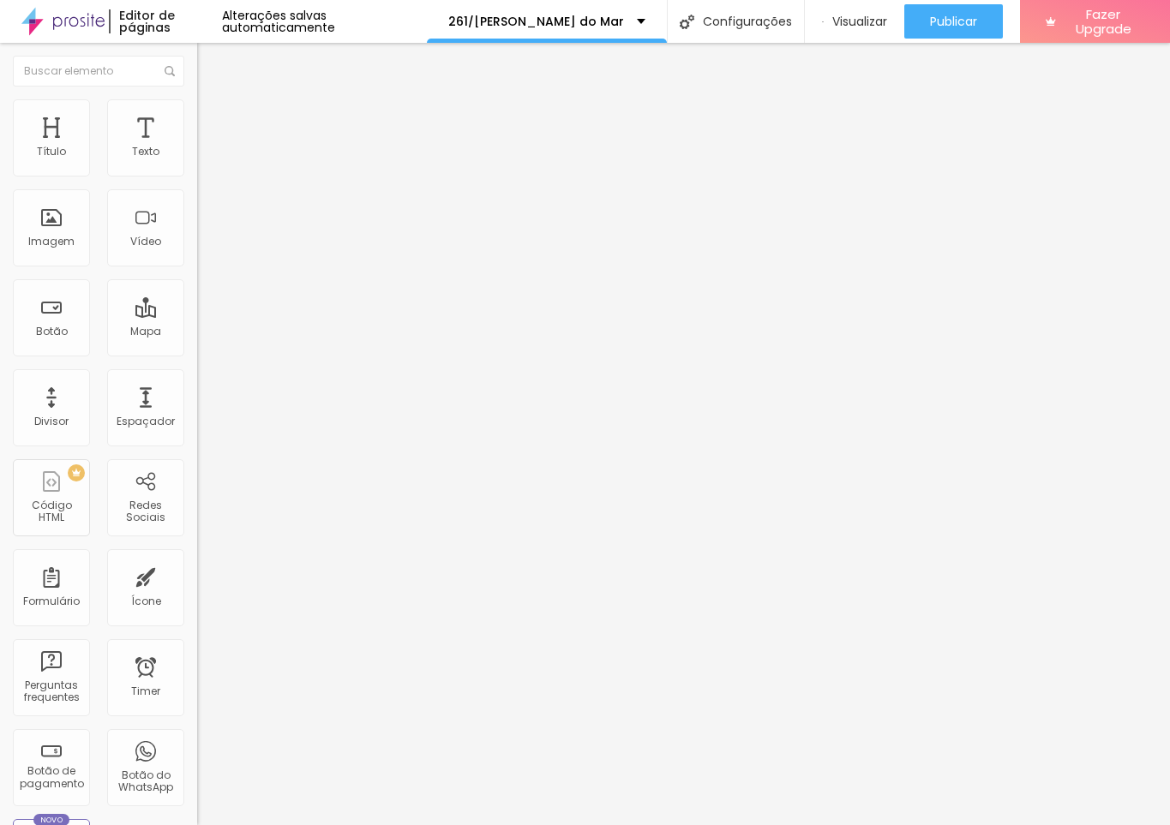
drag, startPoint x: 643, startPoint y: 485, endPoint x: 627, endPoint y: 478, distance: 17.7
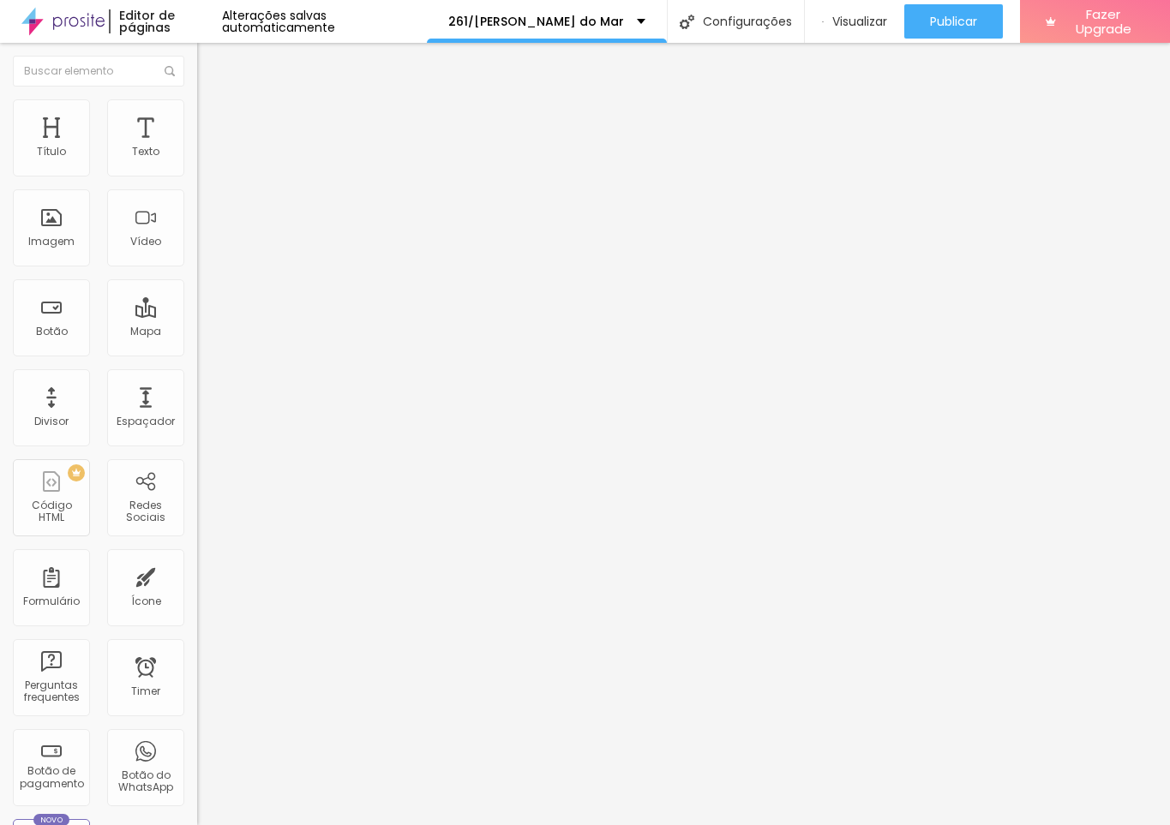
drag, startPoint x: 381, startPoint y: 512, endPoint x: 633, endPoint y: 514, distance: 252.9
drag, startPoint x: 382, startPoint y: 537, endPoint x: 607, endPoint y: 537, distance: 224.6
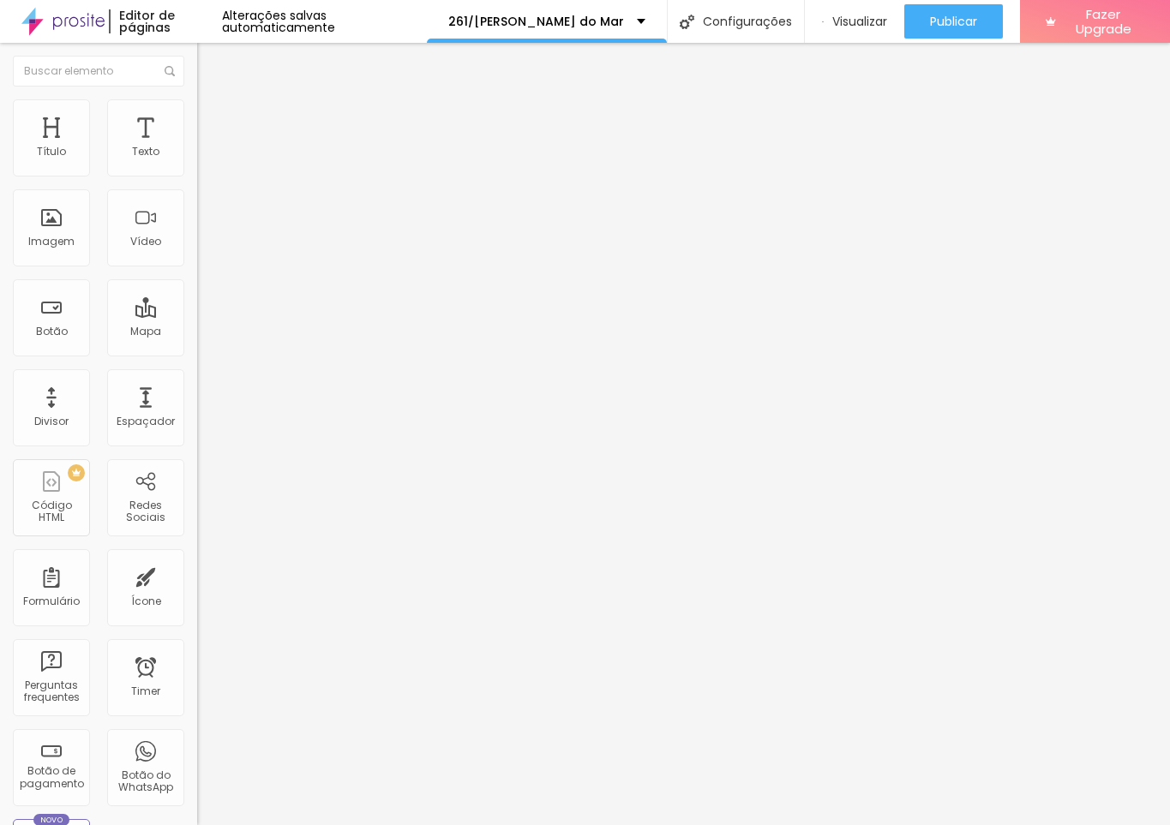
drag, startPoint x: 384, startPoint y: 532, endPoint x: 612, endPoint y: 538, distance: 228.1
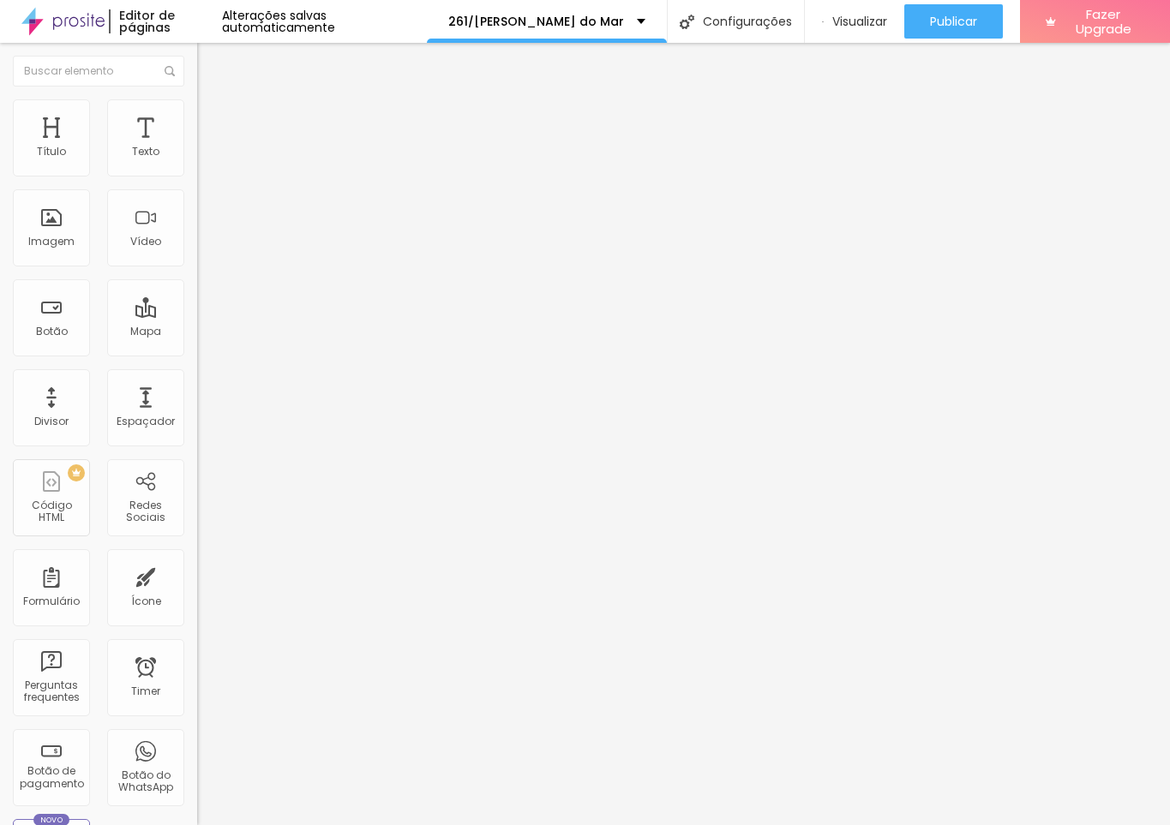
drag, startPoint x: 744, startPoint y: 575, endPoint x: 358, endPoint y: 567, distance: 385.8
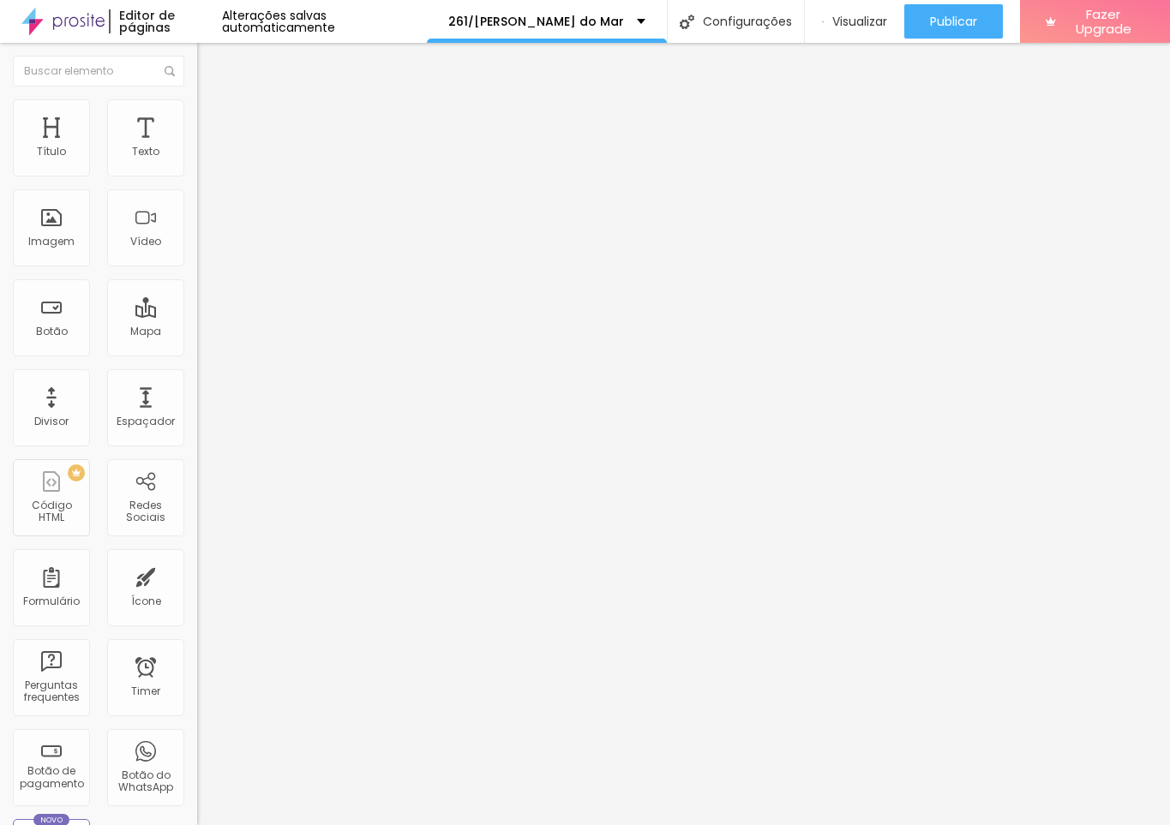
drag, startPoint x: 484, startPoint y: 574, endPoint x: 680, endPoint y: 584, distance: 195.6
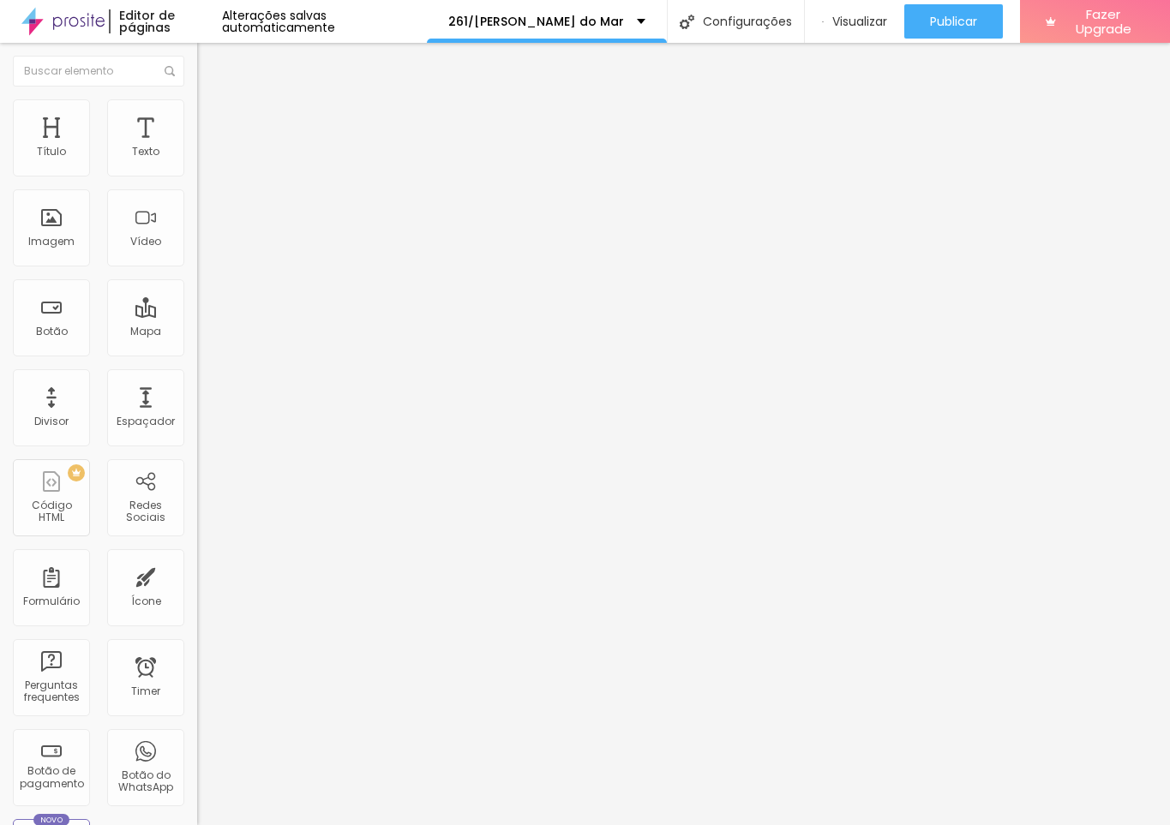
scroll to position [161, 0]
drag, startPoint x: 382, startPoint y: 498, endPoint x: 690, endPoint y: 543, distance: 310.9
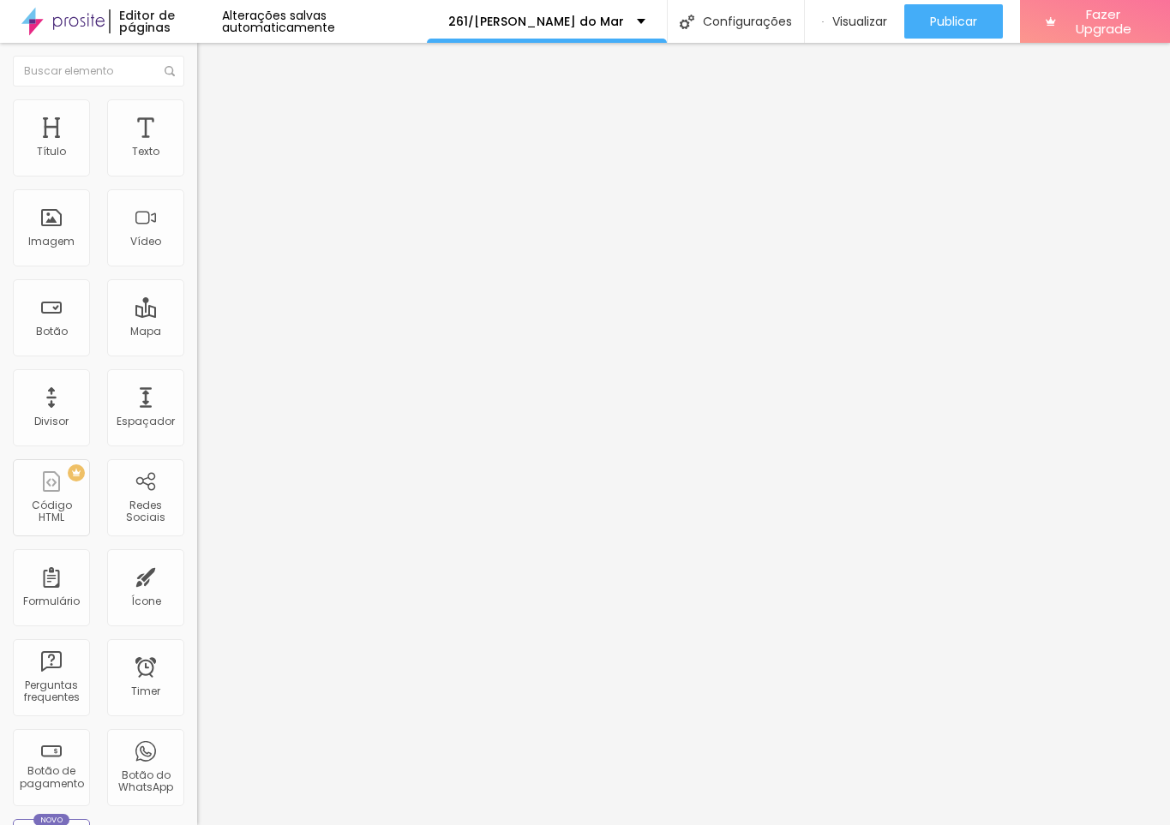
drag, startPoint x: 384, startPoint y: 495, endPoint x: 507, endPoint y: 495, distance: 122.6
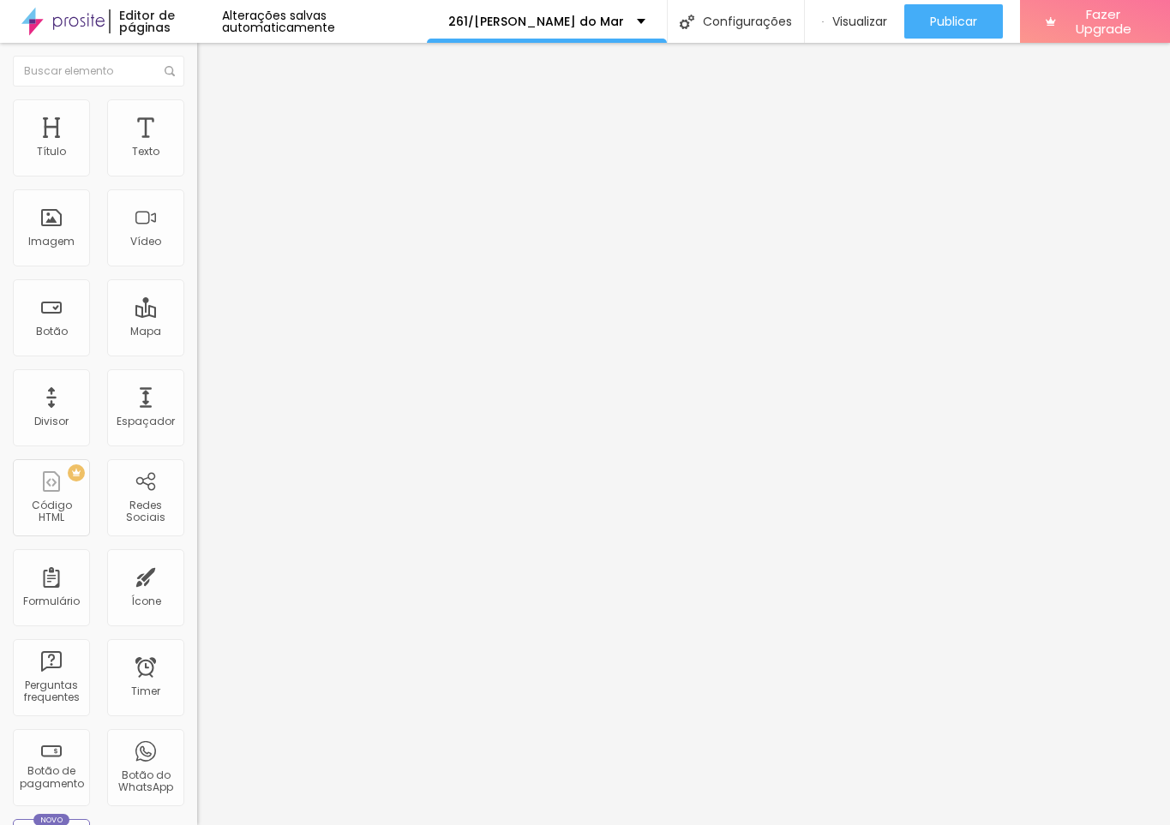
scroll to position [75, 0]
drag, startPoint x: 385, startPoint y: 561, endPoint x: 486, endPoint y: 559, distance: 101.2
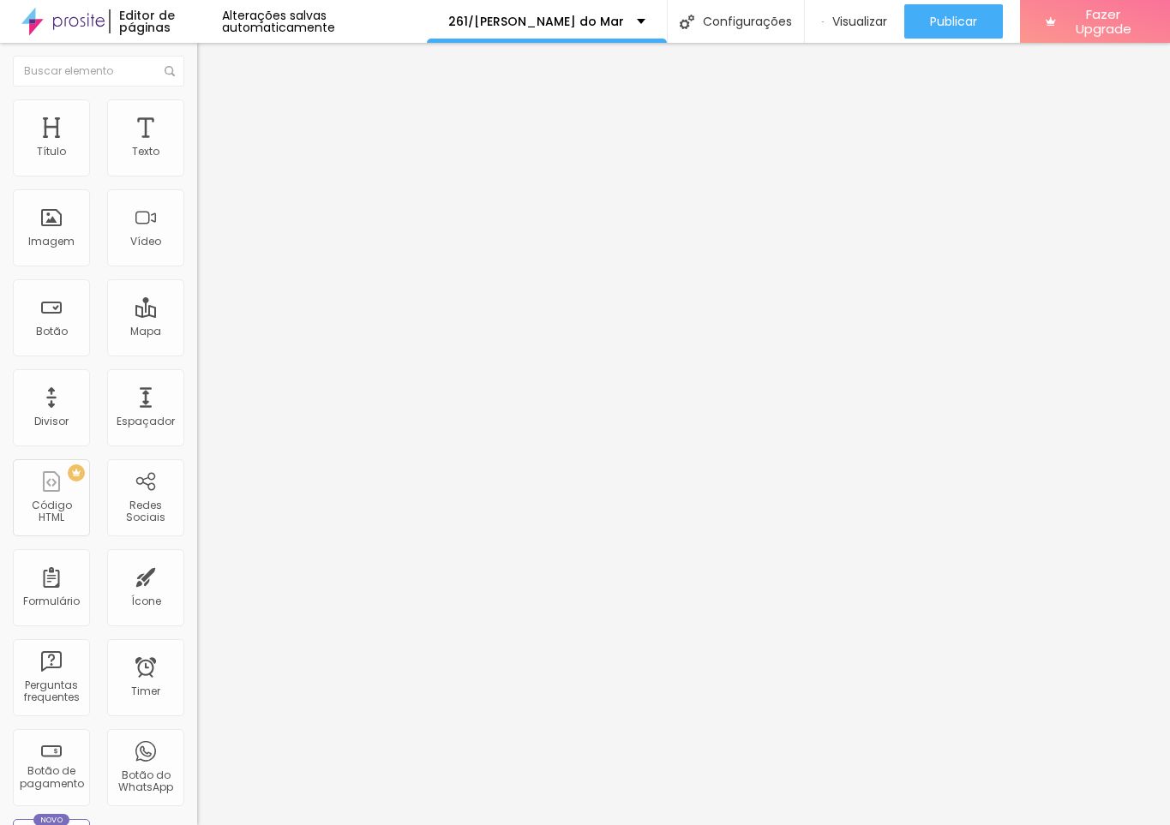
drag, startPoint x: 383, startPoint y: 495, endPoint x: 557, endPoint y: 493, distance: 174.0
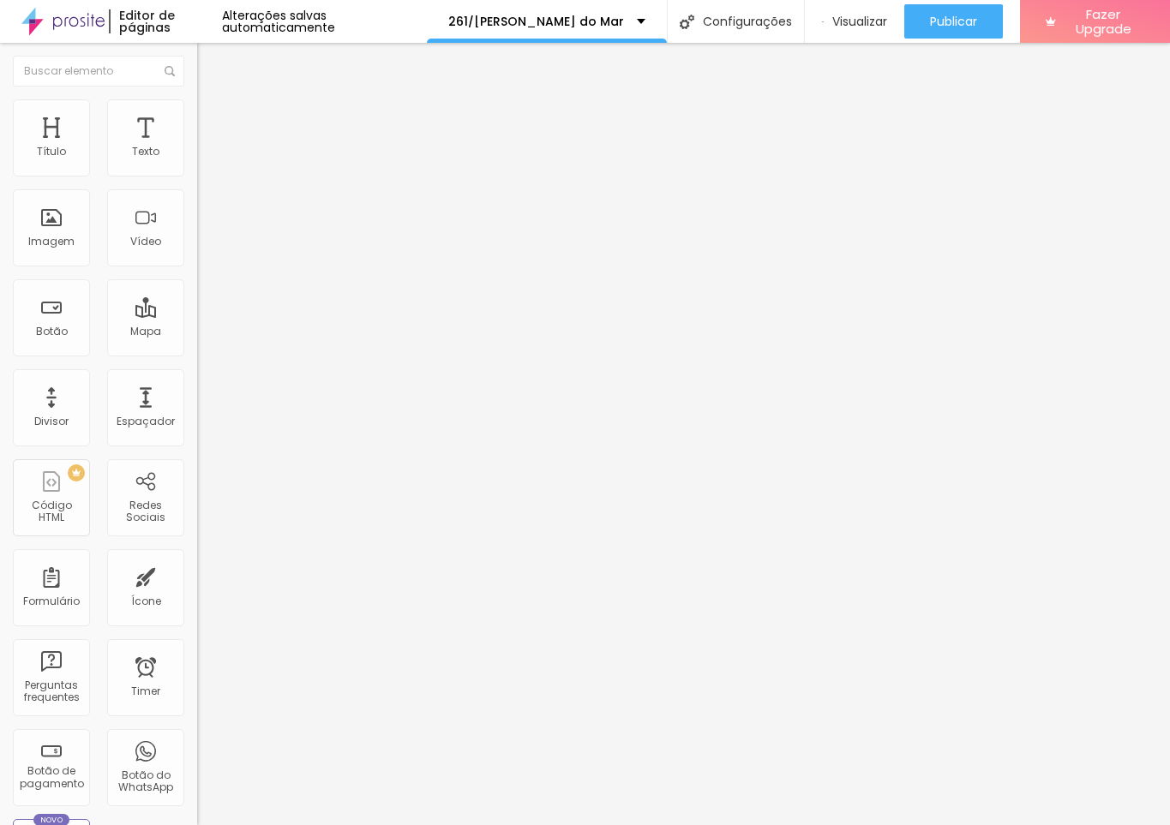
drag, startPoint x: 385, startPoint y: 520, endPoint x: 577, endPoint y: 522, distance: 192.0
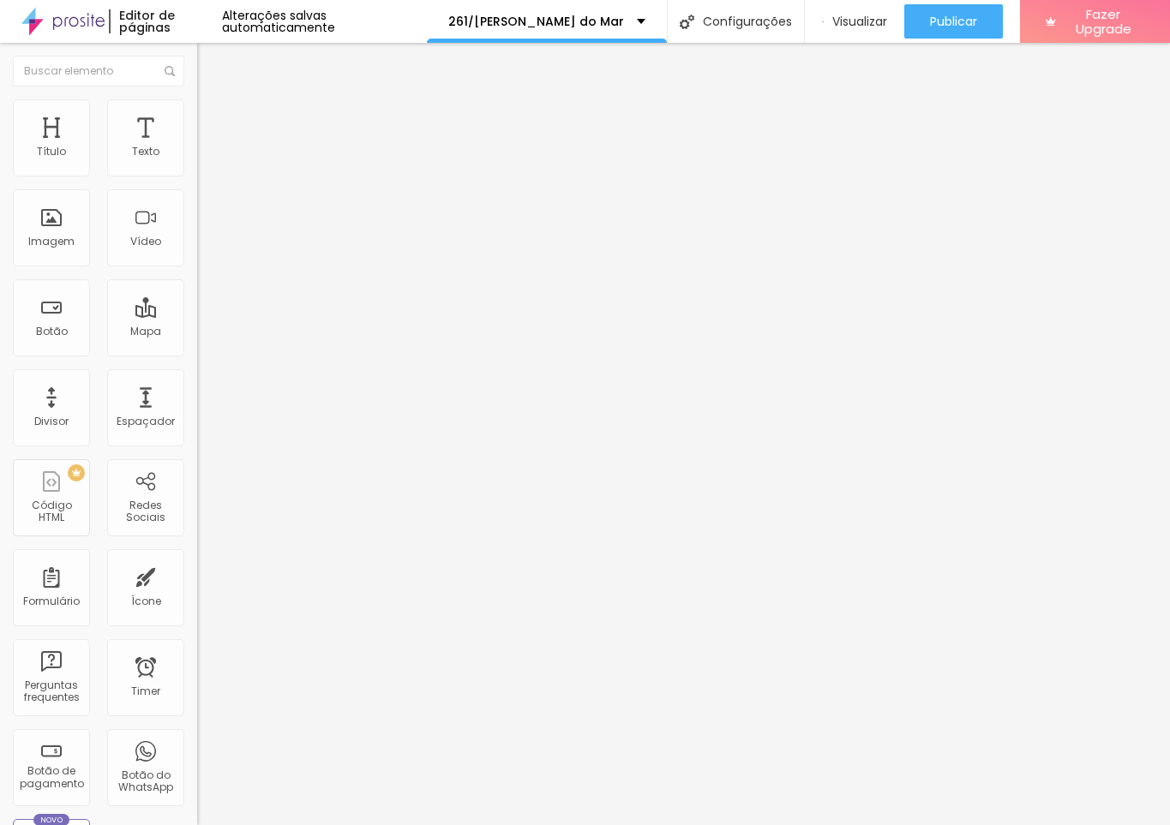
scroll to position [391, 0]
drag, startPoint x: 381, startPoint y: 484, endPoint x: 531, endPoint y: 483, distance: 150.0
drag, startPoint x: 646, startPoint y: 548, endPoint x: 367, endPoint y: 548, distance: 279.4
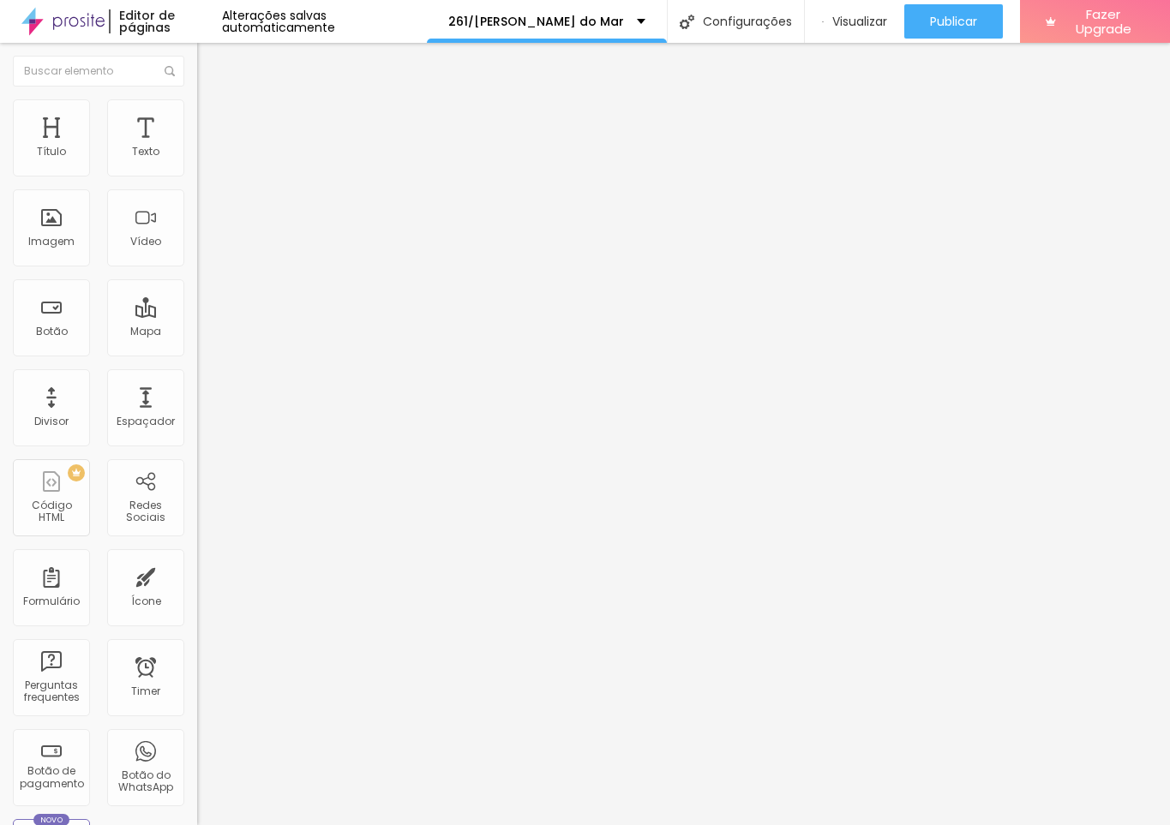
drag, startPoint x: 885, startPoint y: 570, endPoint x: 938, endPoint y: 613, distance: 67.6
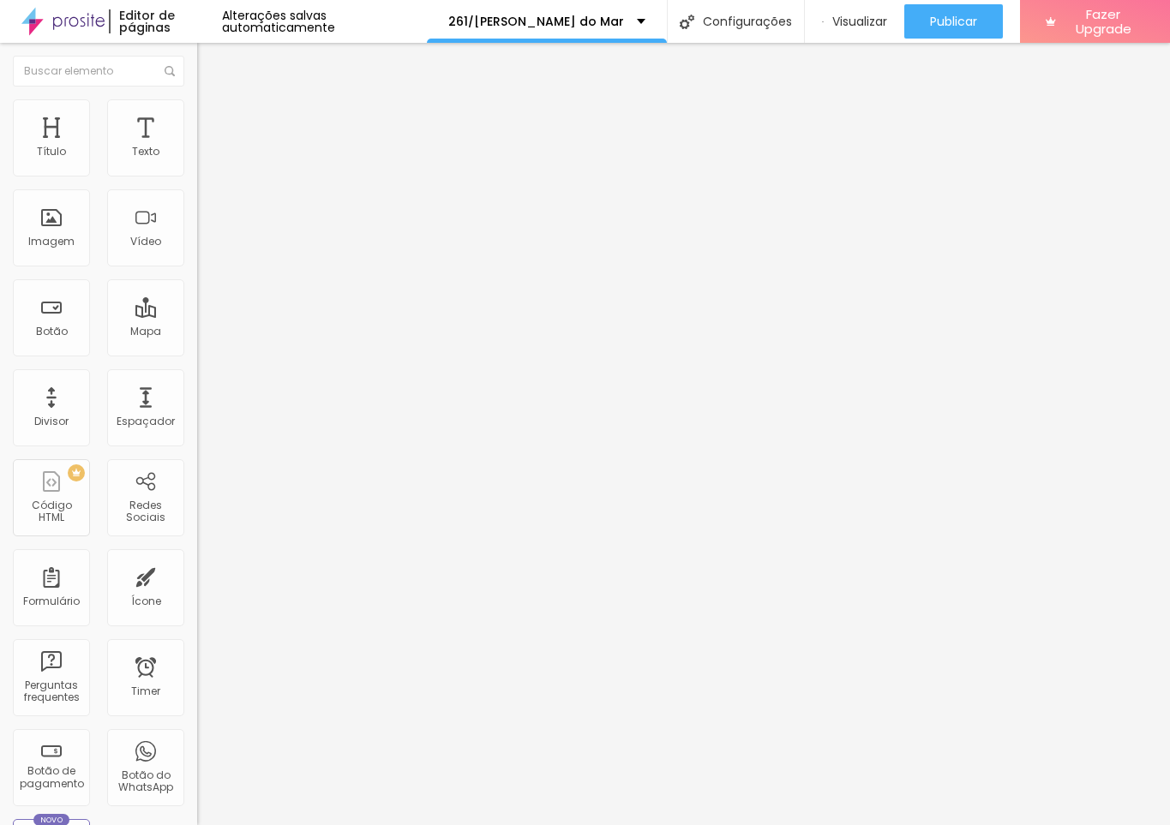
scroll to position [371, 0]
drag, startPoint x: 952, startPoint y: 523, endPoint x: 1004, endPoint y: 525, distance: 51.5
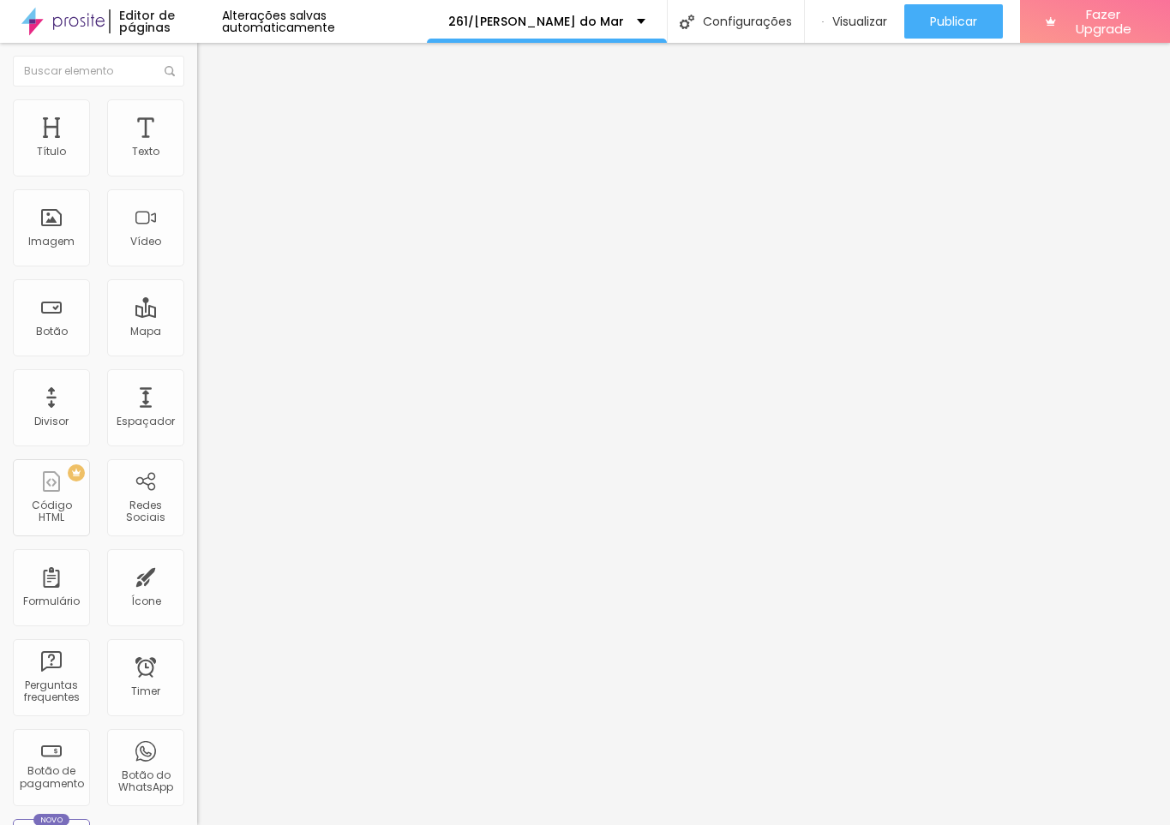
drag, startPoint x: 668, startPoint y: 541, endPoint x: 984, endPoint y: 547, distance: 316.3
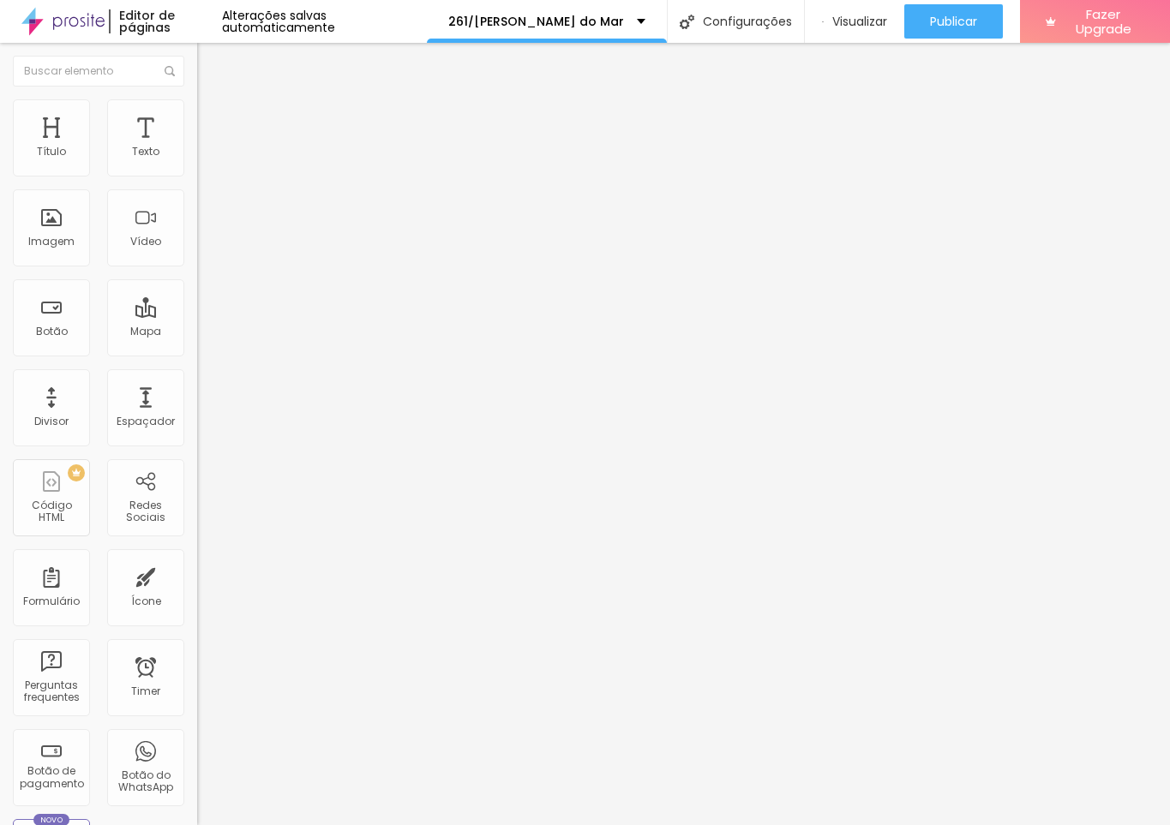
scroll to position [0, 0]
drag, startPoint x: 745, startPoint y: 589, endPoint x: 361, endPoint y: 402, distance: 427.0
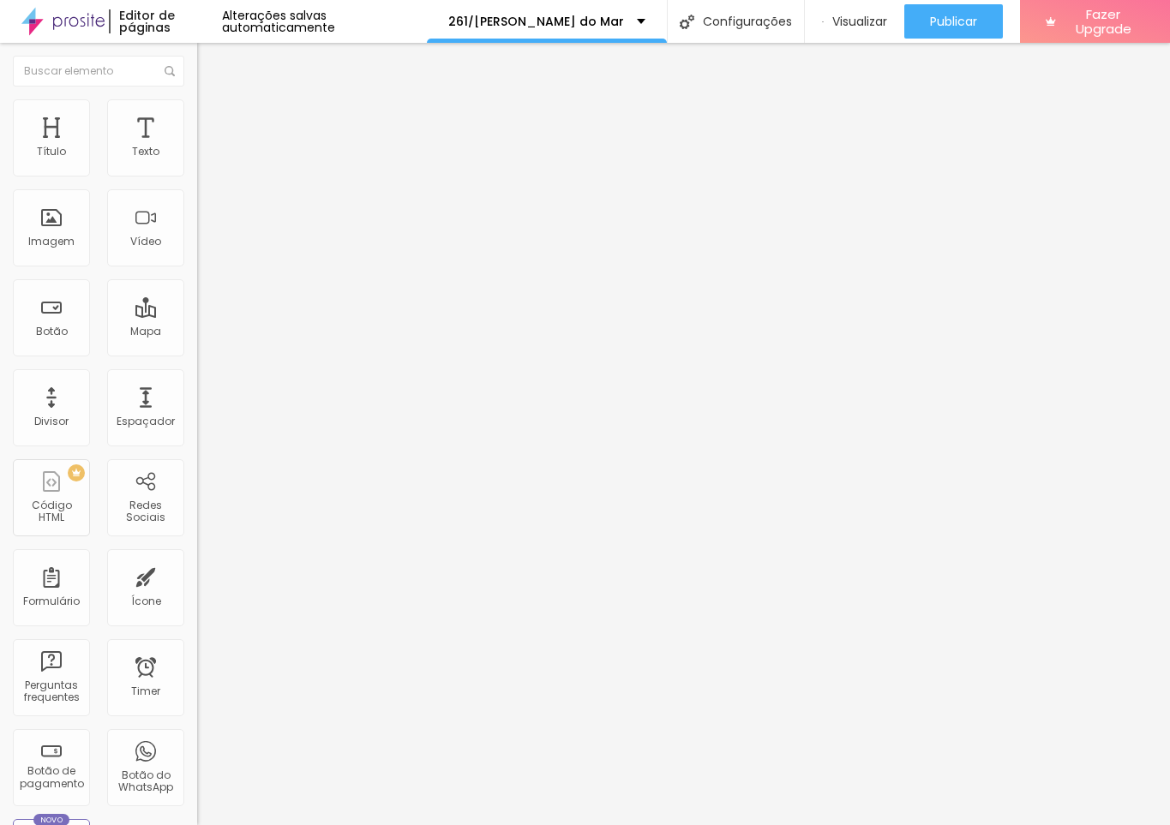
scroll to position [783, 0]
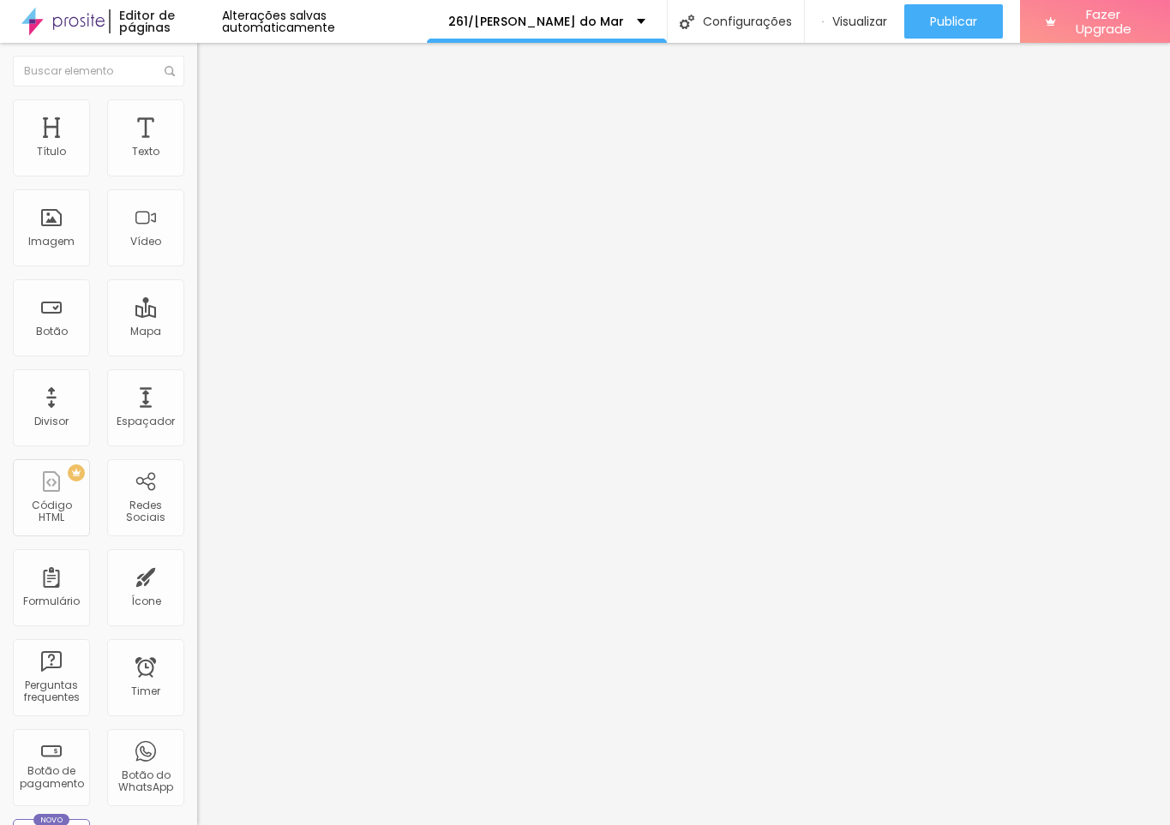
drag, startPoint x: 685, startPoint y: 444, endPoint x: 785, endPoint y: 447, distance: 100.3
drag, startPoint x: 681, startPoint y: 443, endPoint x: 837, endPoint y: 449, distance: 155.3
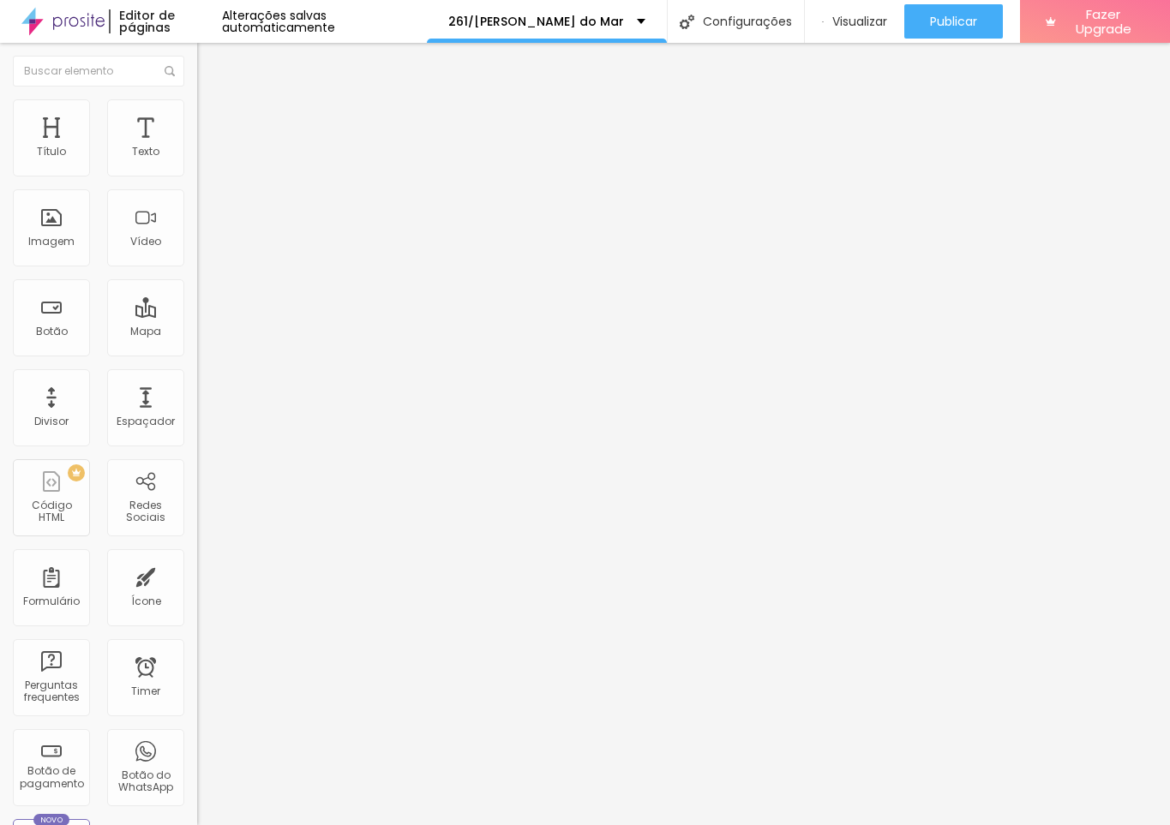
drag, startPoint x: 715, startPoint y: 510, endPoint x: 706, endPoint y: 509, distance: 8.6
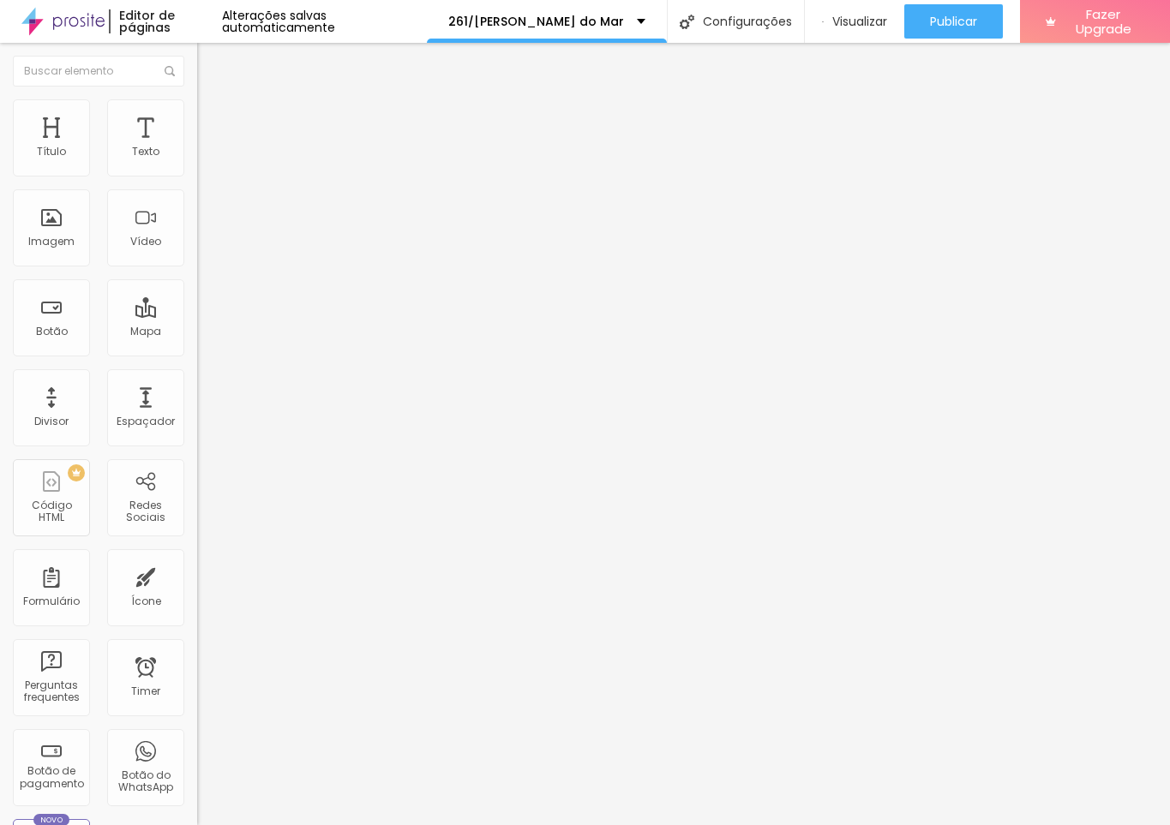
drag, startPoint x: 469, startPoint y: 556, endPoint x: 491, endPoint y: 561, distance: 22.9
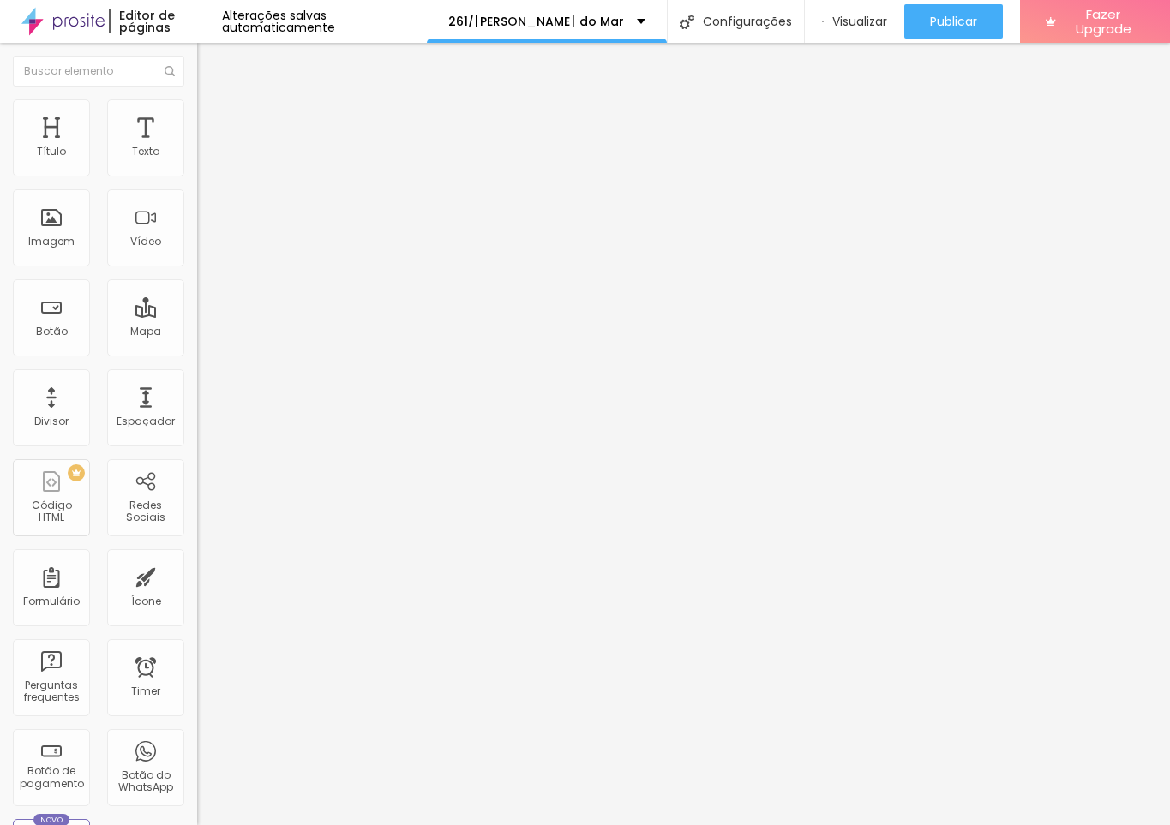
drag, startPoint x: 385, startPoint y: 558, endPoint x: 504, endPoint y: 552, distance: 119.3
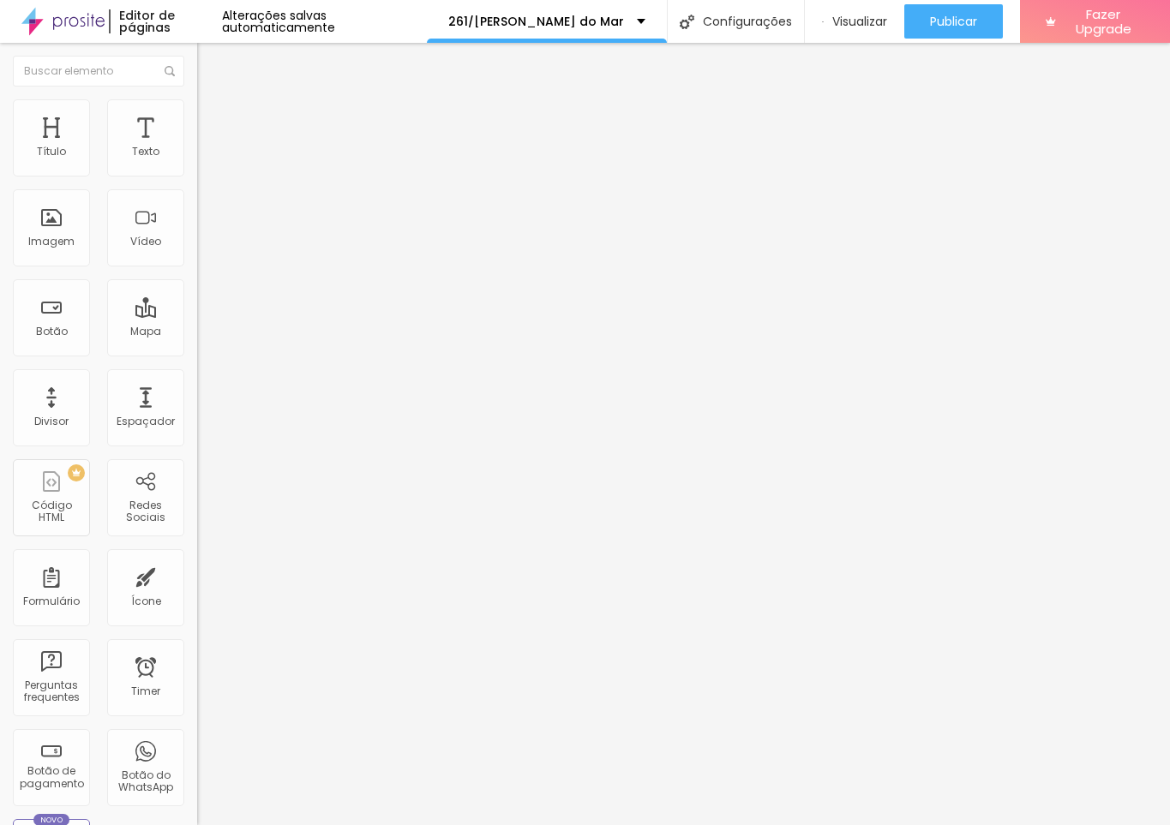
drag, startPoint x: 688, startPoint y: 555, endPoint x: 733, endPoint y: 557, distance: 44.6
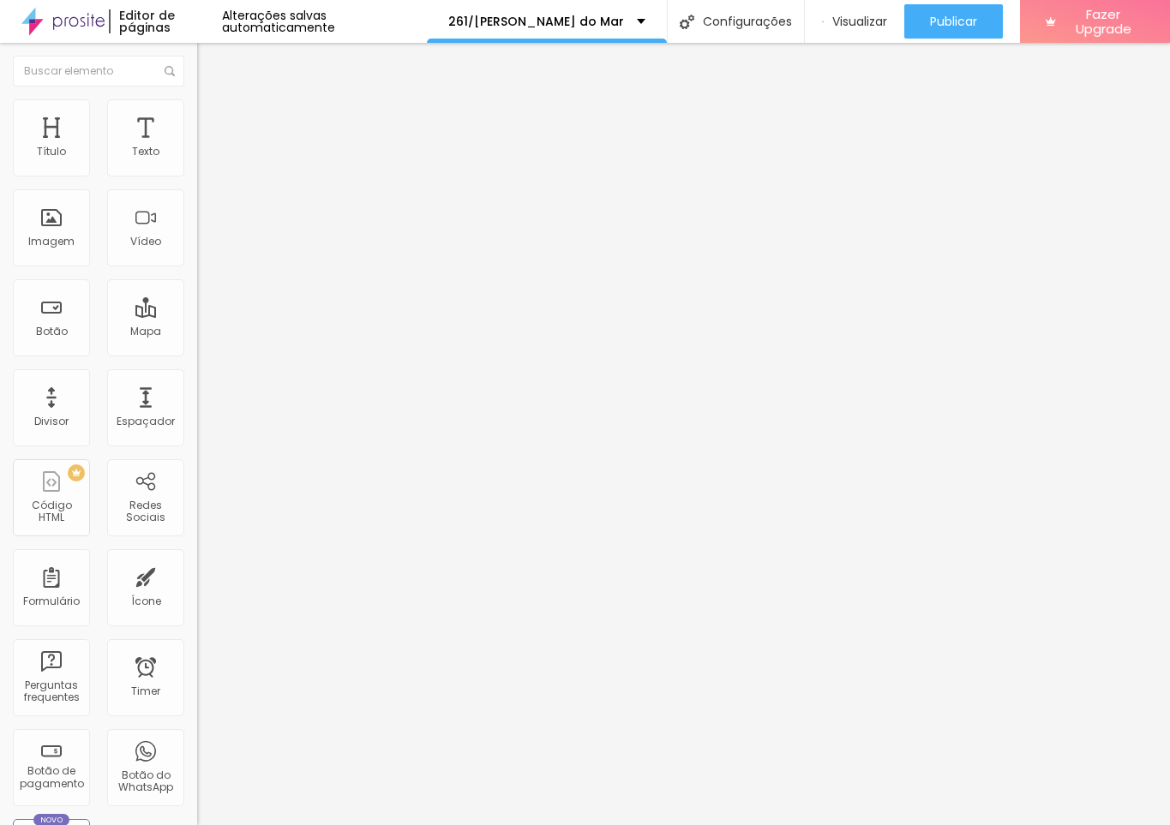
drag, startPoint x: 697, startPoint y: 498, endPoint x: 709, endPoint y: 501, distance: 12.3
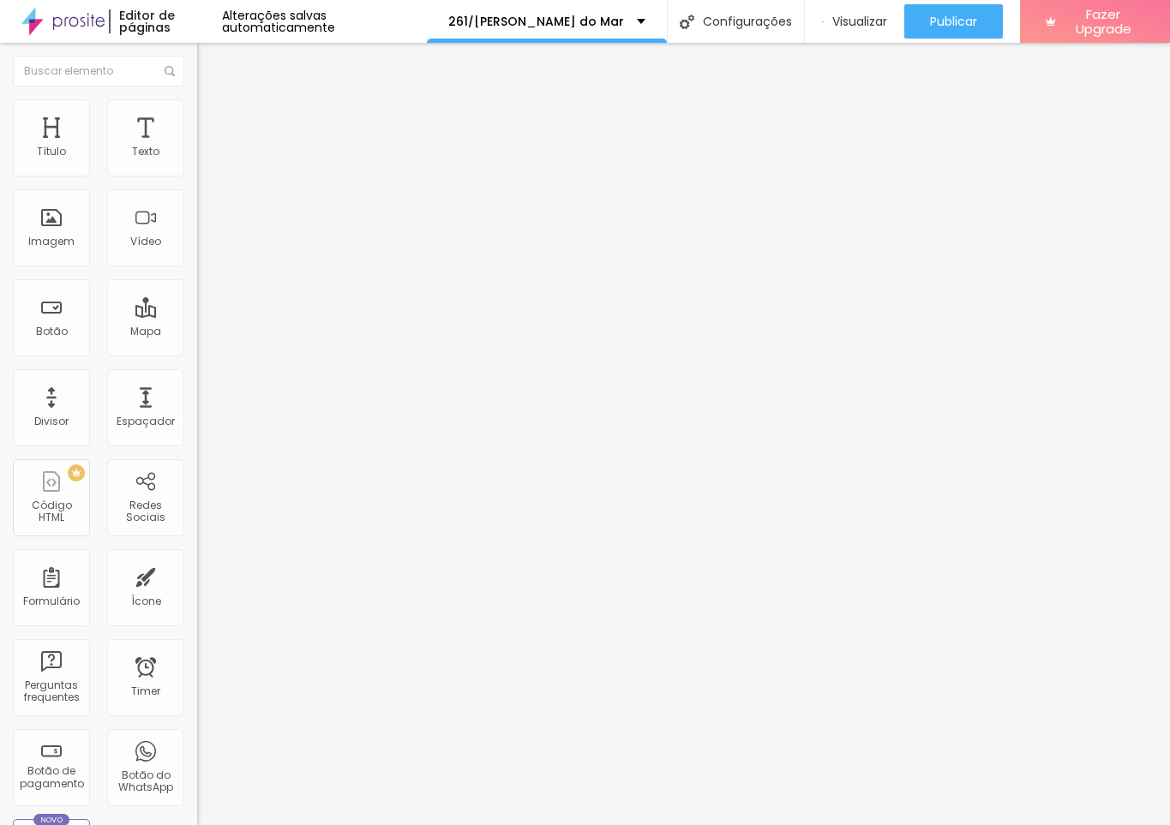
drag, startPoint x: 381, startPoint y: 523, endPoint x: 450, endPoint y: 525, distance: 69.4
drag, startPoint x: 385, startPoint y: 548, endPoint x: 721, endPoint y: 573, distance: 337.0
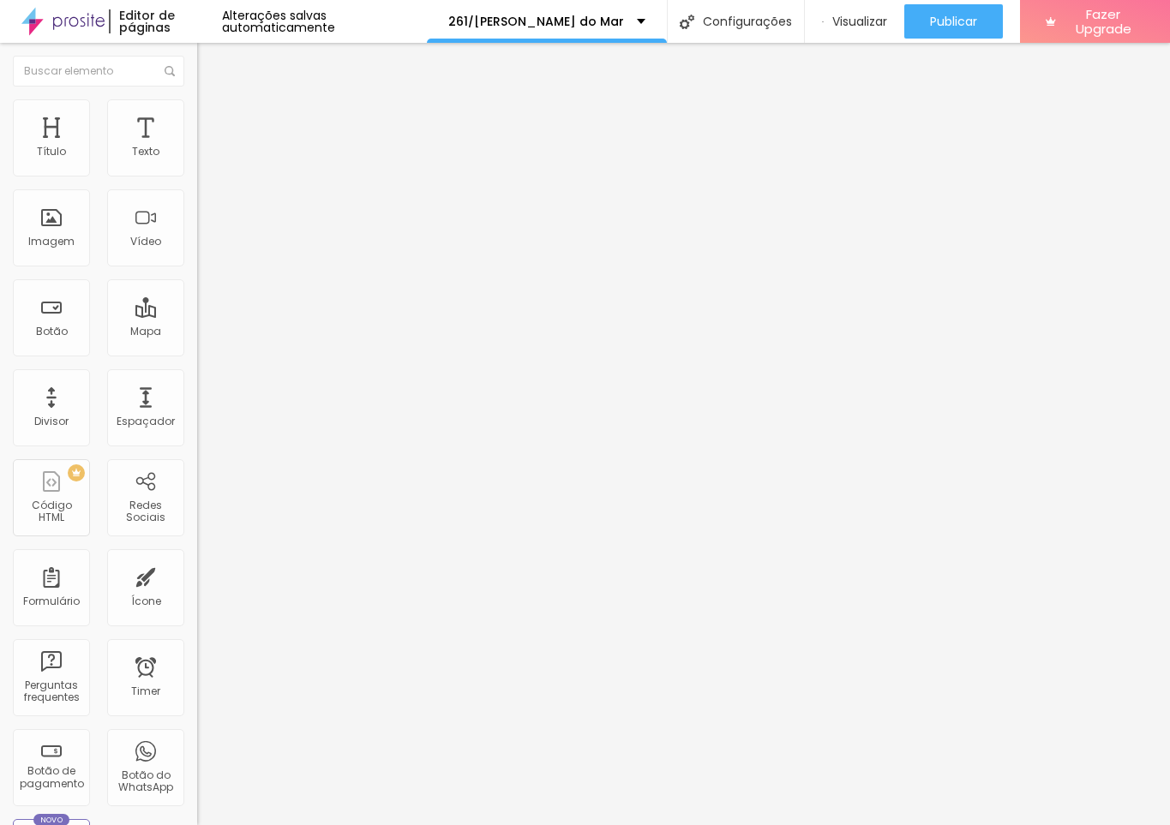
drag, startPoint x: 715, startPoint y: 499, endPoint x: 378, endPoint y: 485, distance: 337.1
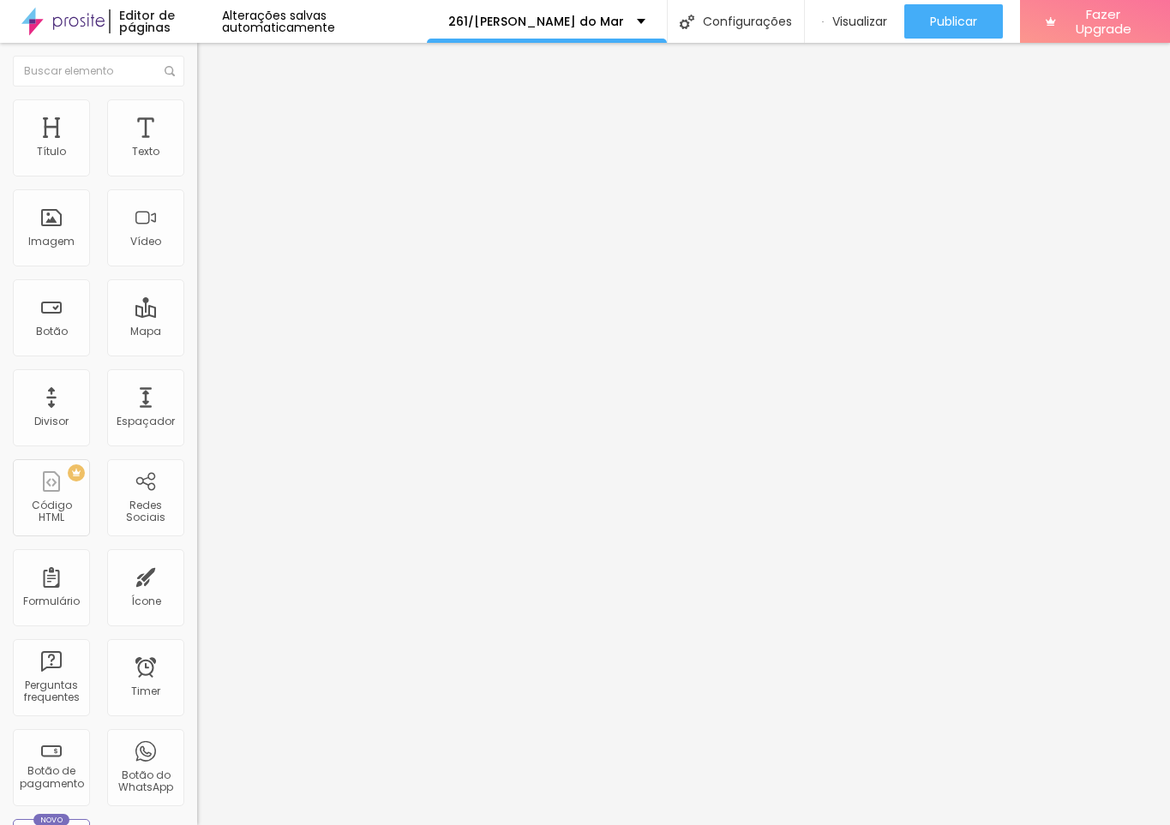
drag, startPoint x: 417, startPoint y: 539, endPoint x: 522, endPoint y: 534, distance: 104.7
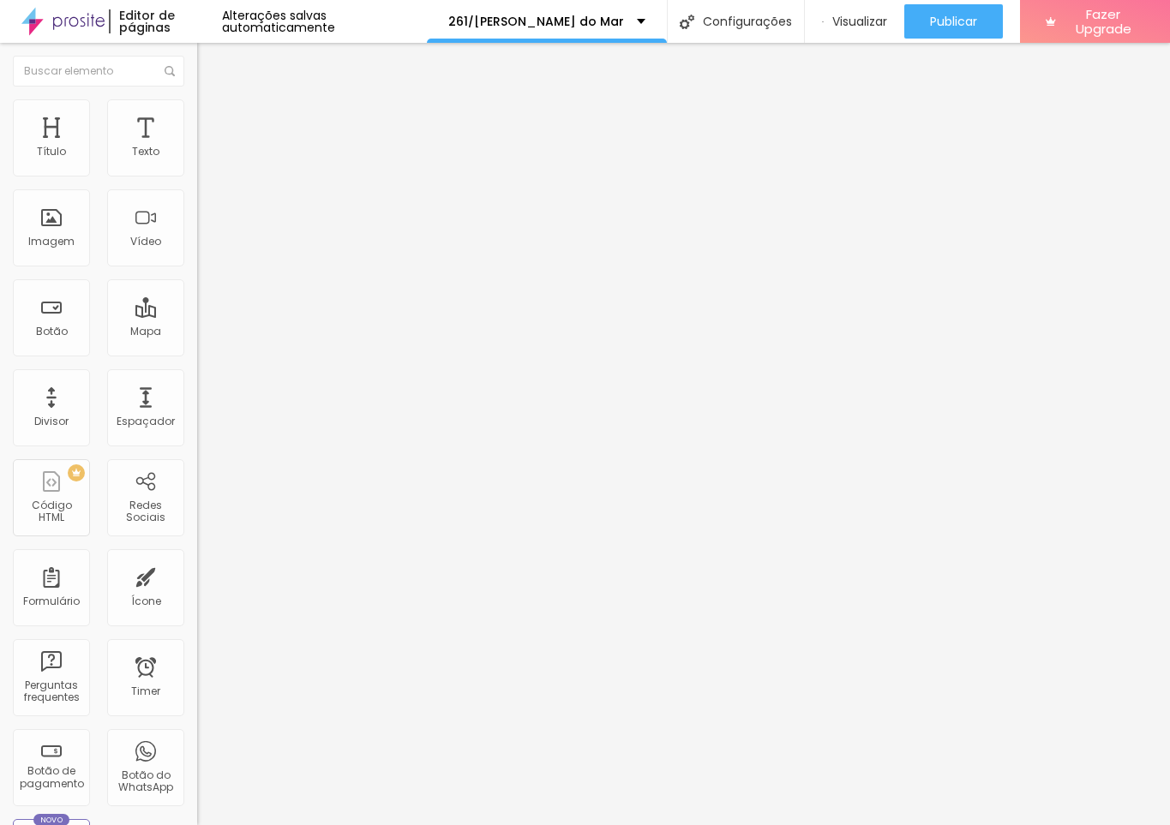
drag, startPoint x: 470, startPoint y: 528, endPoint x: 497, endPoint y: 530, distance: 27.5
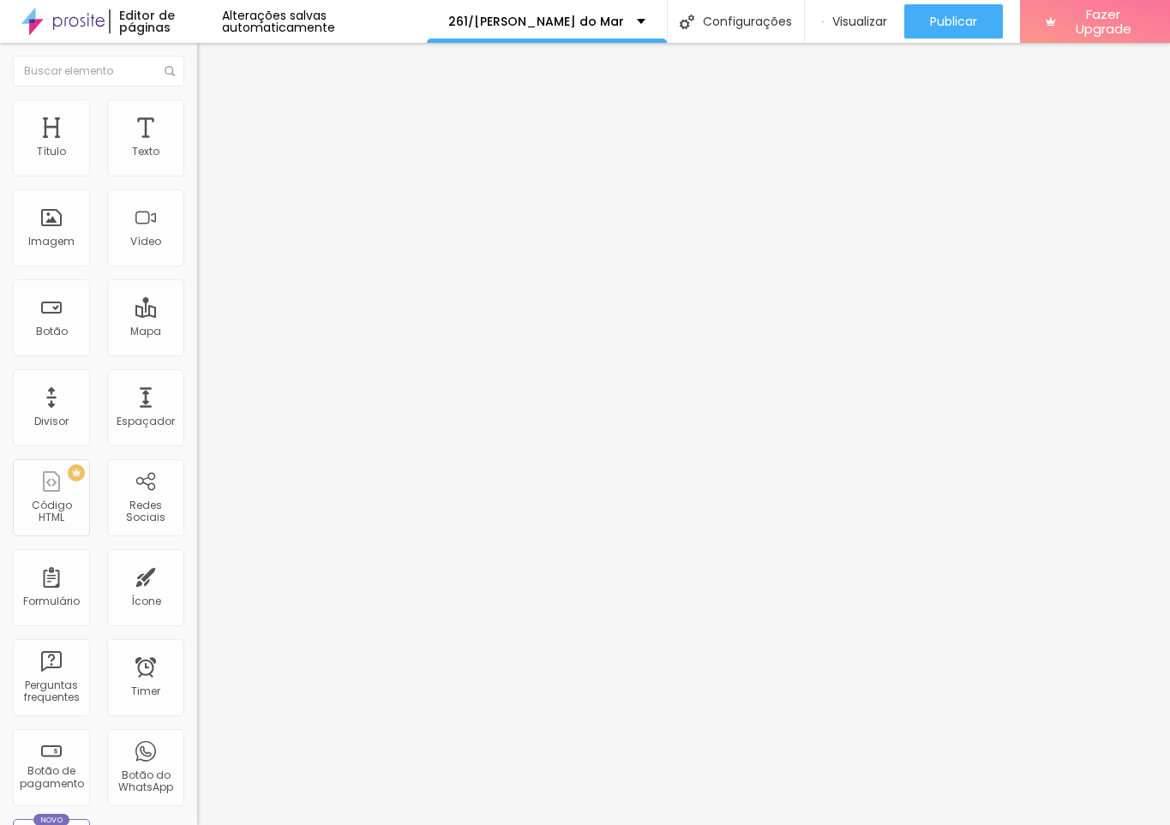
drag, startPoint x: 663, startPoint y: 527, endPoint x: 722, endPoint y: 526, distance: 59.1
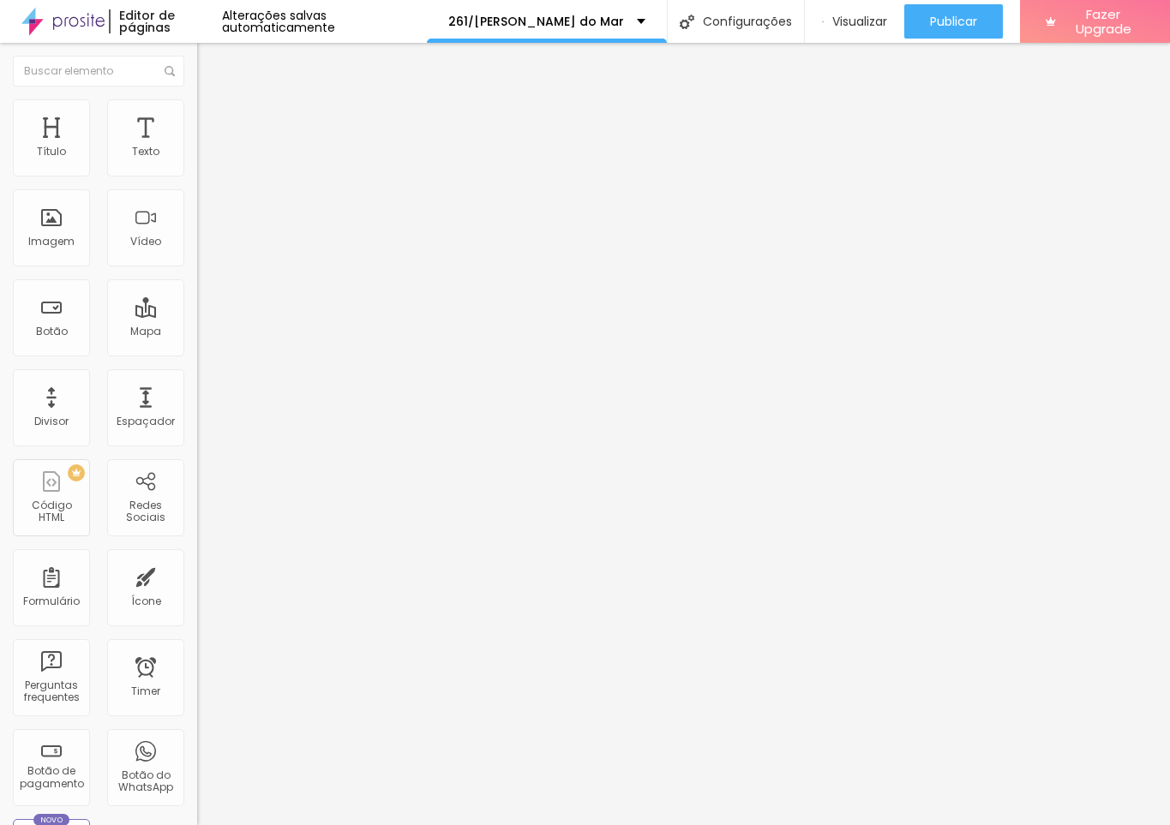
drag, startPoint x: 721, startPoint y: 549, endPoint x: 910, endPoint y: 554, distance: 189.5
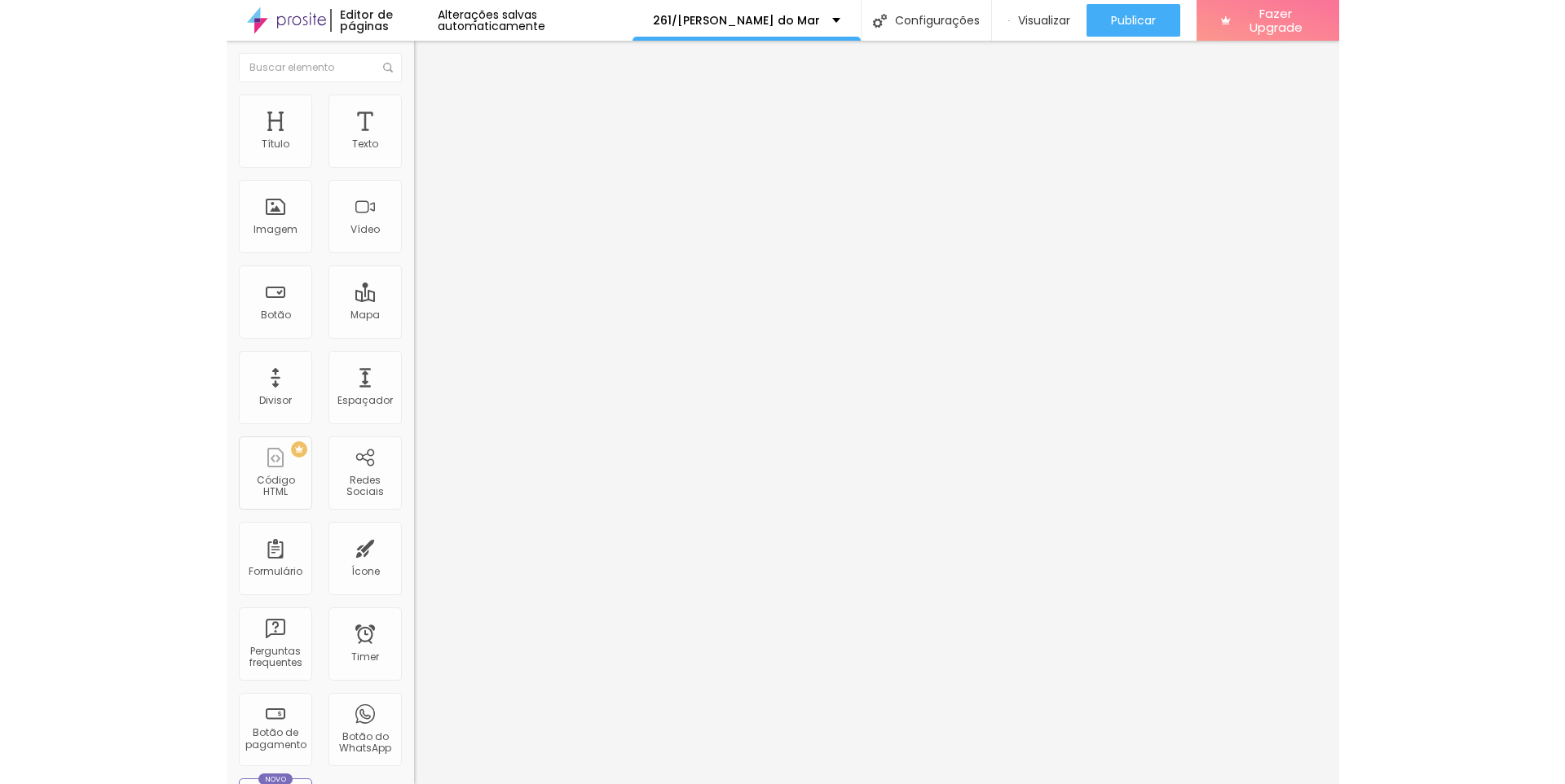
scroll to position [0, 0]
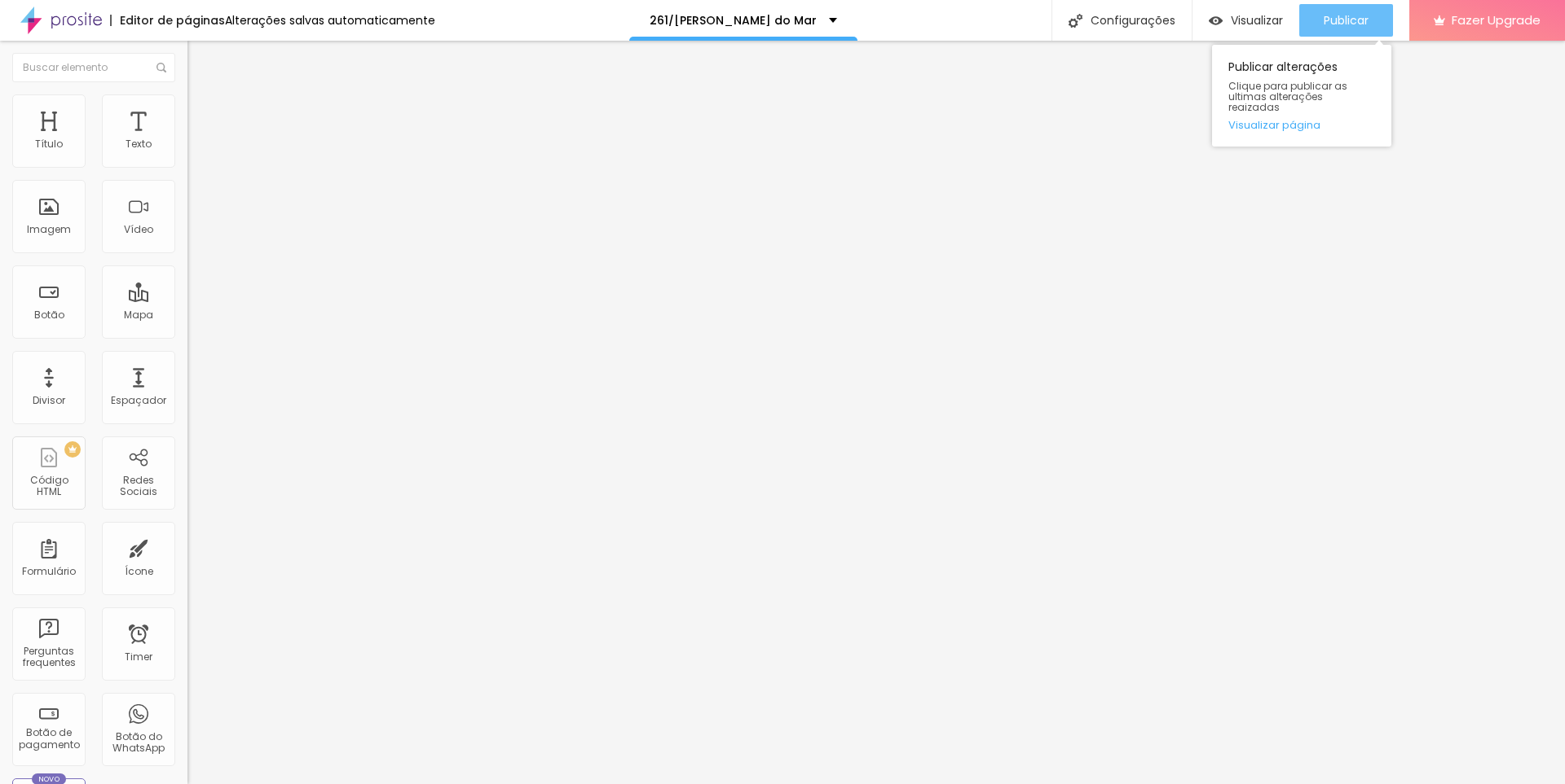
click at [1367, 9] on div "Publicar" at bounding box center [1345, 20] width 45 height 32
click at [187, 173] on span "Editar perguntas" at bounding box center [234, 165] width 93 height 14
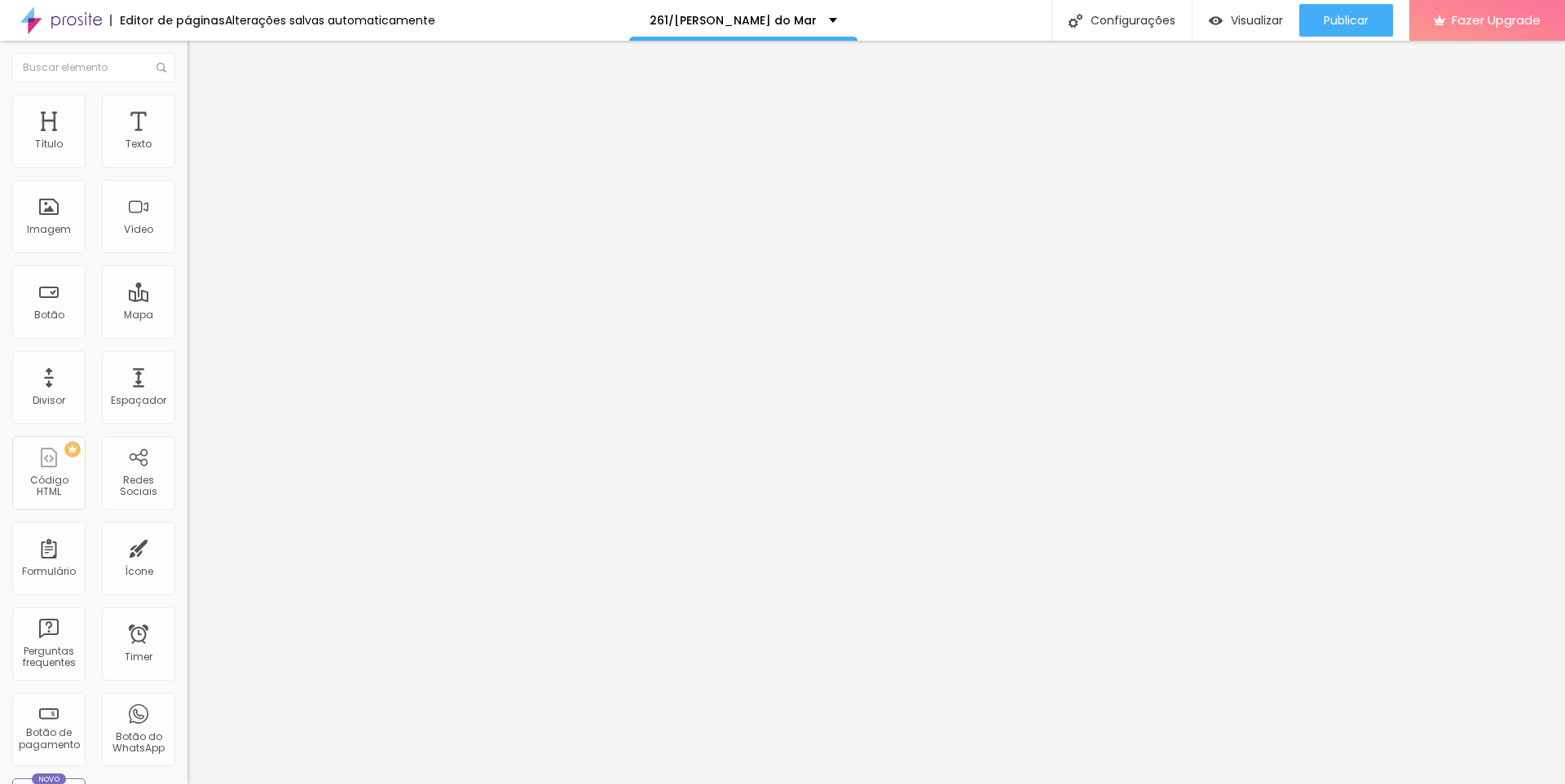
drag, startPoint x: 640, startPoint y: 578, endPoint x: 779, endPoint y: 571, distance: 139.2
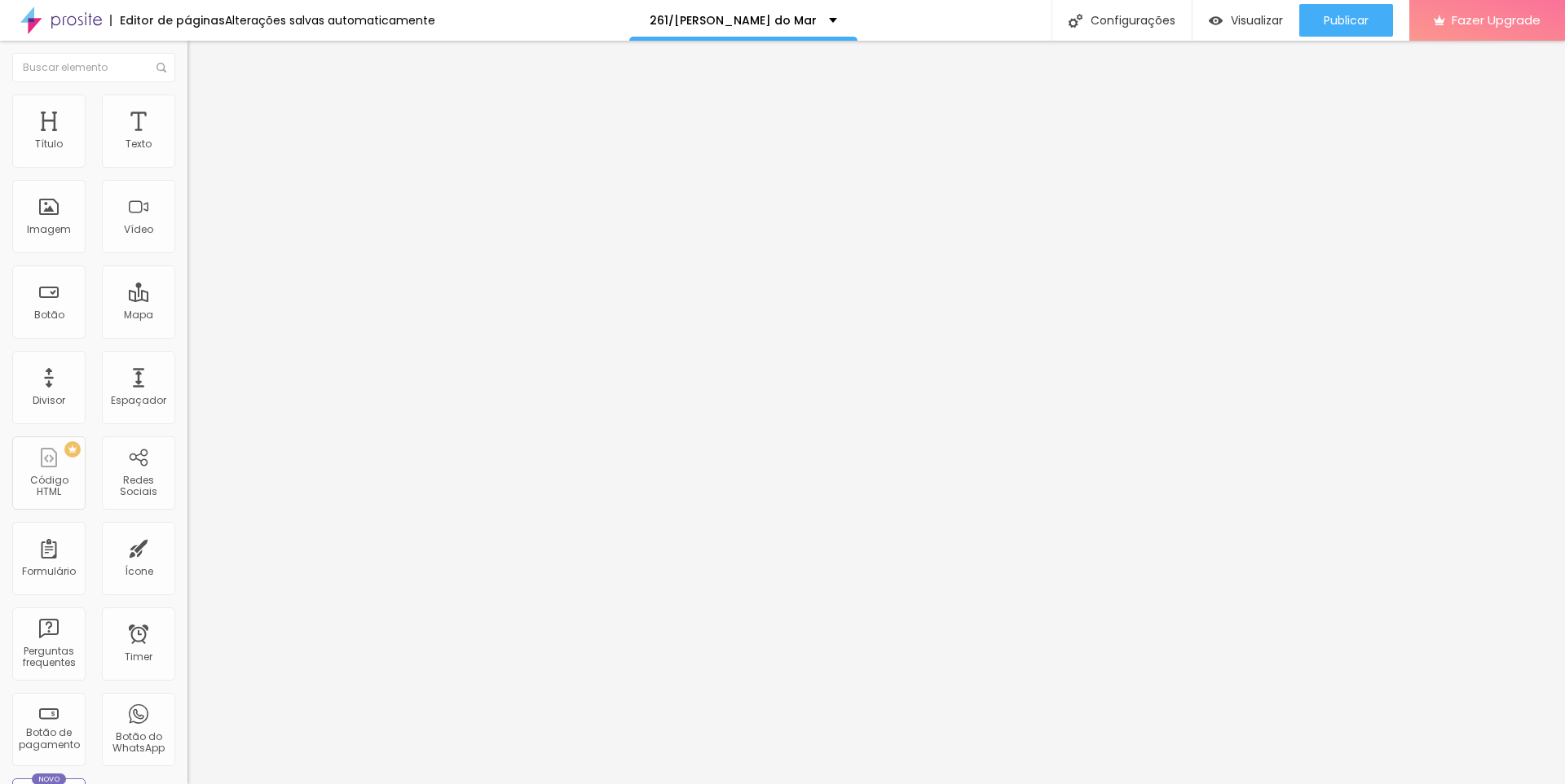
click at [1337, 17] on span "Publicar" at bounding box center [1345, 21] width 45 height 13
click at [187, 173] on span "Editar perguntas" at bounding box center [234, 165] width 93 height 14
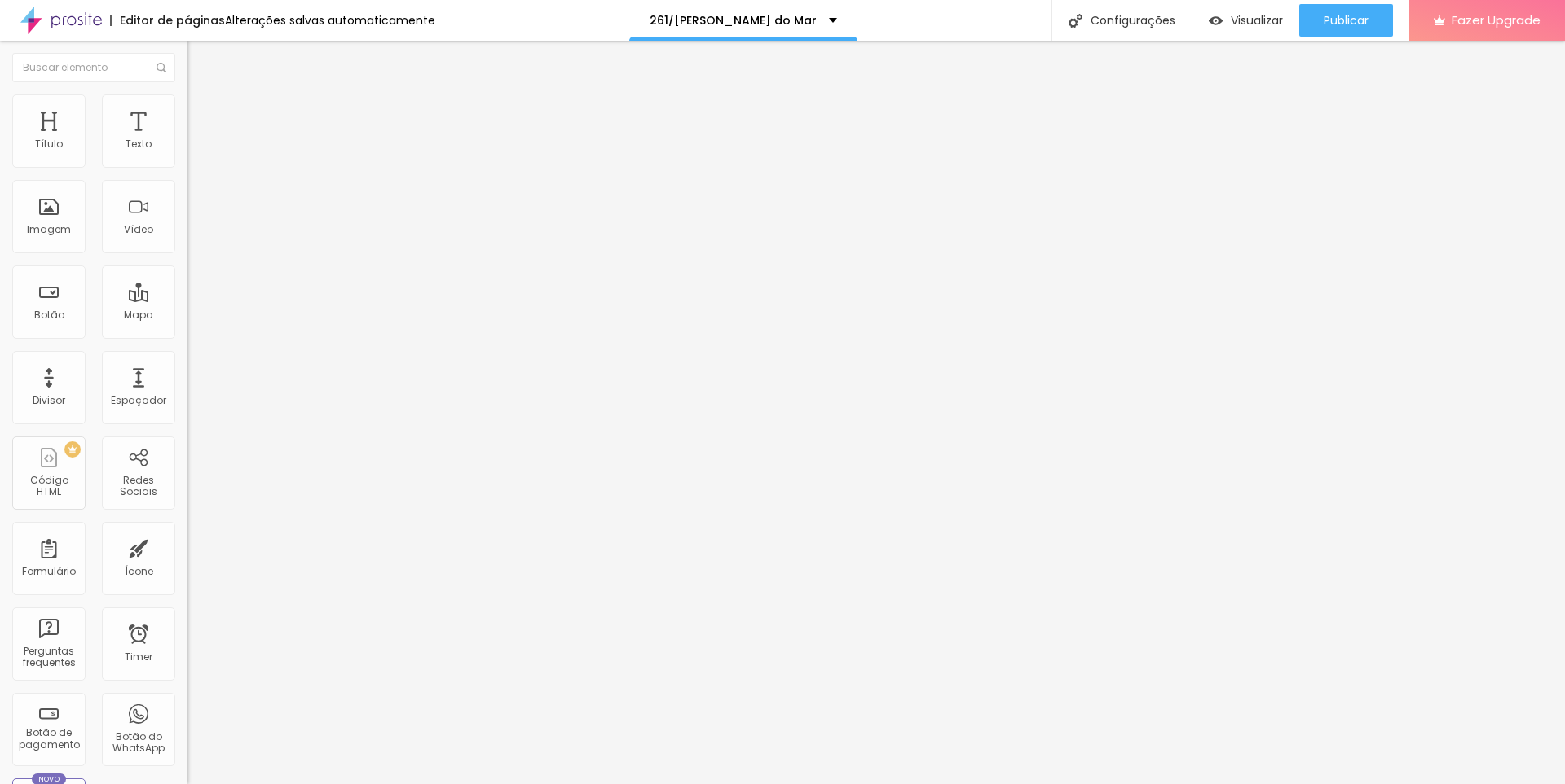
drag, startPoint x: 802, startPoint y: 534, endPoint x: 914, endPoint y: 539, distance: 112.1
click at [187, 173] on span "Editar perguntas" at bounding box center [234, 165] width 93 height 14
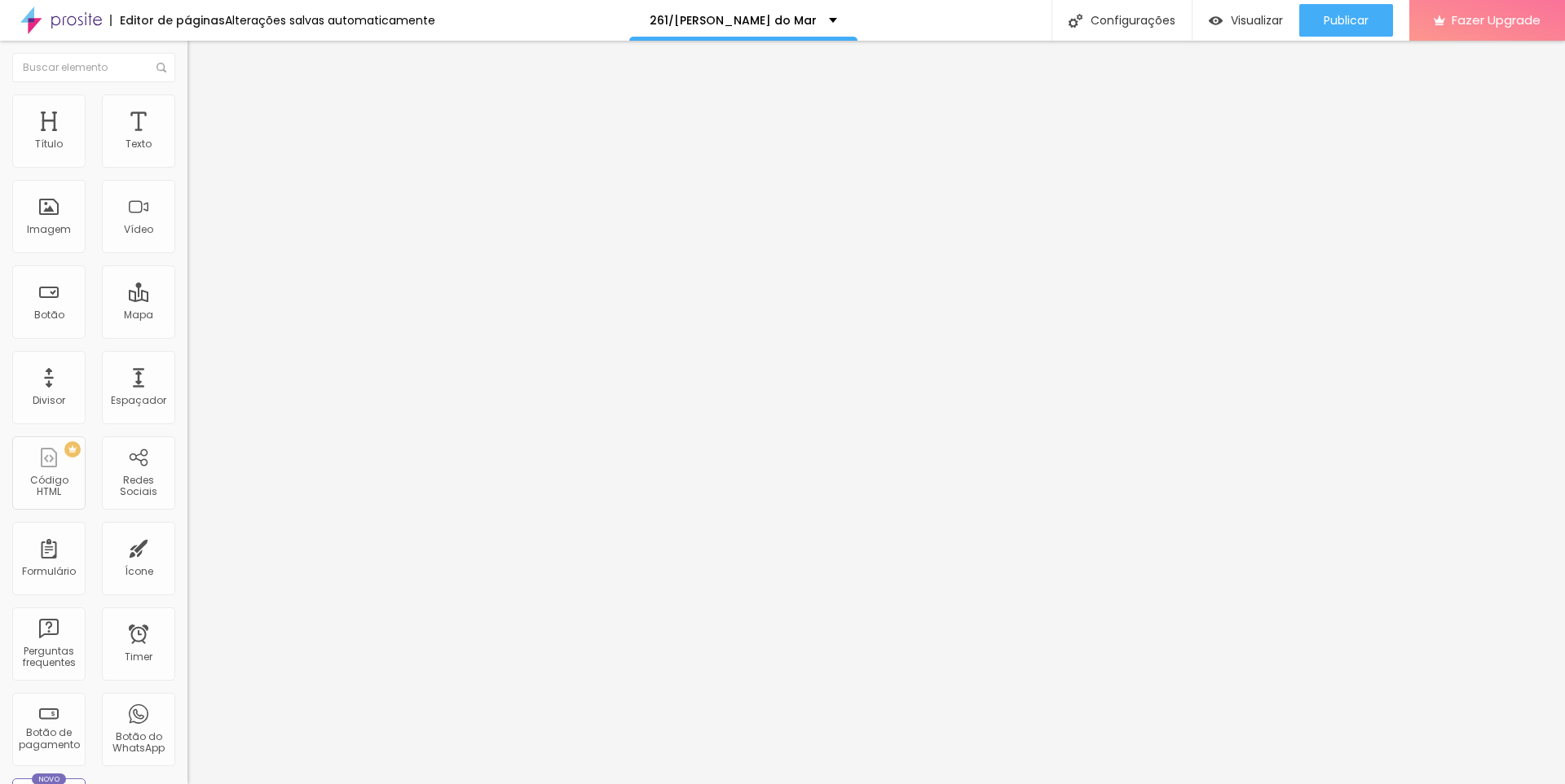
drag, startPoint x: 589, startPoint y: 559, endPoint x: 610, endPoint y: 562, distance: 21.2
drag, startPoint x: 610, startPoint y: 562, endPoint x: 679, endPoint y: 564, distance: 69.0
drag, startPoint x: 591, startPoint y: 556, endPoint x: 769, endPoint y: 566, distance: 178.3
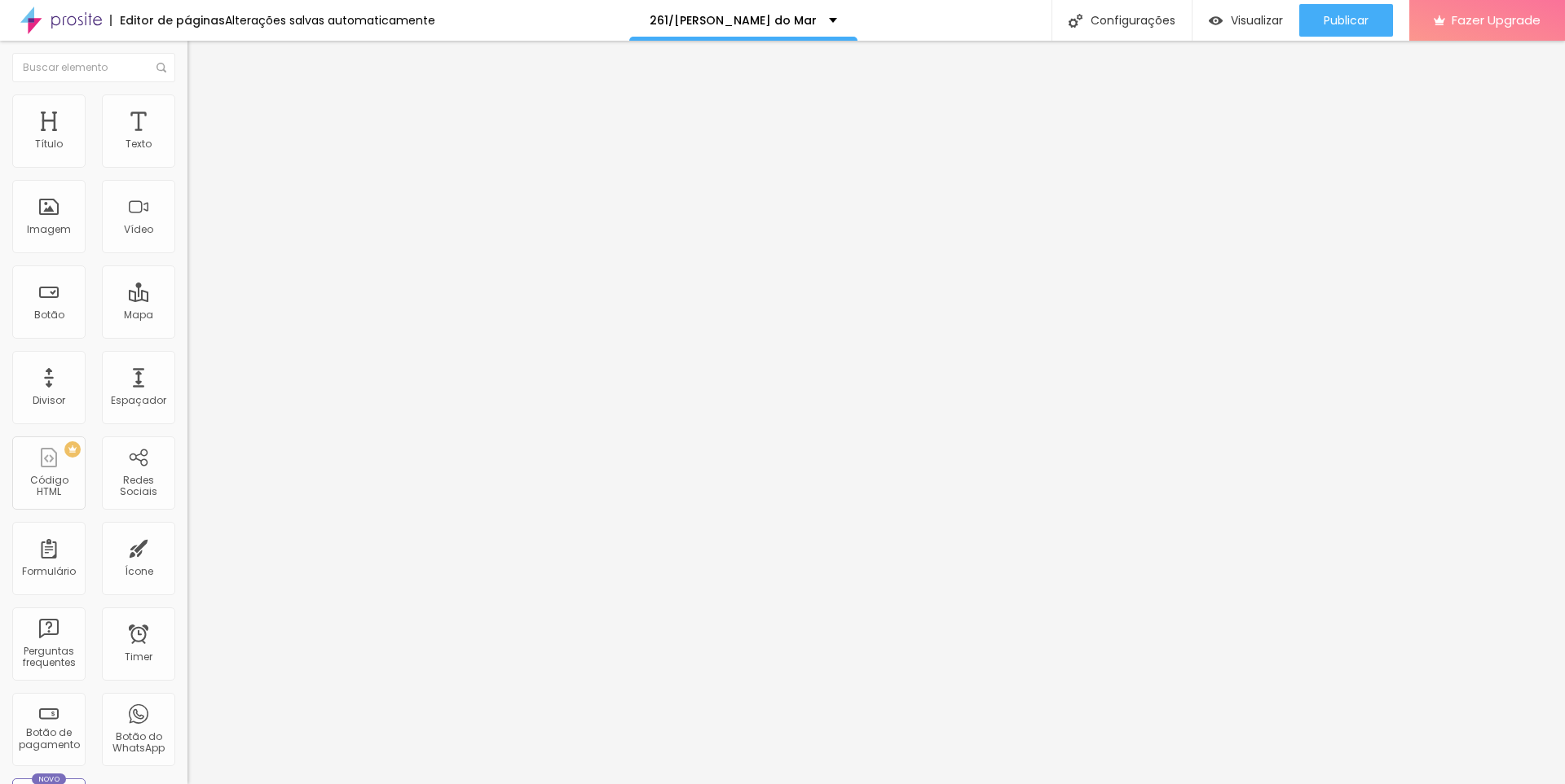
drag, startPoint x: 739, startPoint y: 560, endPoint x: 832, endPoint y: 556, distance: 93.1
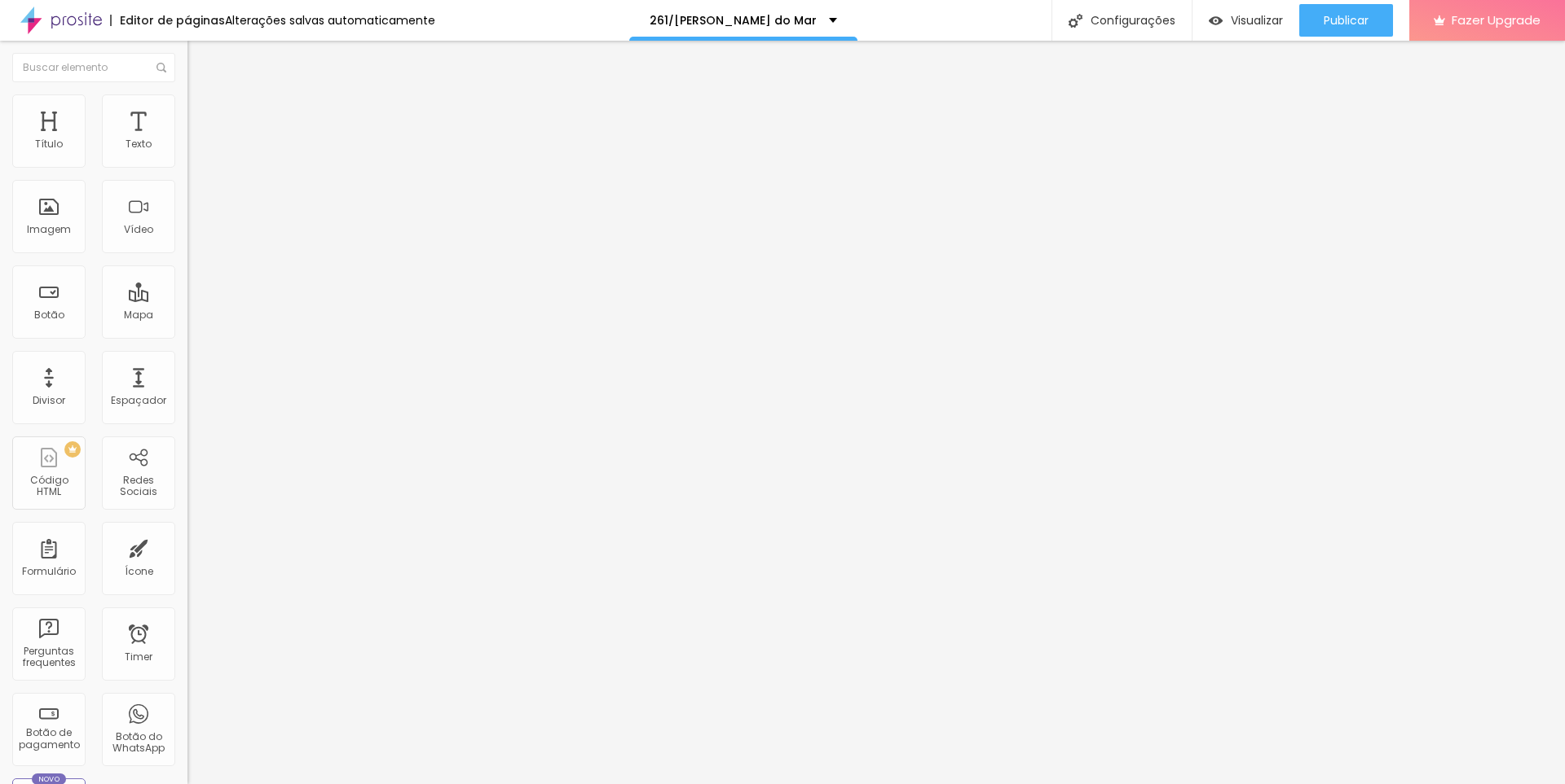
click at [1344, 10] on div "Publicar" at bounding box center [1345, 20] width 45 height 32
